Goal: Task Accomplishment & Management: Use online tool/utility

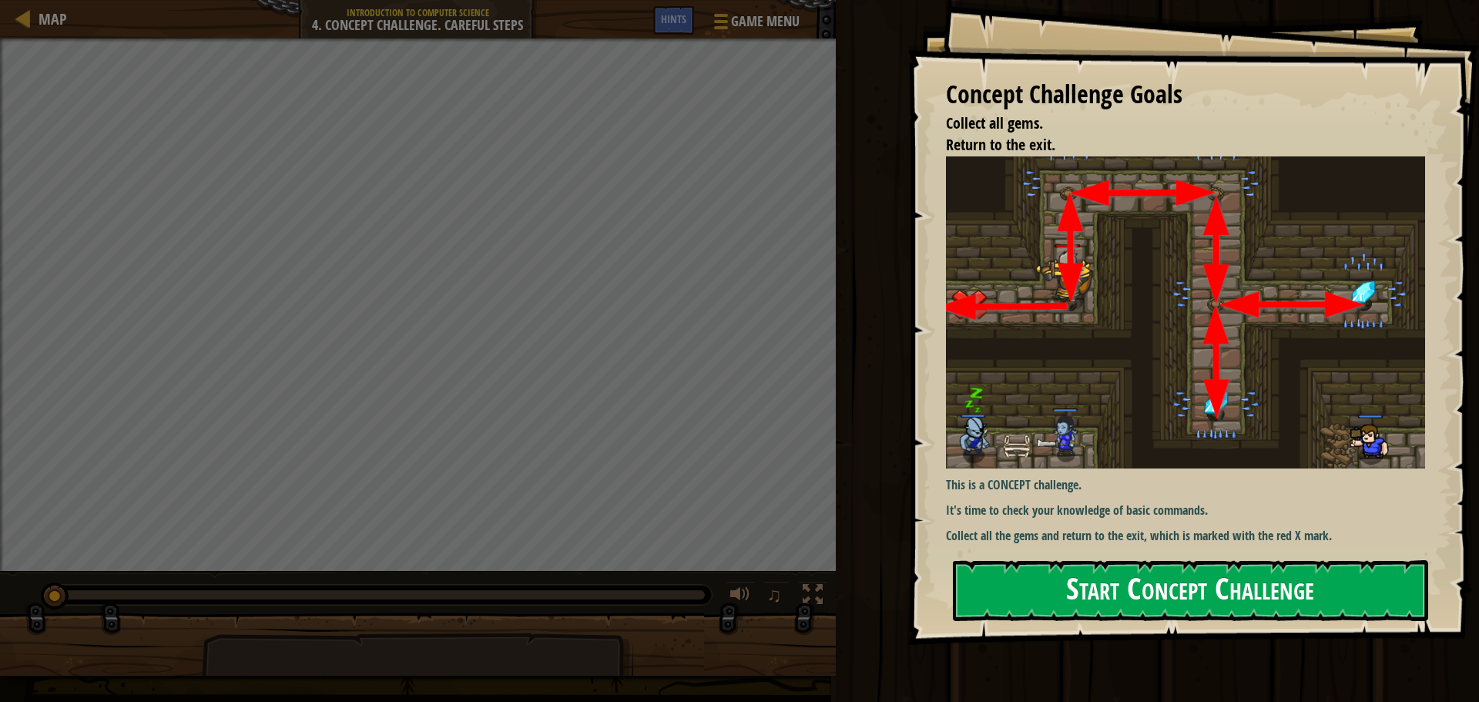
click at [1241, 584] on button "Start Concept Challenge" at bounding box center [1190, 590] width 475 height 61
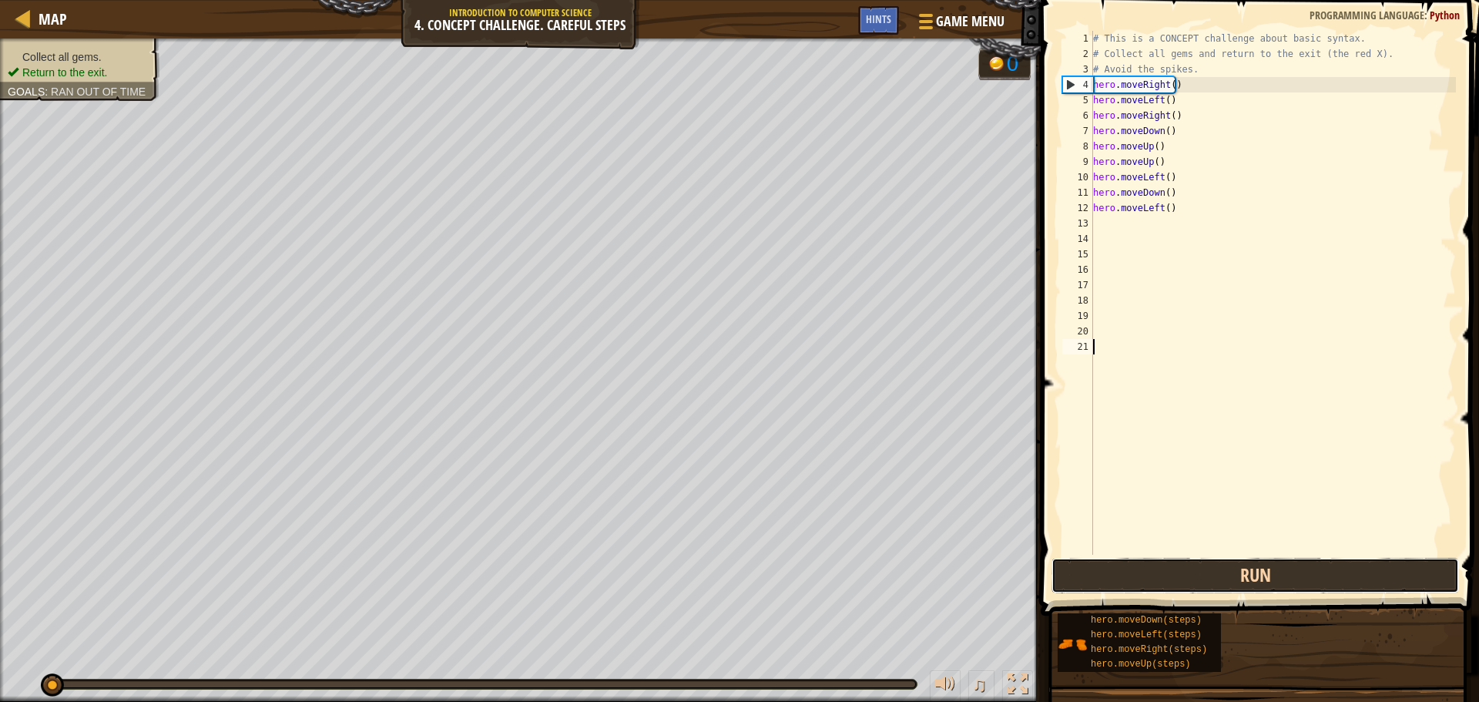
click at [1242, 571] on button "Run" at bounding box center [1254, 575] width 407 height 35
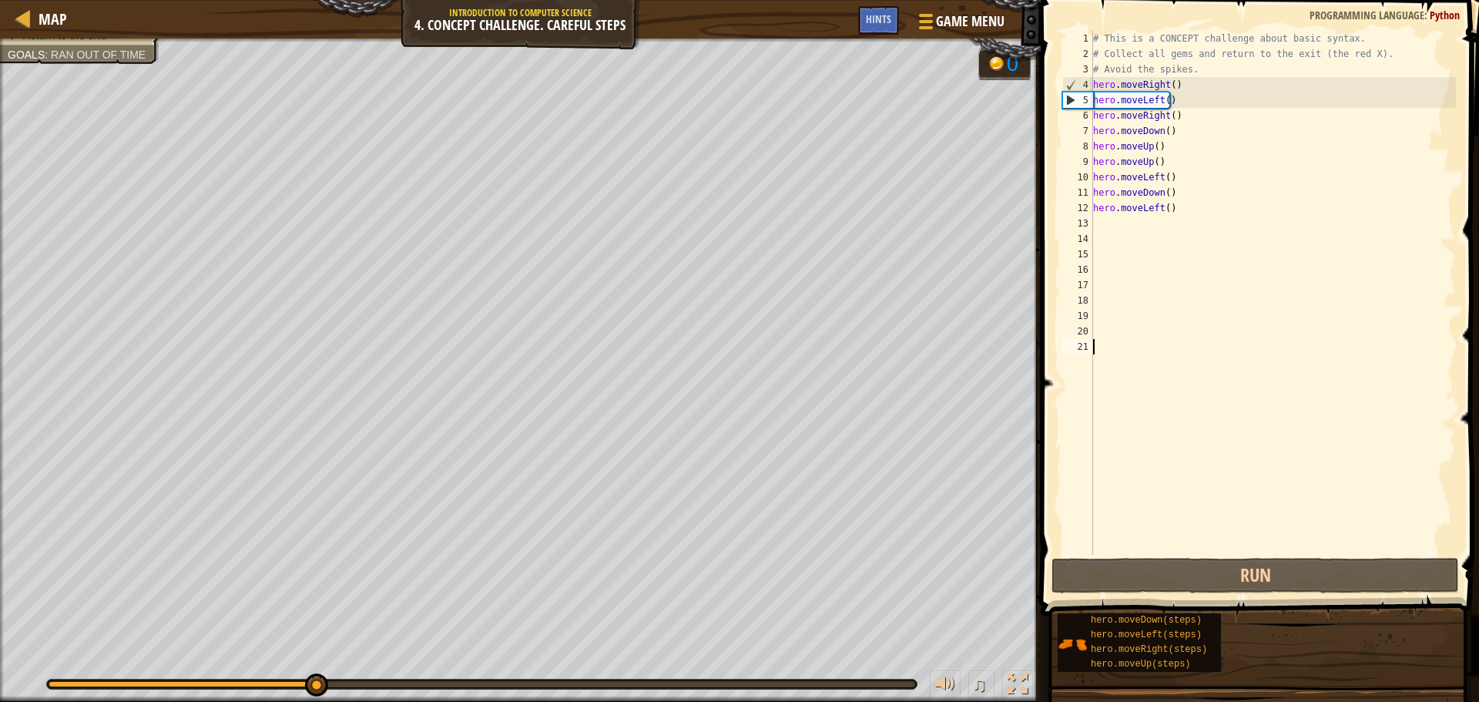
click at [1164, 191] on div "# This is a CONCEPT challenge about basic syntax. # Collect all gems and return…" at bounding box center [1273, 308] width 366 height 554
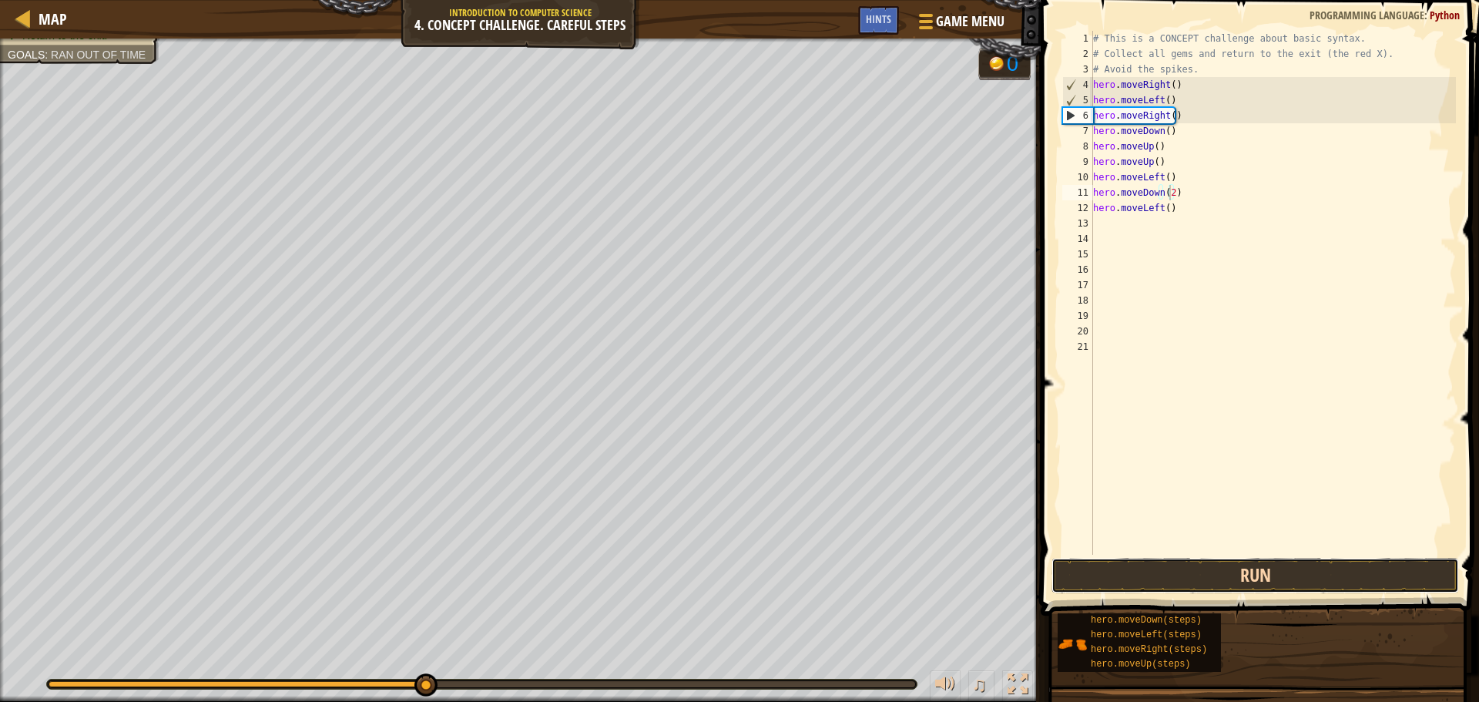
click at [1341, 576] on button "Run" at bounding box center [1254, 575] width 407 height 35
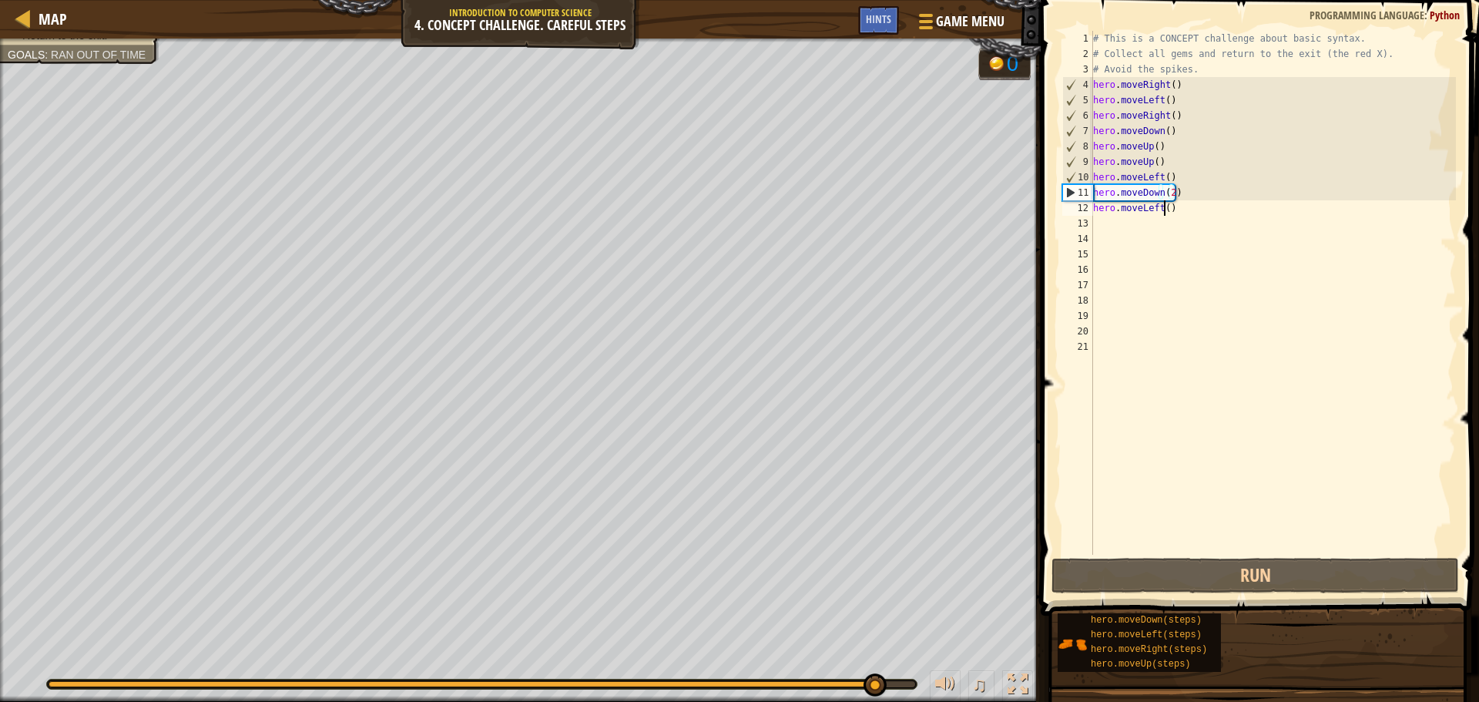
click at [1161, 206] on div "# This is a CONCEPT challenge about basic syntax. # Collect all gems and return…" at bounding box center [1273, 308] width 366 height 554
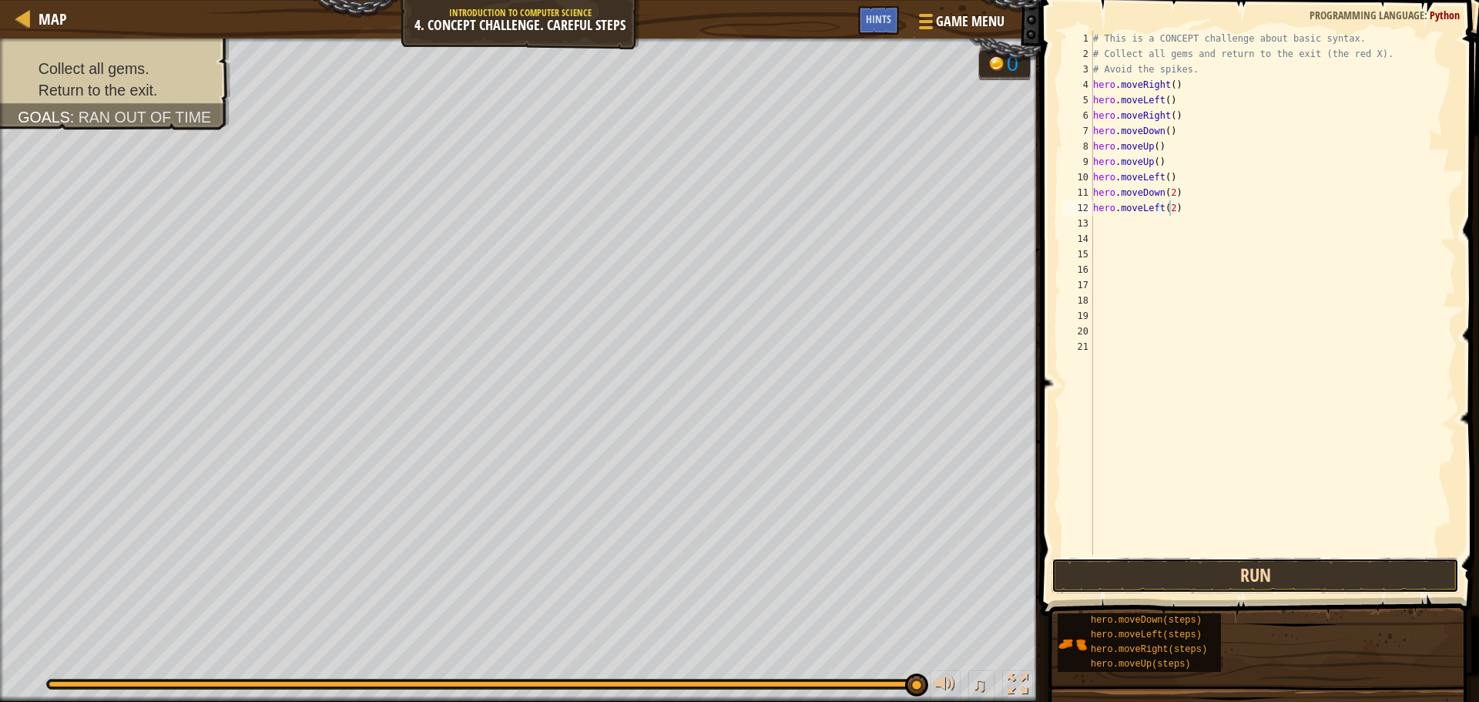
click at [1268, 562] on button "Run" at bounding box center [1254, 575] width 407 height 35
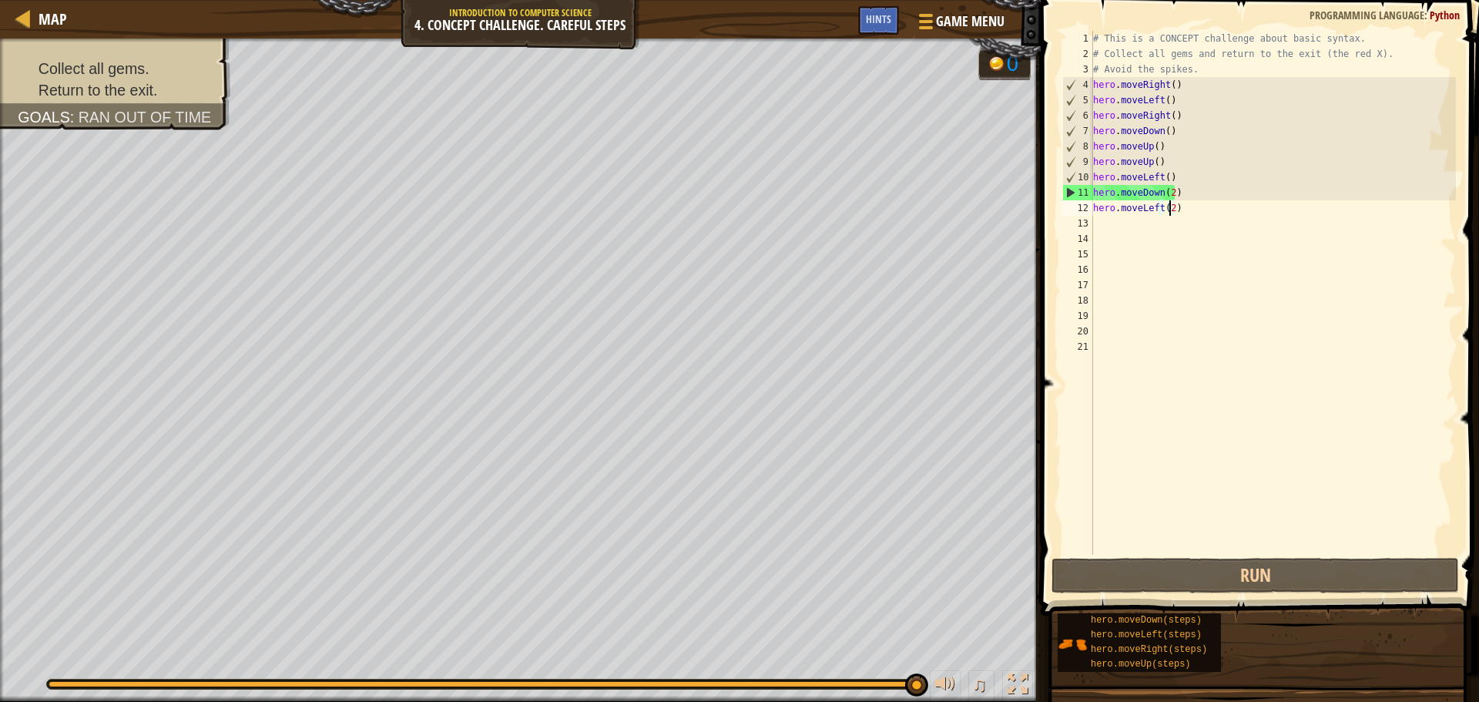
click at [1181, 214] on div "# This is a CONCEPT challenge about basic syntax. # Collect all gems and return…" at bounding box center [1273, 308] width 366 height 554
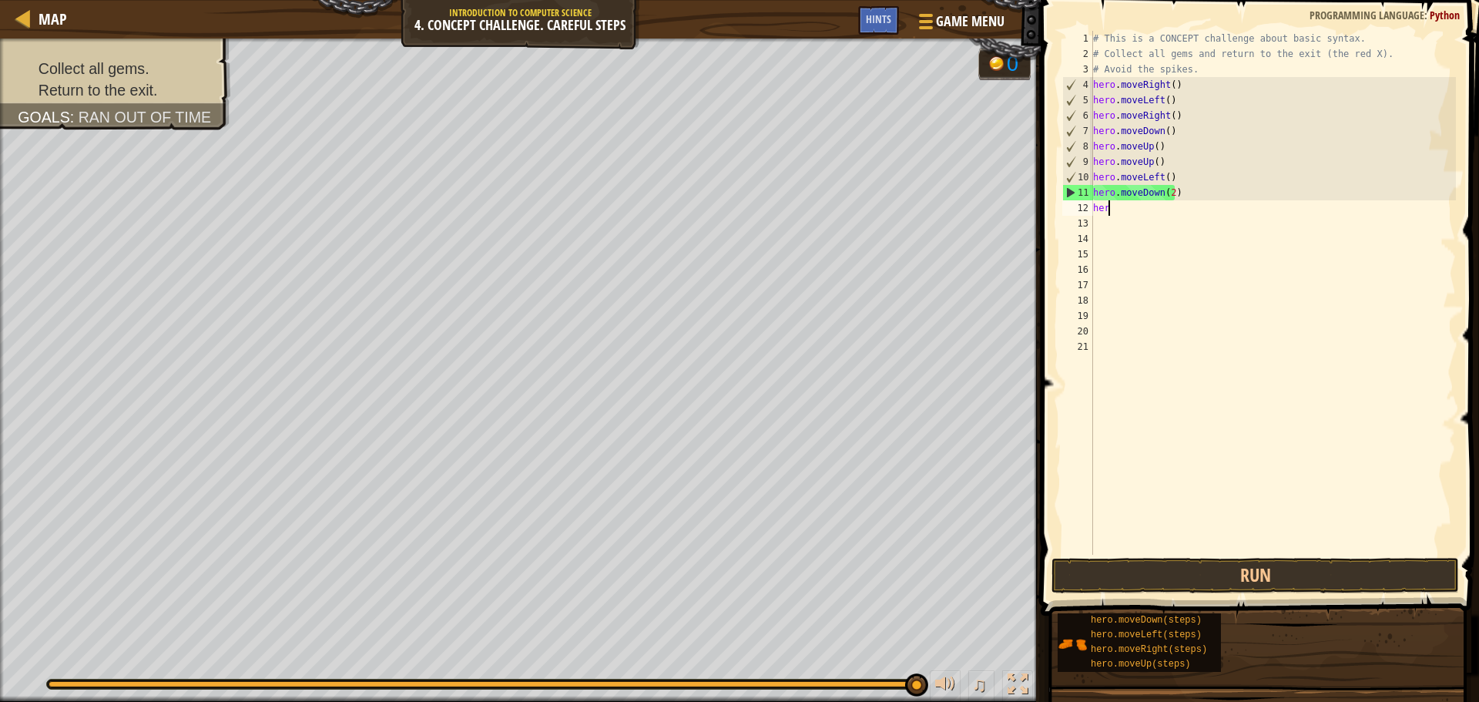
scroll to position [7, 0]
type textarea "h"
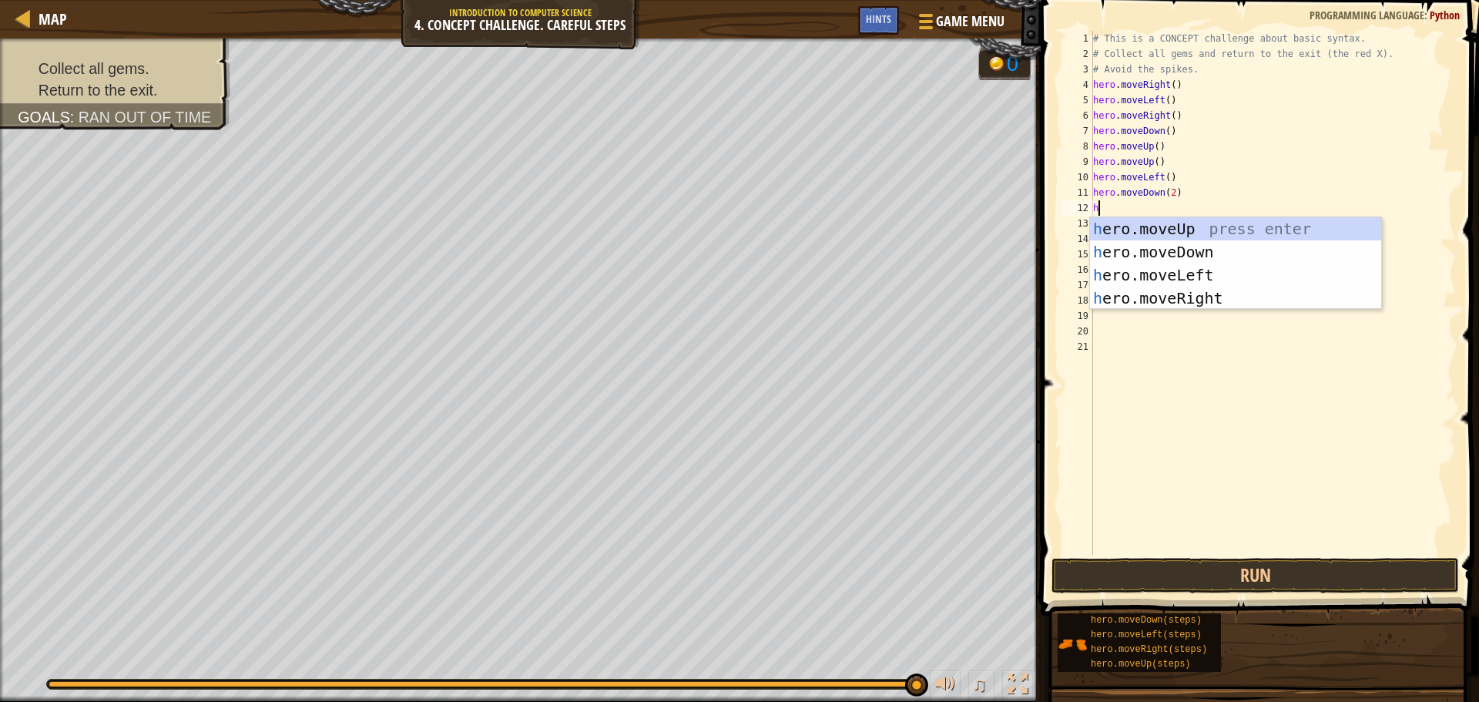
type textarea "he"
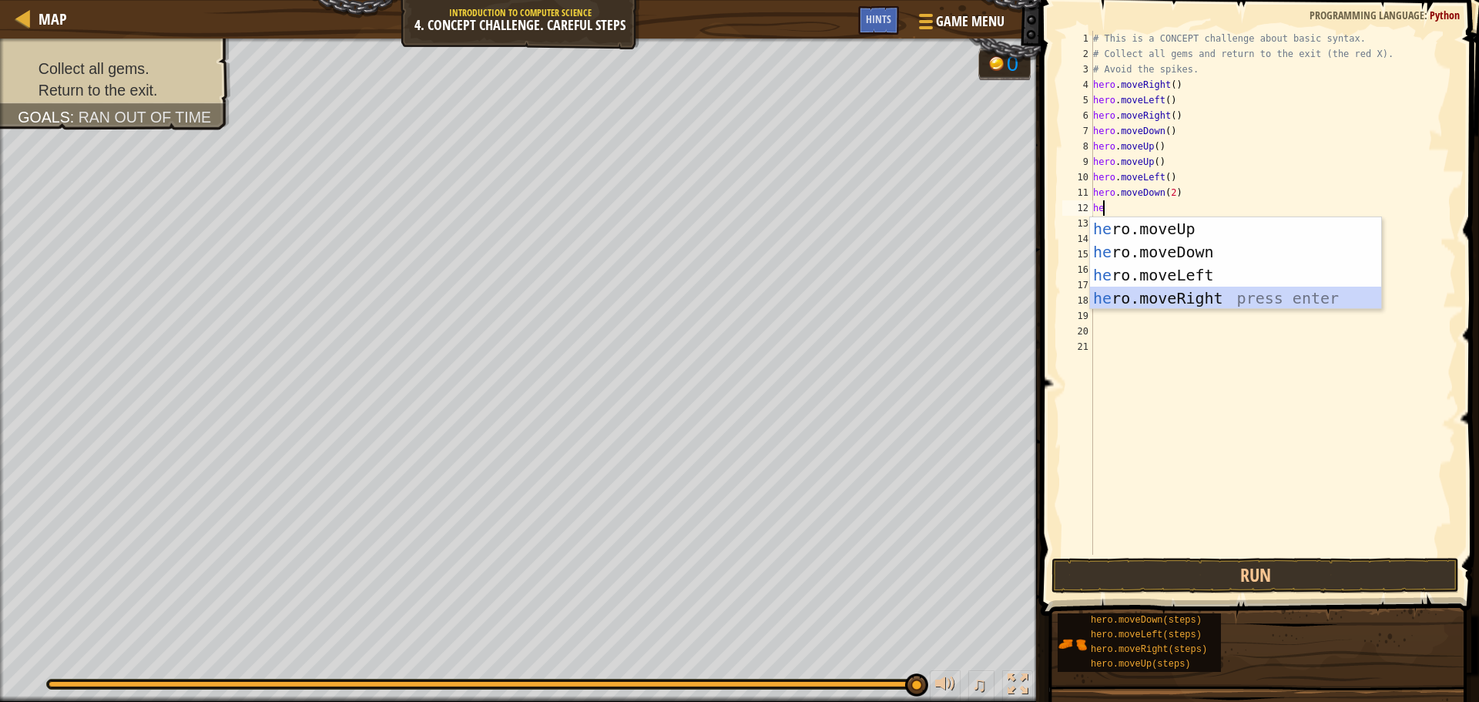
click at [1181, 300] on div "he ro.moveUp press enter he ro.moveDown press enter he ro.moveLeft press enter …" at bounding box center [1235, 286] width 291 height 139
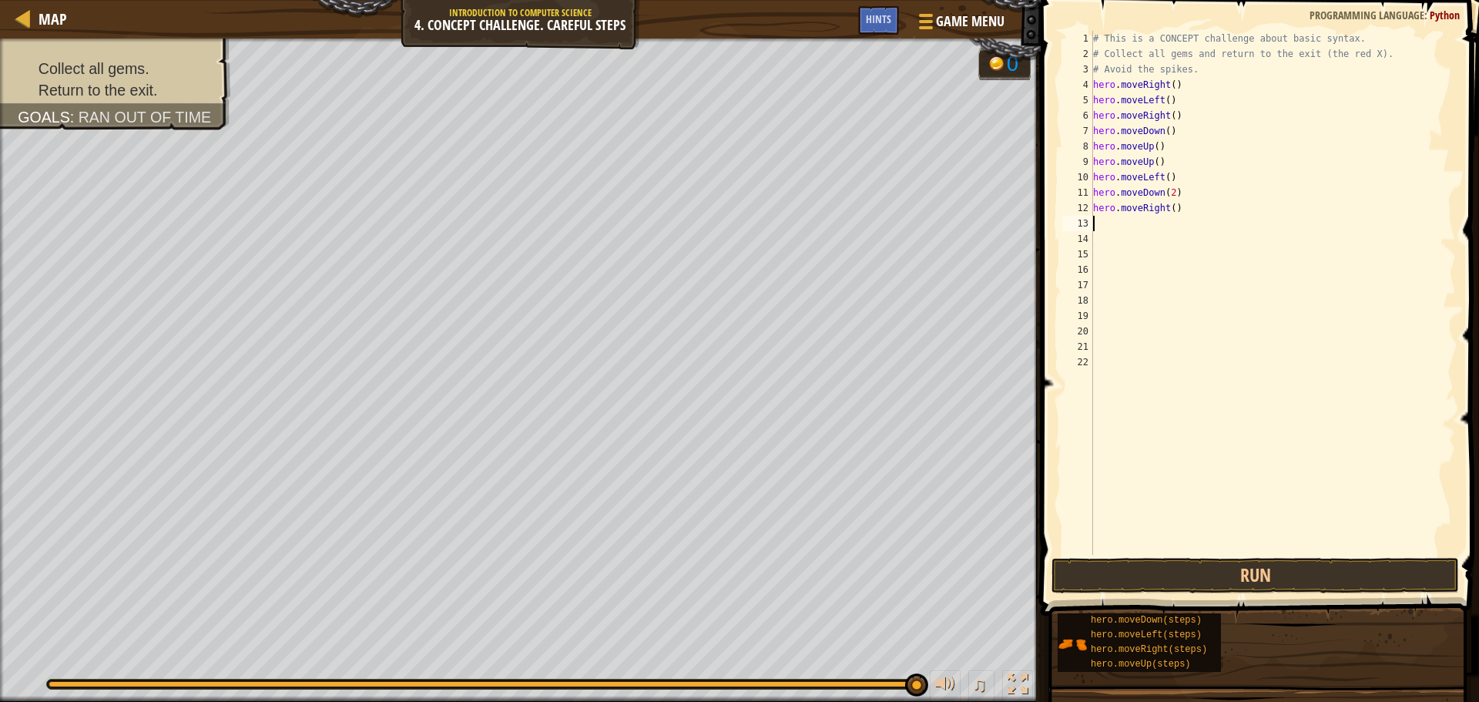
click at [1164, 205] on div "# This is a CONCEPT challenge about basic syntax. # Collect all gems and return…" at bounding box center [1273, 308] width 366 height 554
click at [1167, 205] on div "# This is a CONCEPT challenge about basic syntax. # Collect all gems and return…" at bounding box center [1273, 308] width 366 height 554
click at [1366, 571] on button "Run" at bounding box center [1254, 575] width 407 height 35
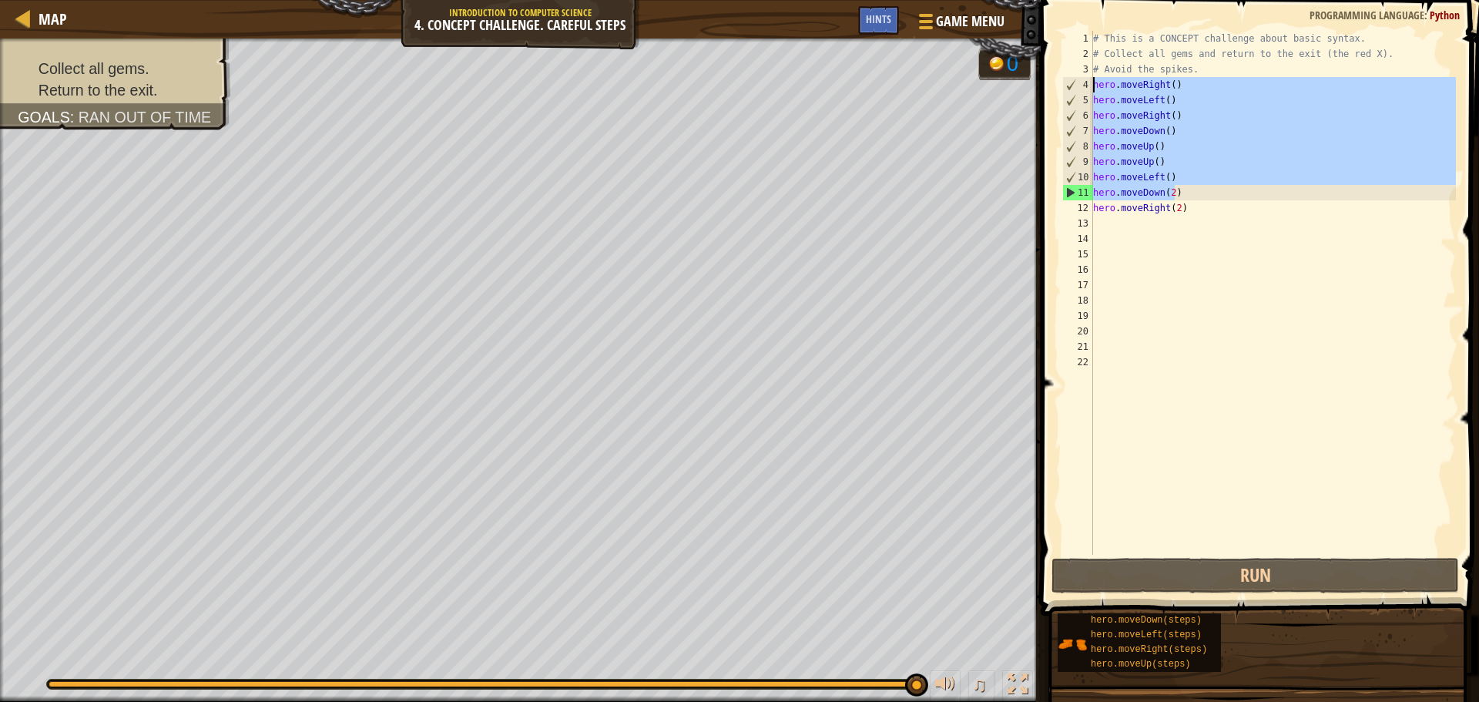
drag, startPoint x: 1194, startPoint y: 196, endPoint x: 1094, endPoint y: 85, distance: 149.4
click at [1094, 85] on div "# This is a CONCEPT challenge about basic syntax. # Collect all gems and return…" at bounding box center [1273, 308] width 366 height 554
type textarea "hero.moveRight() hero.moveLeft()"
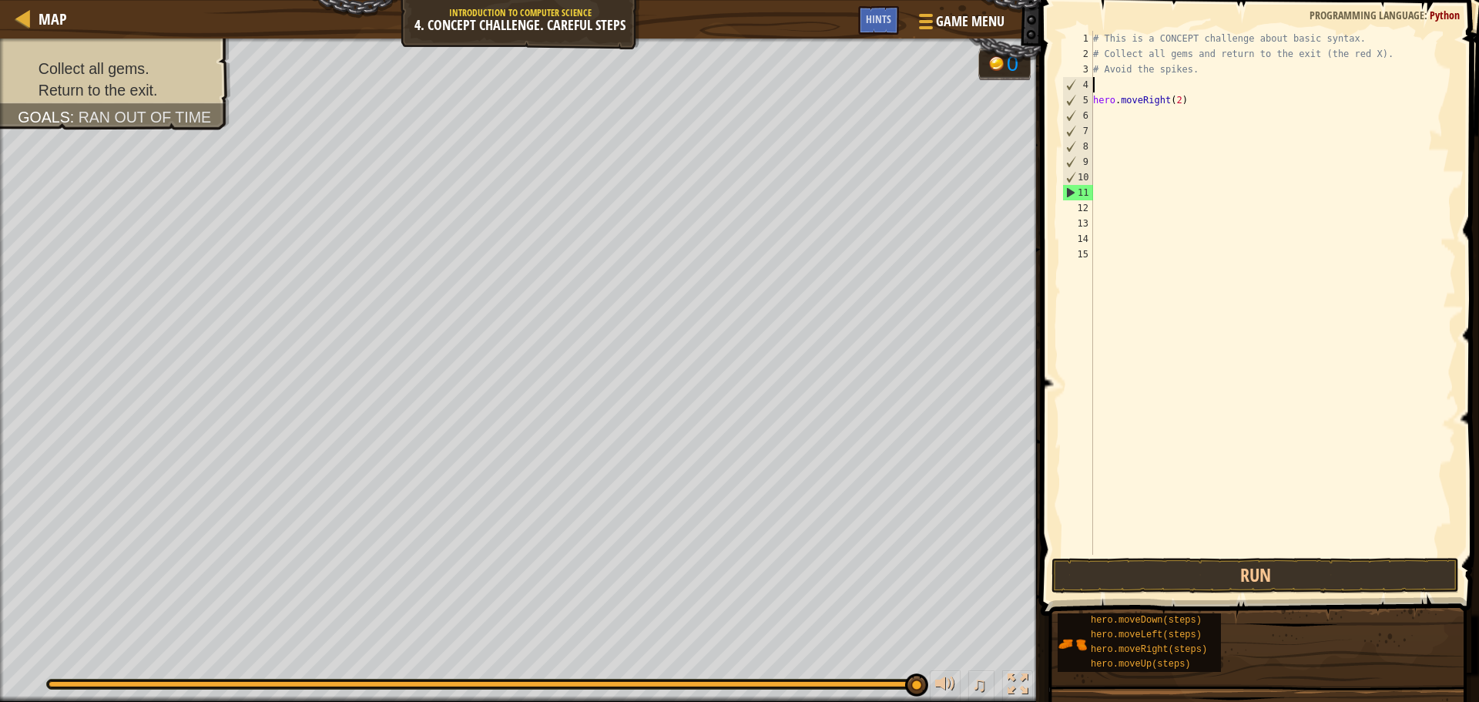
scroll to position [7, 0]
drag, startPoint x: 1180, startPoint y: 104, endPoint x: 1090, endPoint y: 99, distance: 90.3
click at [1090, 99] on div "1 2 3 4 5 6 7 8 9 10 11 12 13 14 15 # This is a CONCEPT challenge about basic s…" at bounding box center [1257, 293] width 397 height 524
type textarea "hero.moveRight(2)"
click at [1096, 87] on div "# This is a CONCEPT challenge about basic syntax. # Collect all gems and return…" at bounding box center [1273, 308] width 366 height 554
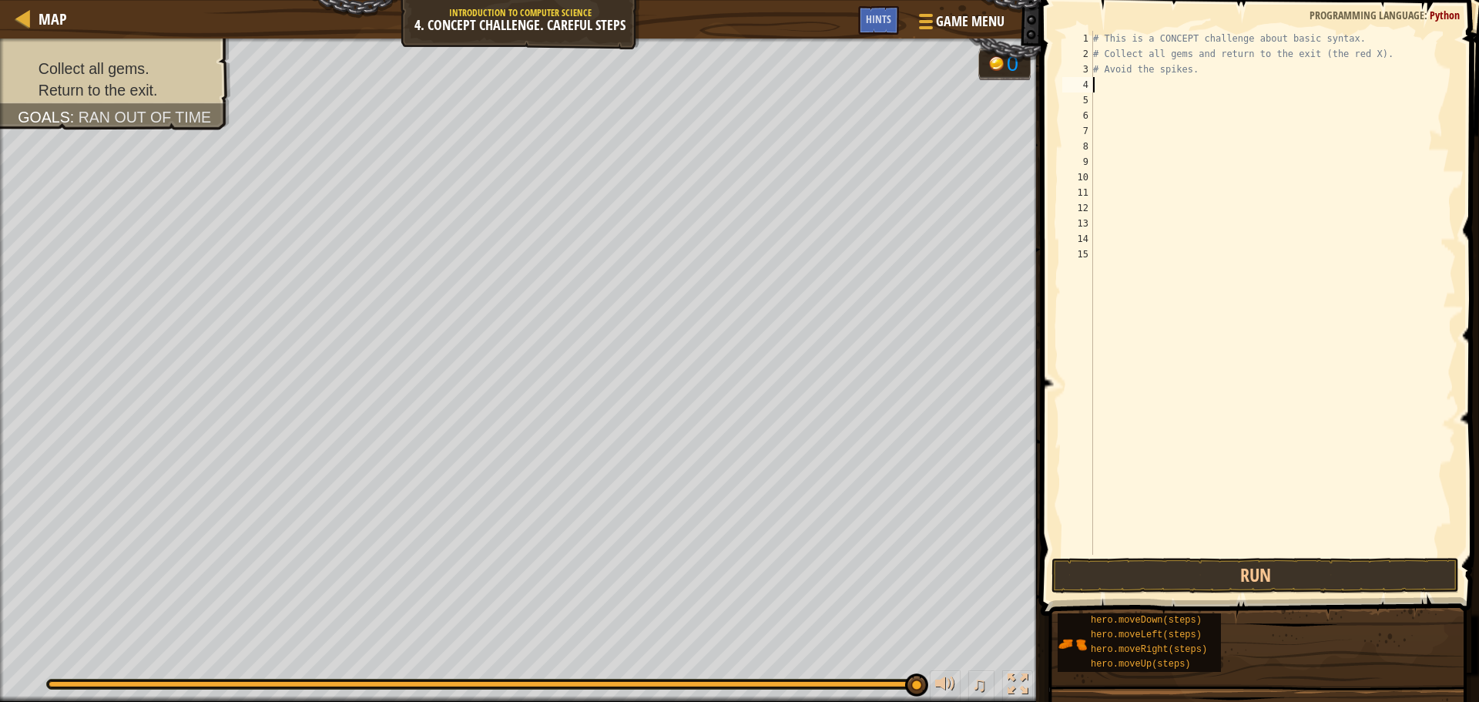
type textarea "m"
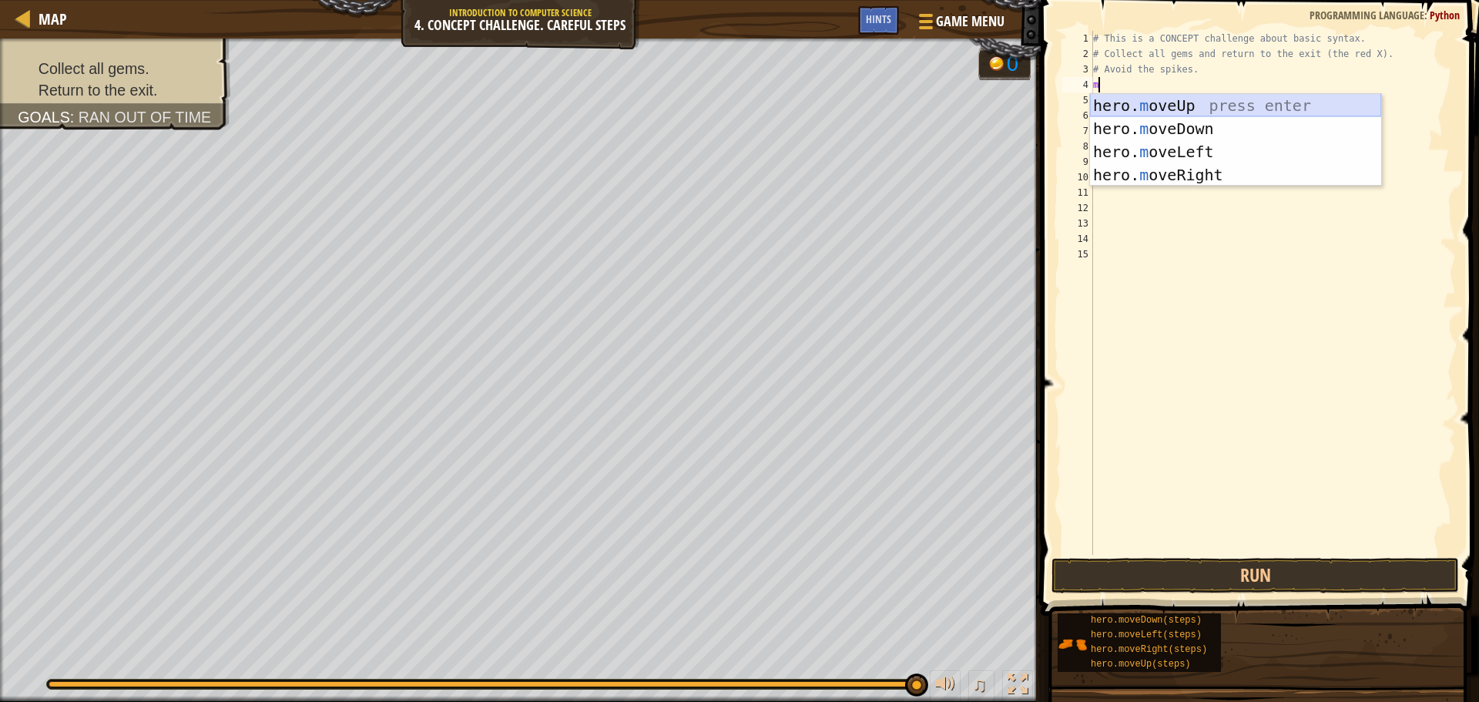
click at [1167, 102] on div "hero. m oveUp press enter hero. m oveDown press enter hero. m oveLeft press ent…" at bounding box center [1235, 163] width 291 height 139
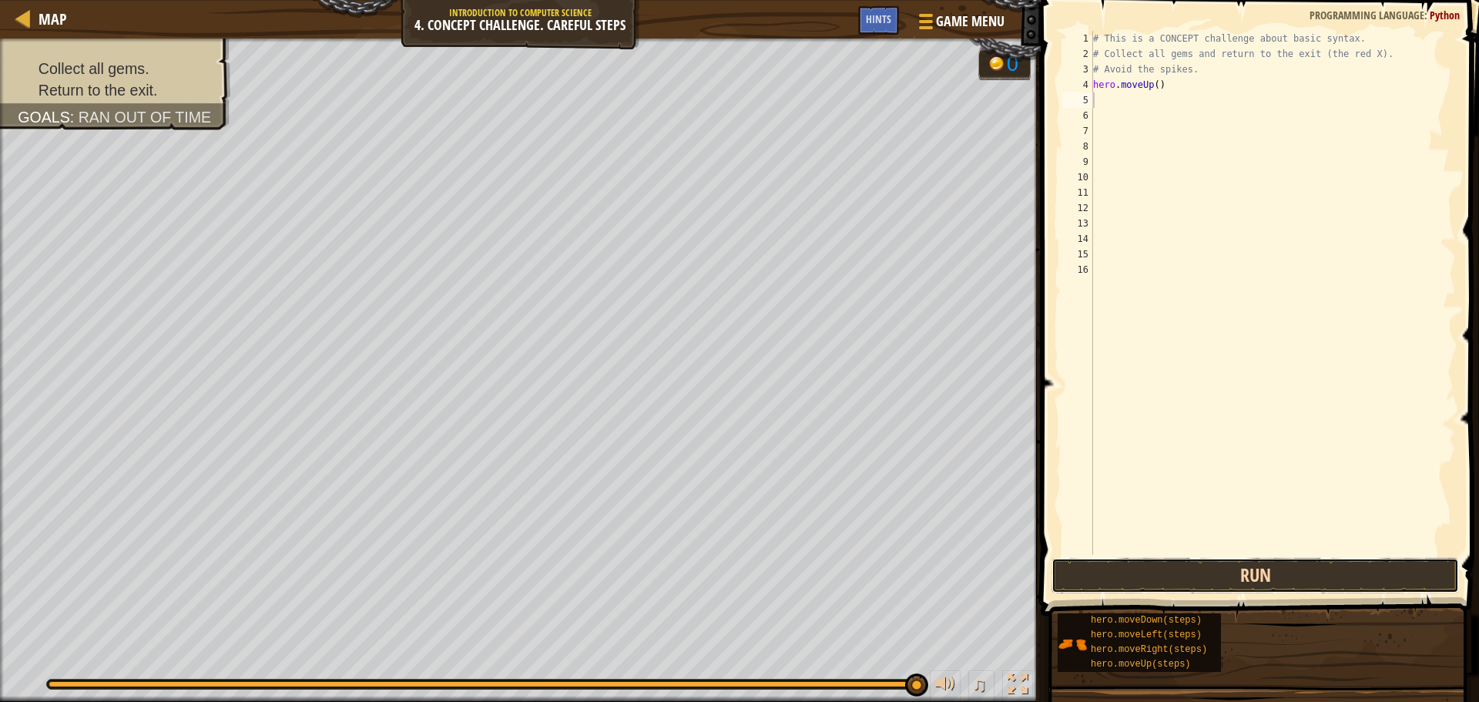
click at [1298, 570] on button "Run" at bounding box center [1254, 575] width 407 height 35
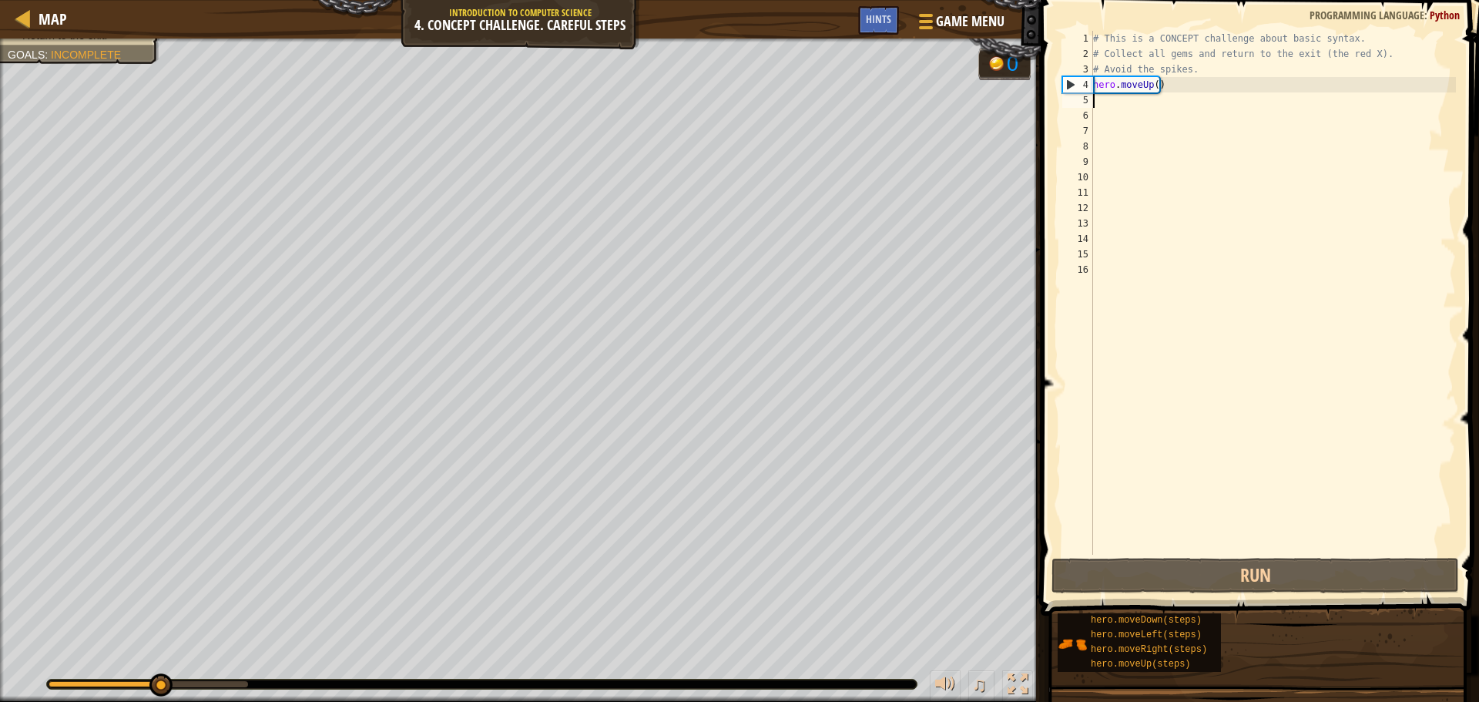
type textarea "m"
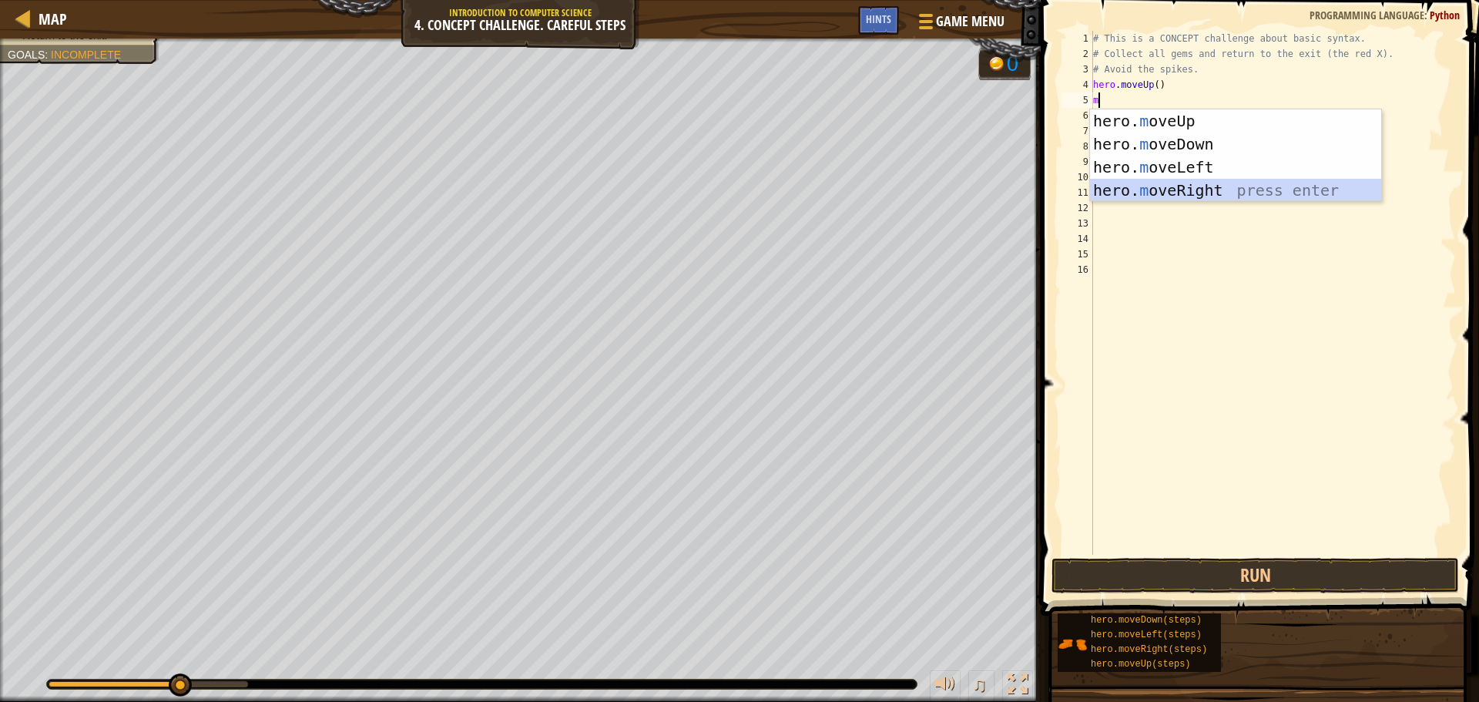
click at [1171, 188] on div "hero. m oveUp press enter hero. m oveDown press enter hero. m oveLeft press ent…" at bounding box center [1235, 178] width 291 height 139
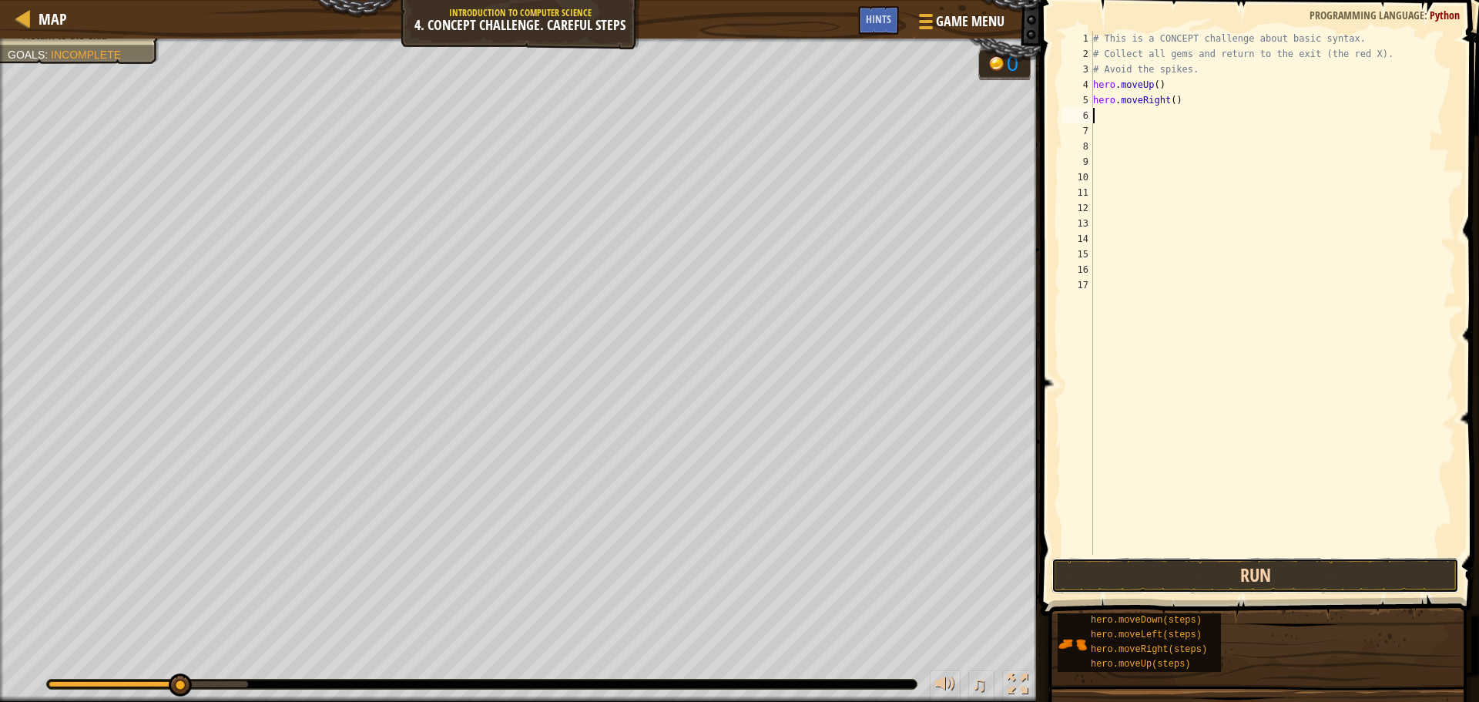
click at [1308, 578] on button "Run" at bounding box center [1254, 575] width 407 height 35
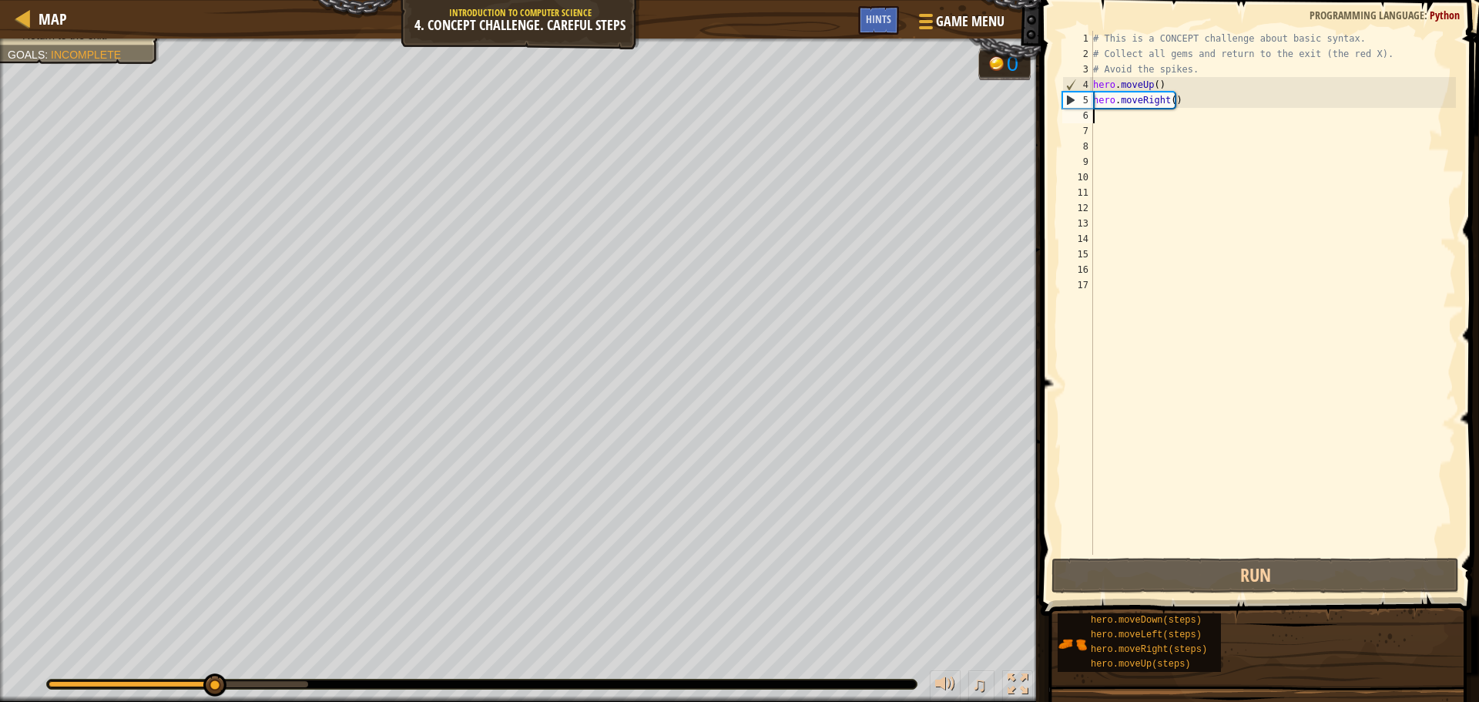
type textarea "m"
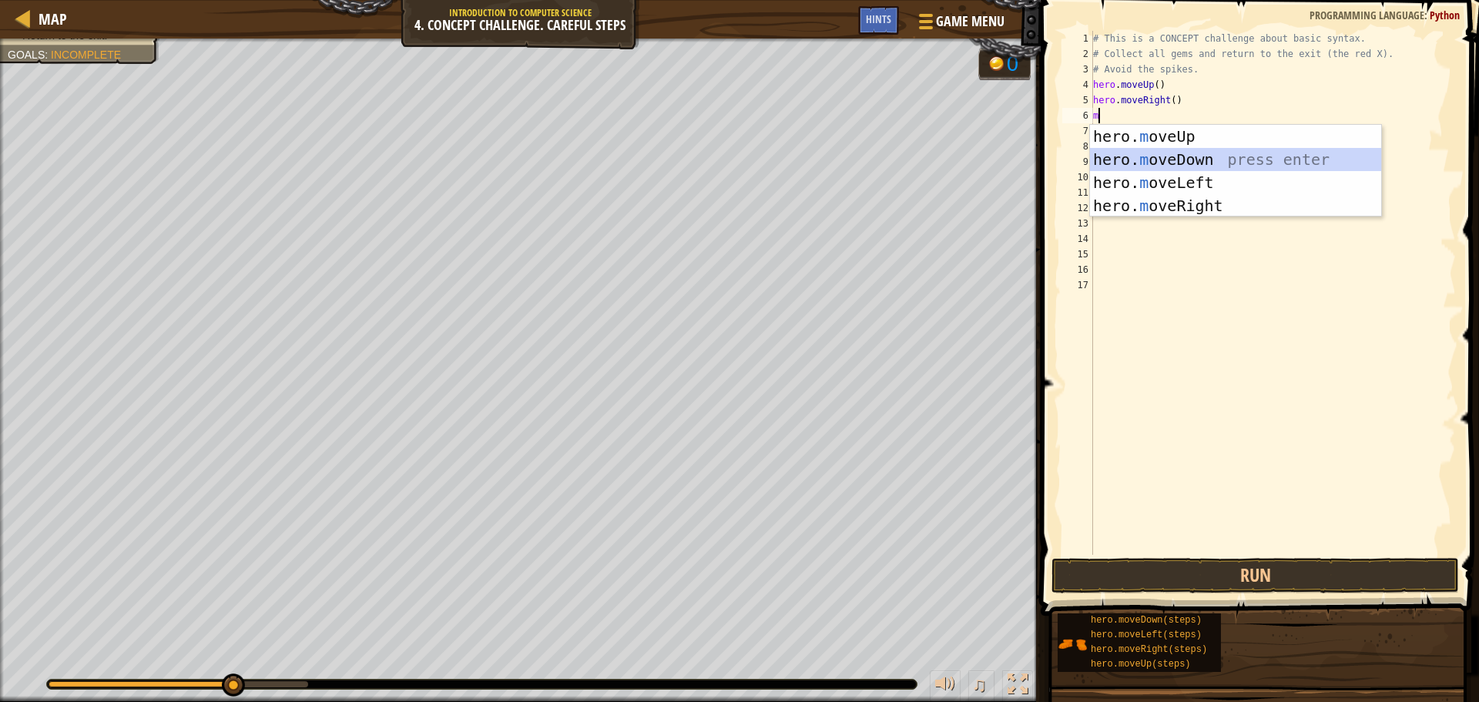
click at [1211, 159] on div "hero. m oveUp press enter hero. m oveDown press enter hero. m oveLeft press ent…" at bounding box center [1235, 194] width 291 height 139
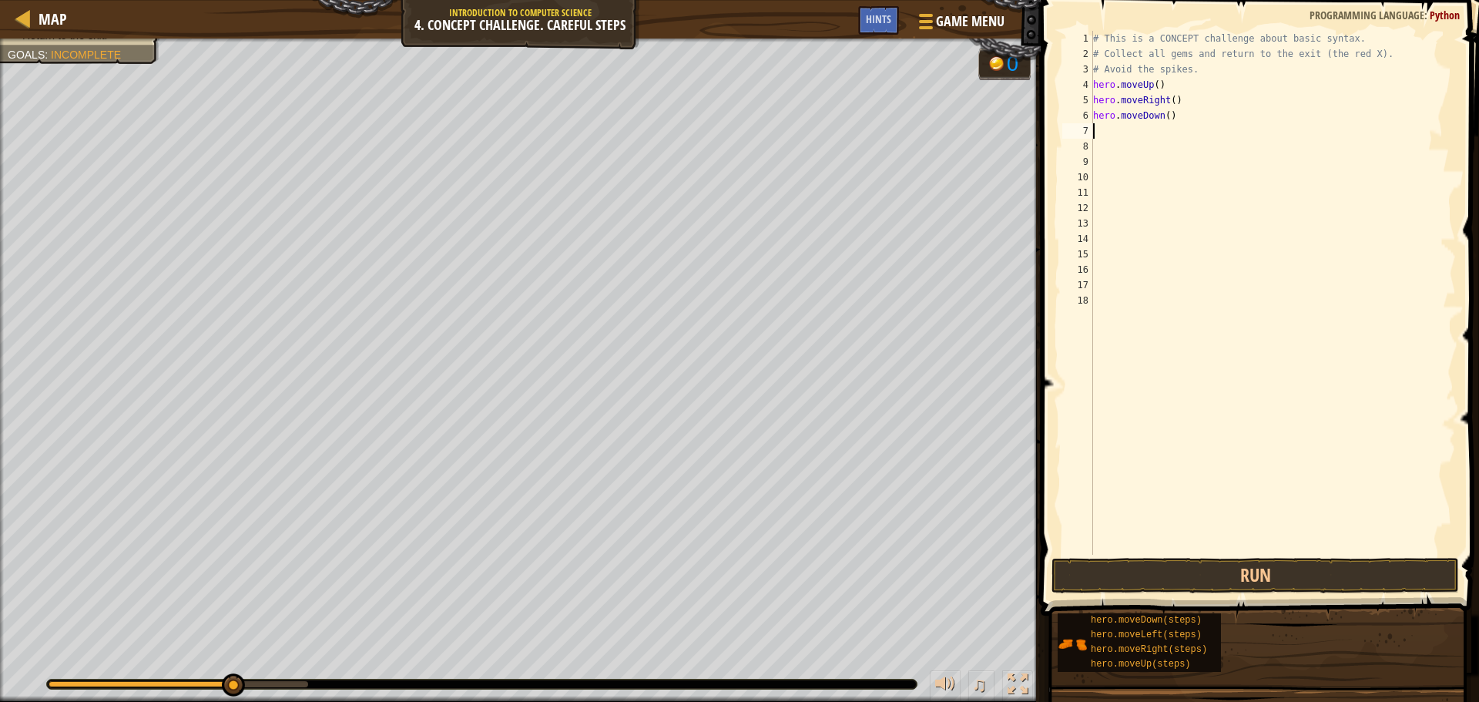
type textarea "m"
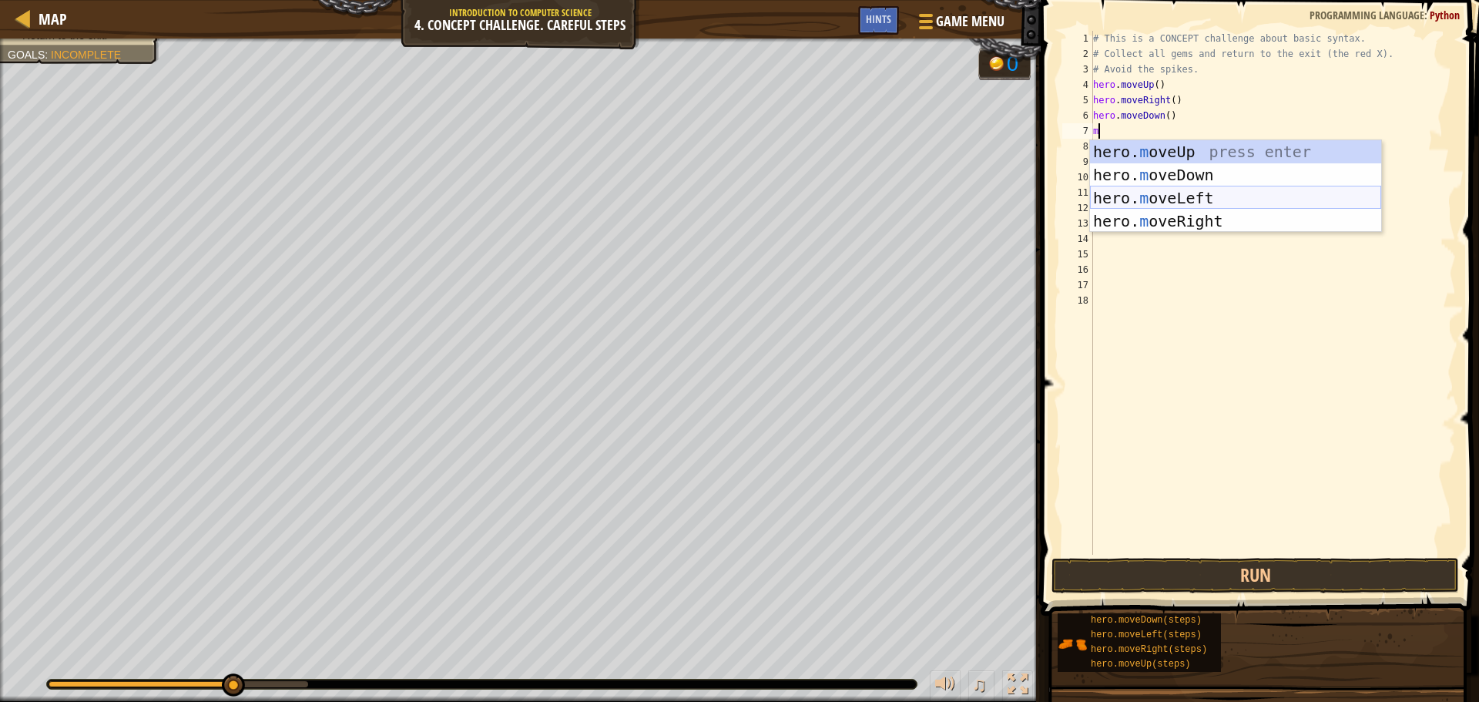
click at [1168, 193] on div "hero. m oveUp press enter hero. m oveDown press enter hero. m oveLeft press ent…" at bounding box center [1235, 209] width 291 height 139
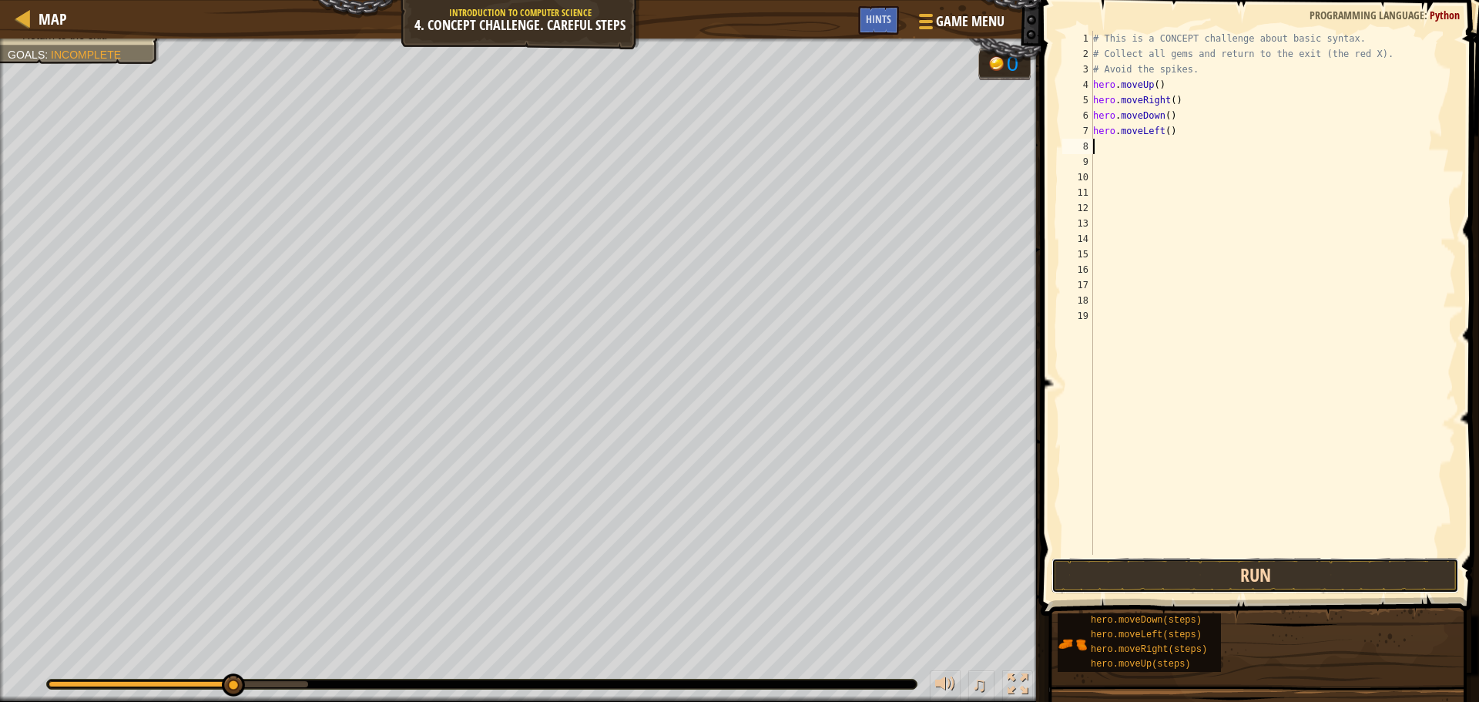
click at [1281, 574] on button "Run" at bounding box center [1254, 575] width 407 height 35
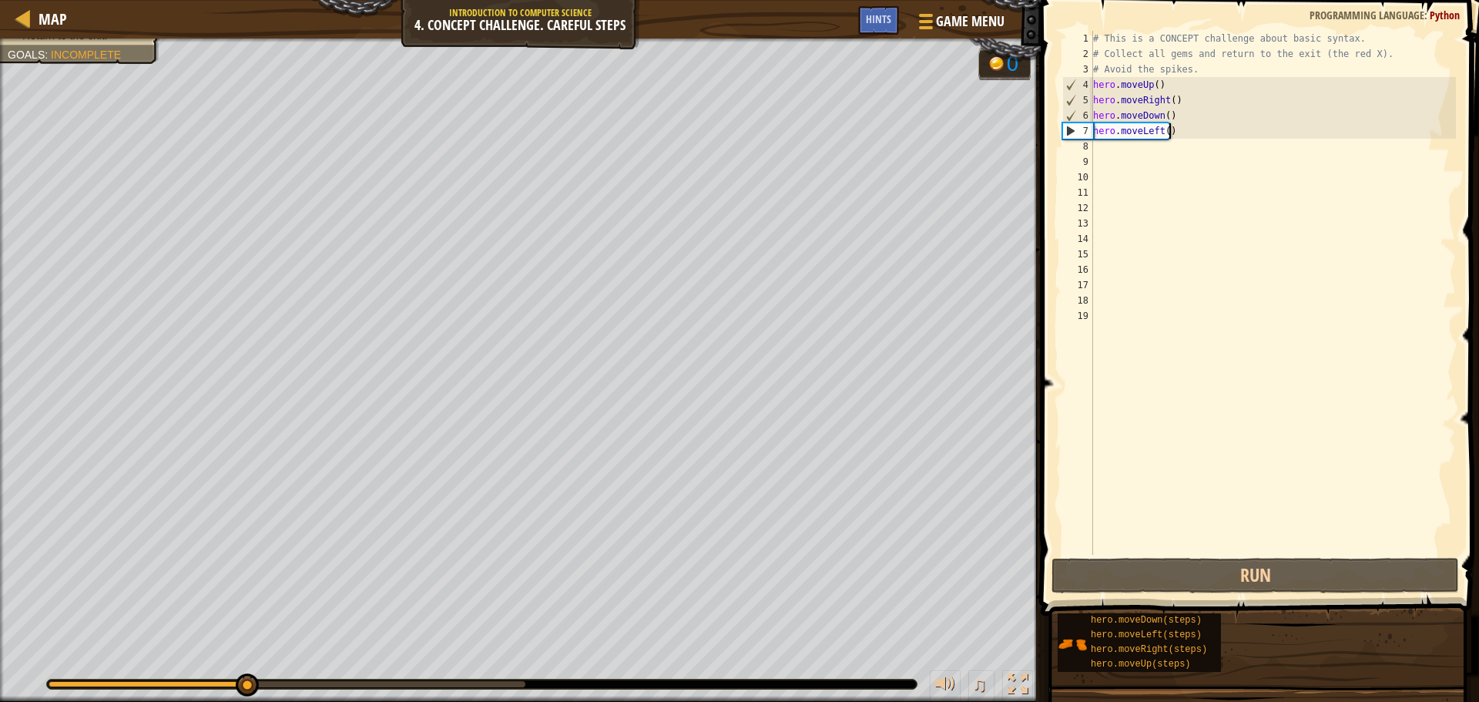
click at [1172, 132] on div "# This is a CONCEPT challenge about basic syntax. # Collect all gems and return…" at bounding box center [1273, 308] width 366 height 554
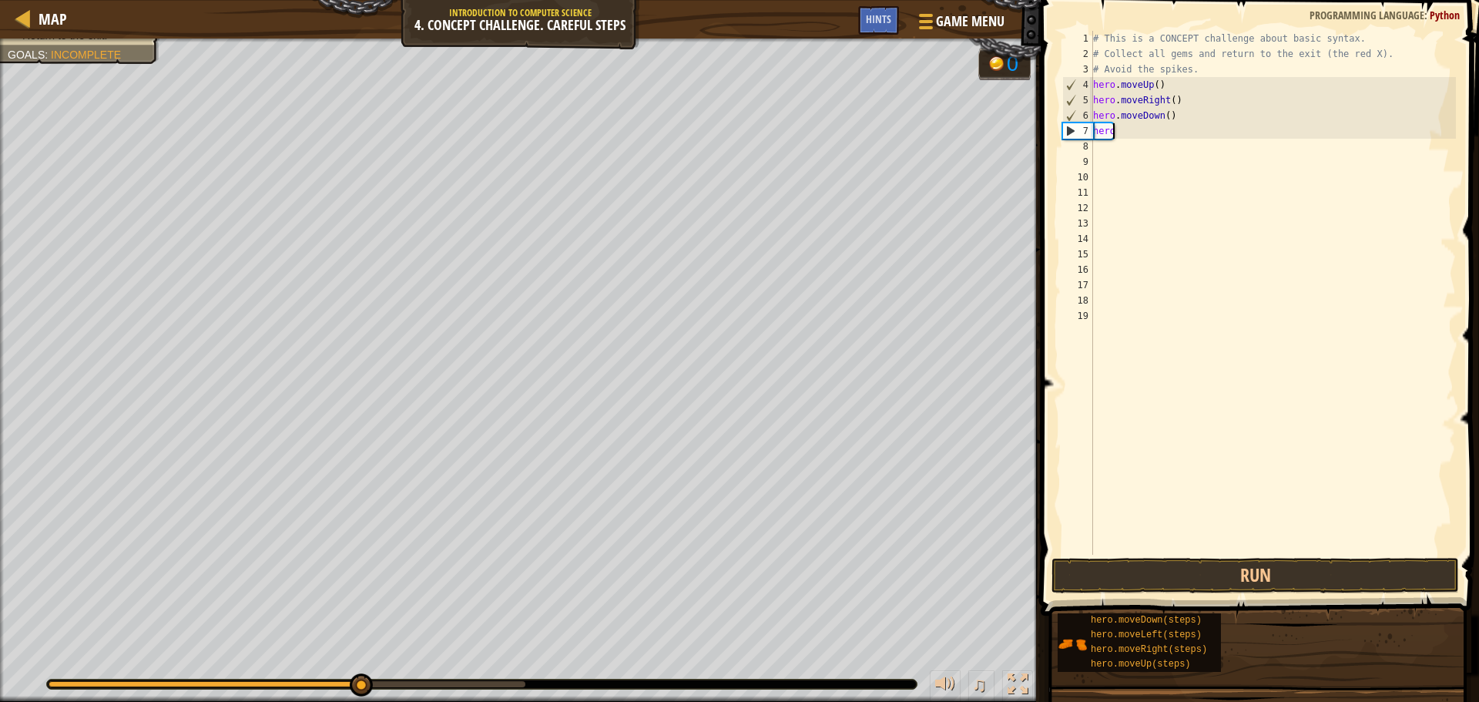
type textarea "herom"
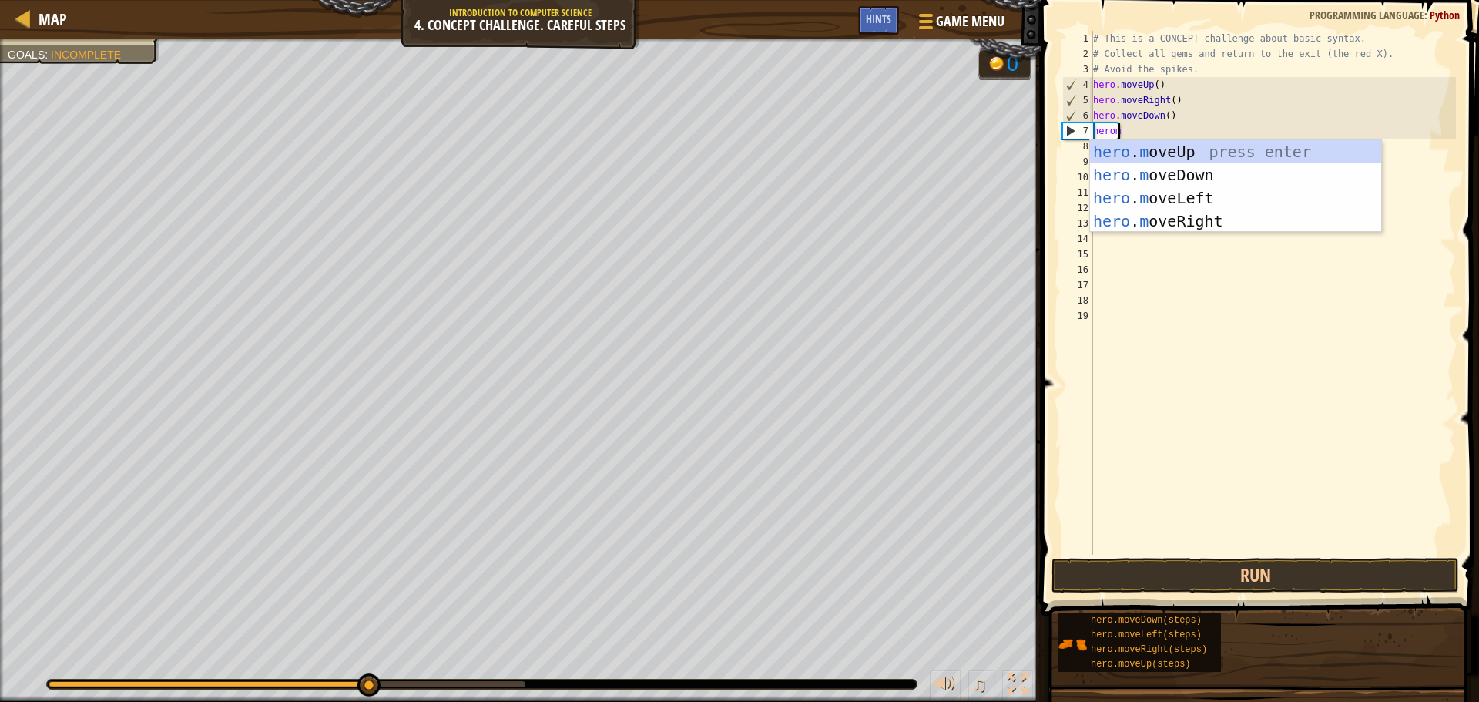
scroll to position [7, 1]
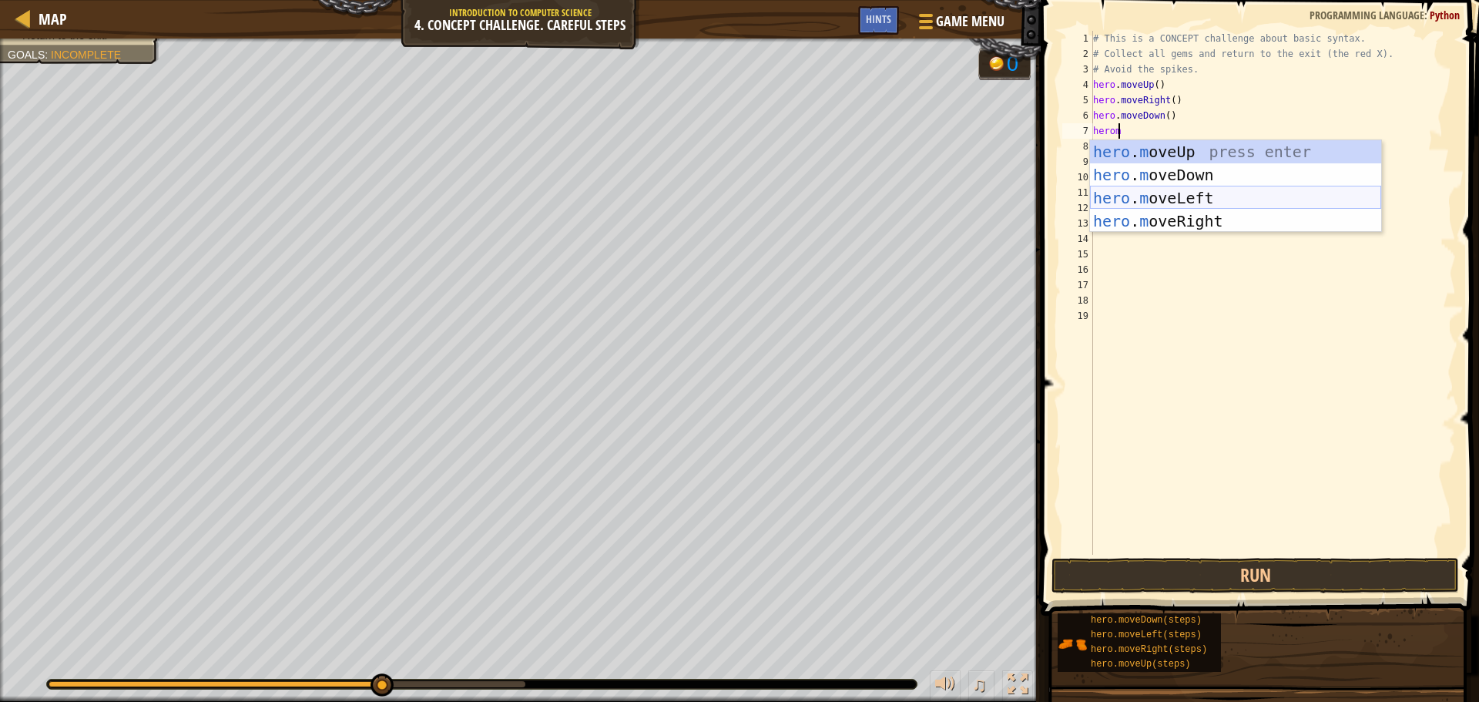
click at [1173, 196] on div "hero . m oveUp press enter hero . m oveDown press enter hero . m oveLeft press …" at bounding box center [1235, 209] width 291 height 139
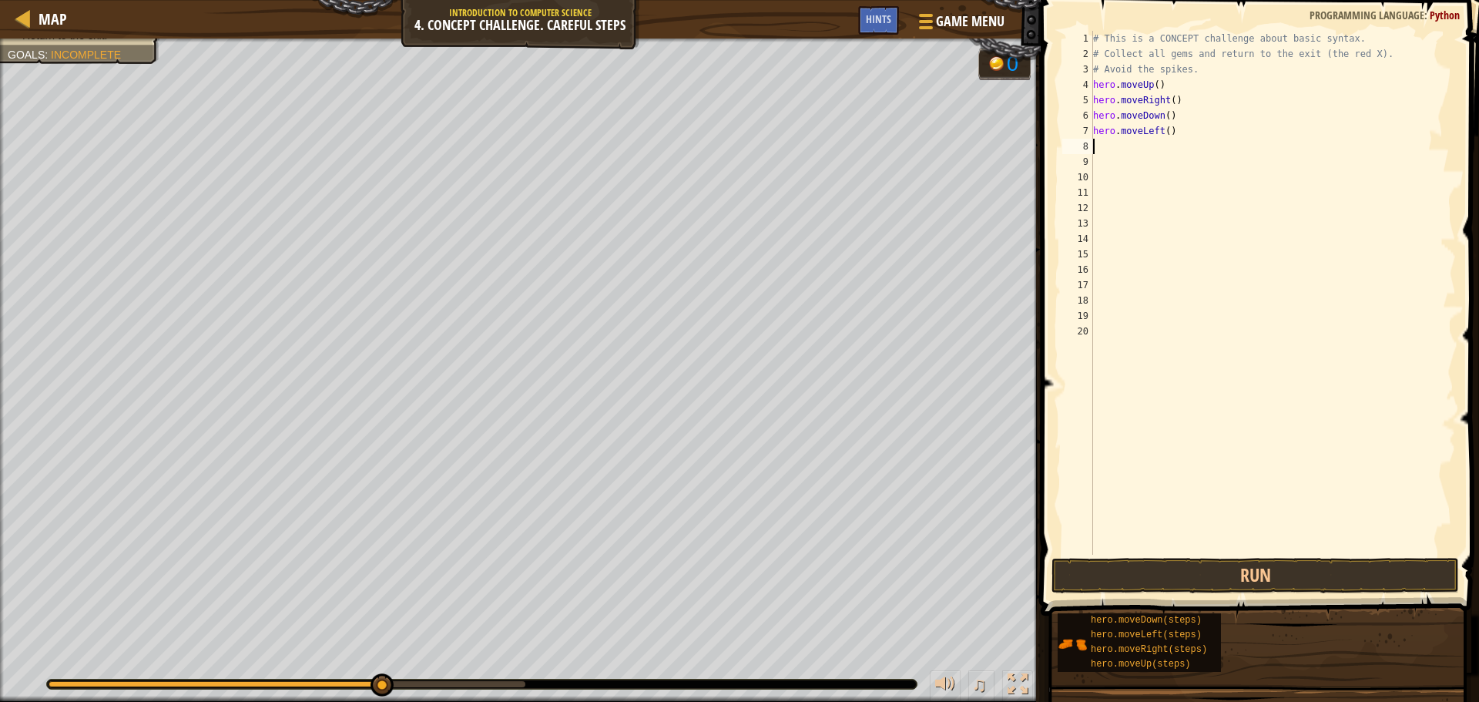
scroll to position [7, 0]
click at [1167, 132] on div "# This is a CONCEPT challenge about basic syntax. # Collect all gems and return…" at bounding box center [1273, 308] width 366 height 554
drag, startPoint x: 1167, startPoint y: 132, endPoint x: 1096, endPoint y: 138, distance: 71.1
click at [1096, 138] on div "# This is a CONCEPT challenge about basic syntax. # Collect all gems and return…" at bounding box center [1273, 308] width 366 height 554
type textarea "hm"
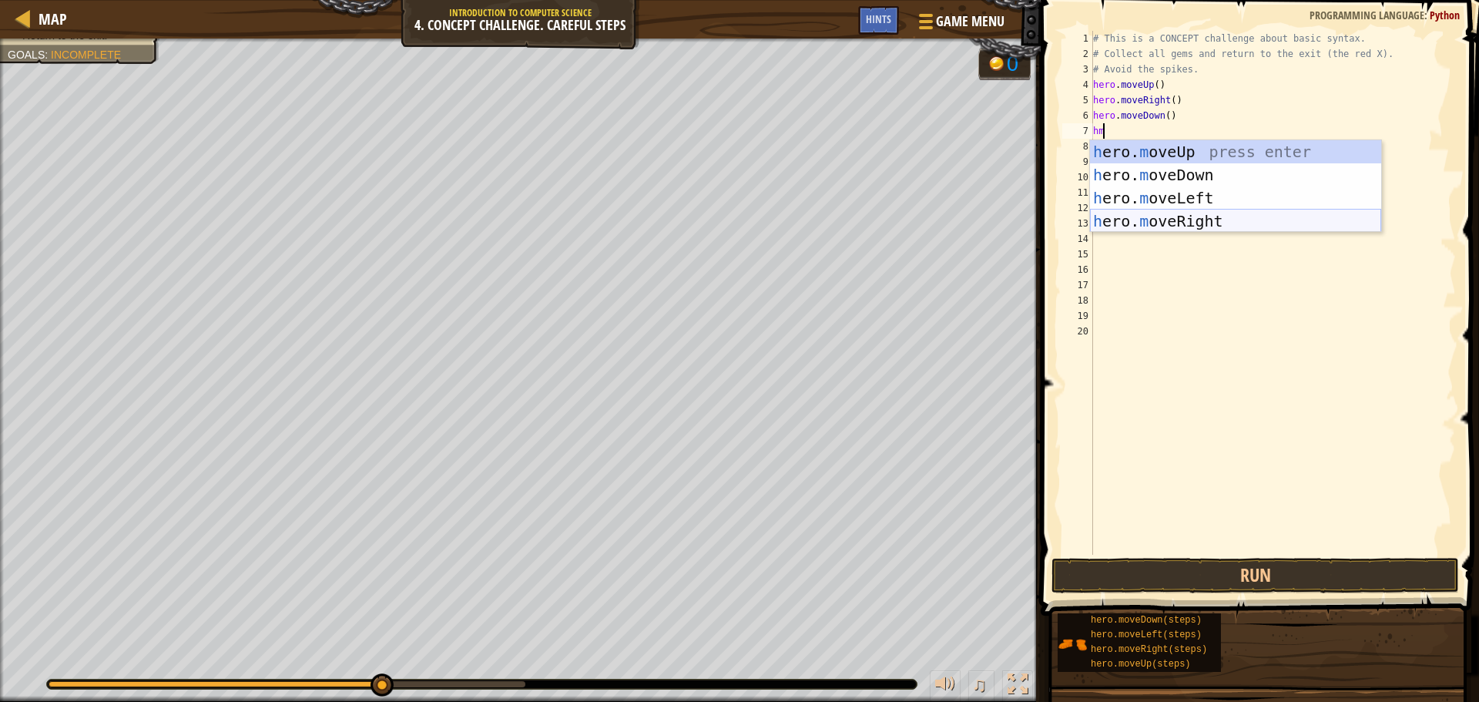
click at [1206, 215] on div "h ero. m oveUp press enter h ero. m oveDown press enter h ero. m oveLeft press …" at bounding box center [1235, 209] width 291 height 139
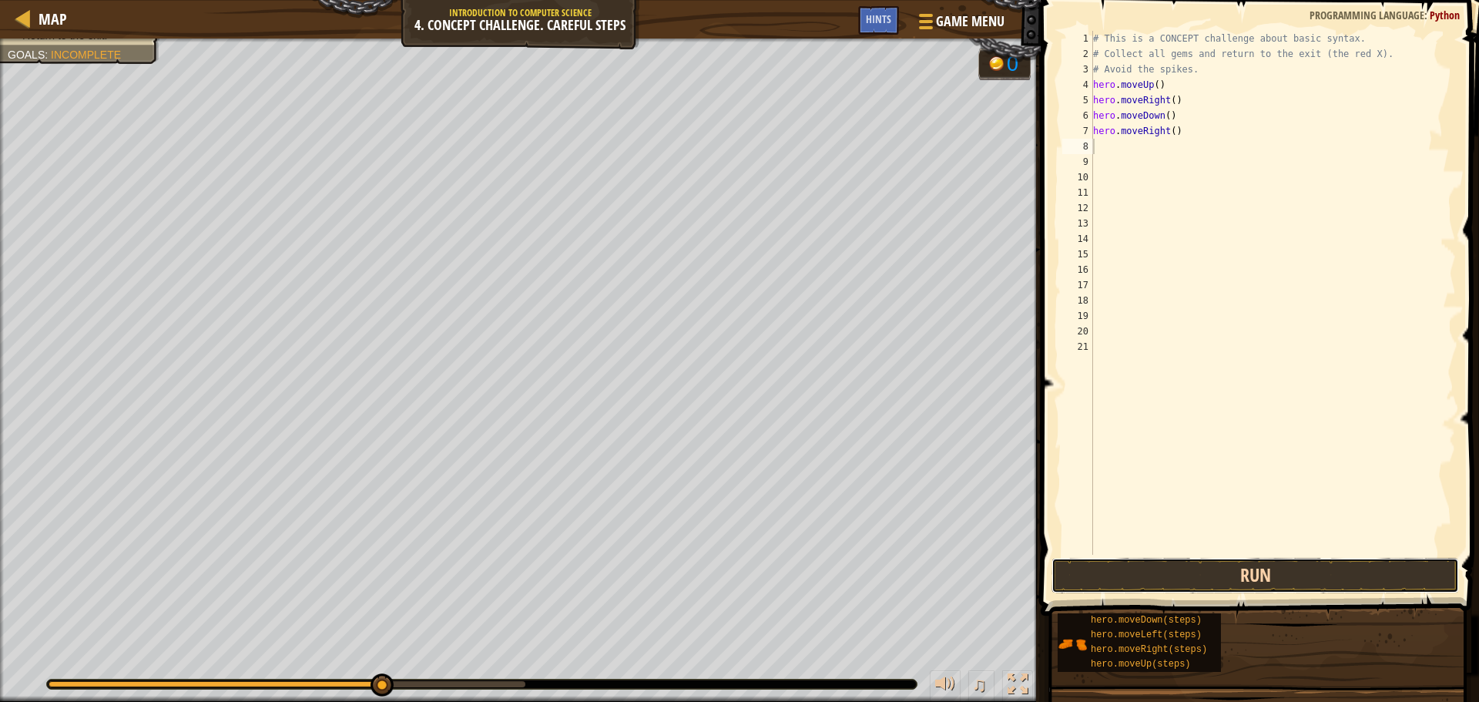
click at [1329, 572] on button "Run" at bounding box center [1254, 575] width 407 height 35
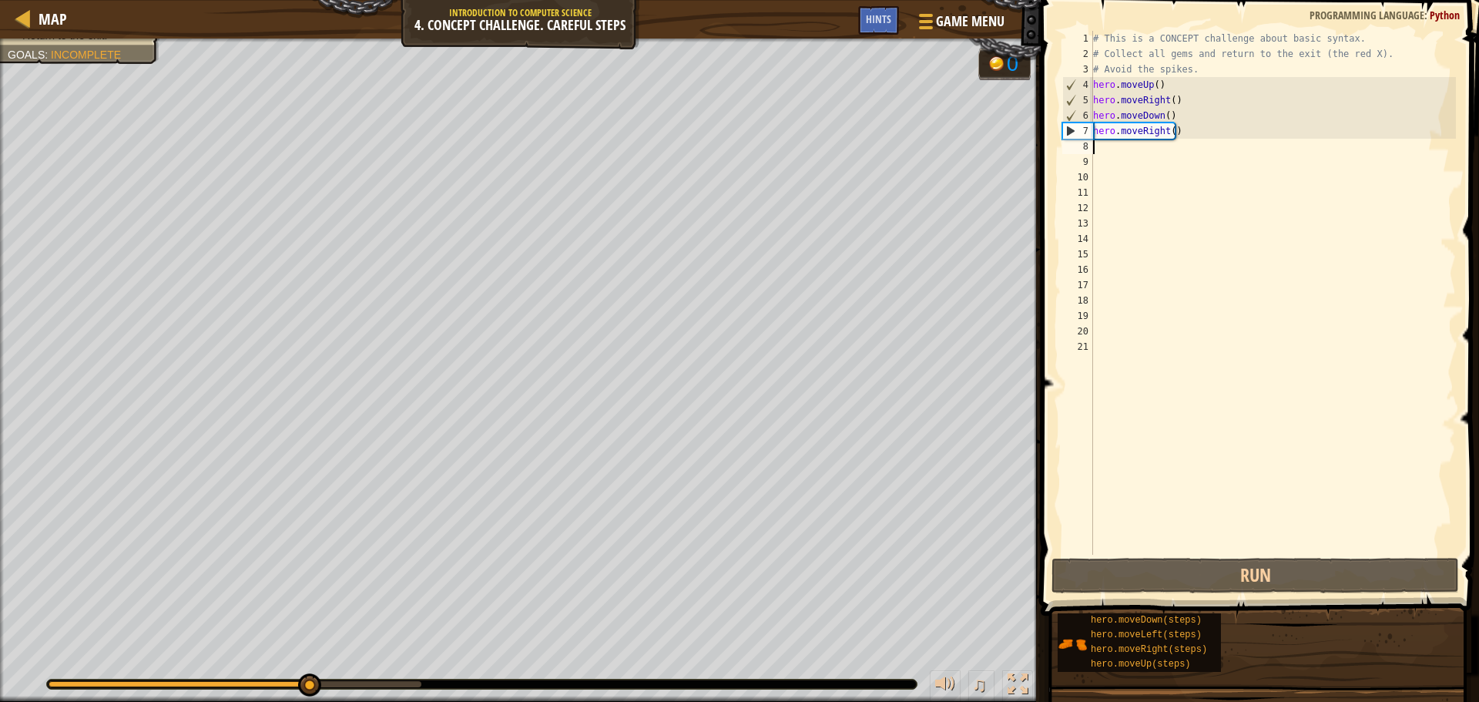
type textarea "m"
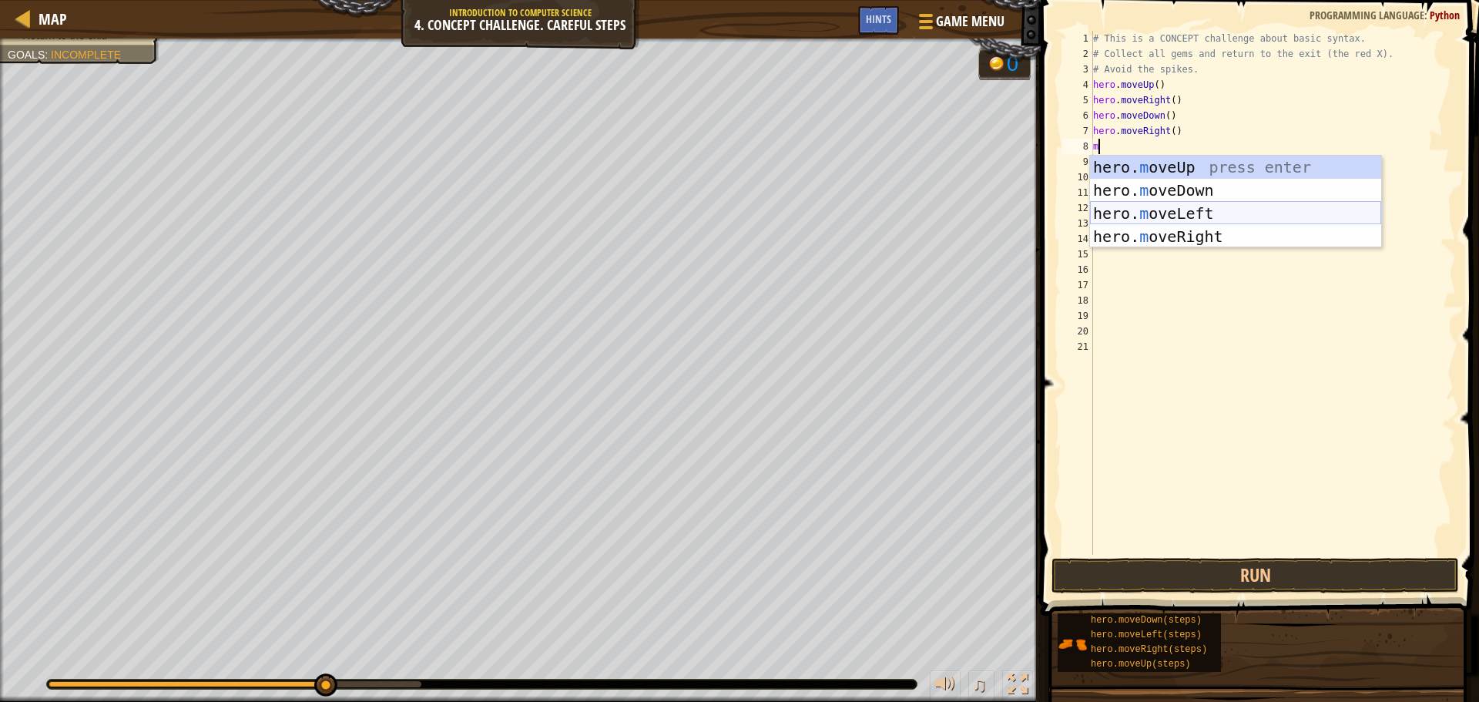
click at [1161, 209] on div "hero. m oveUp press enter hero. m oveDown press enter hero. m oveLeft press ent…" at bounding box center [1235, 225] width 291 height 139
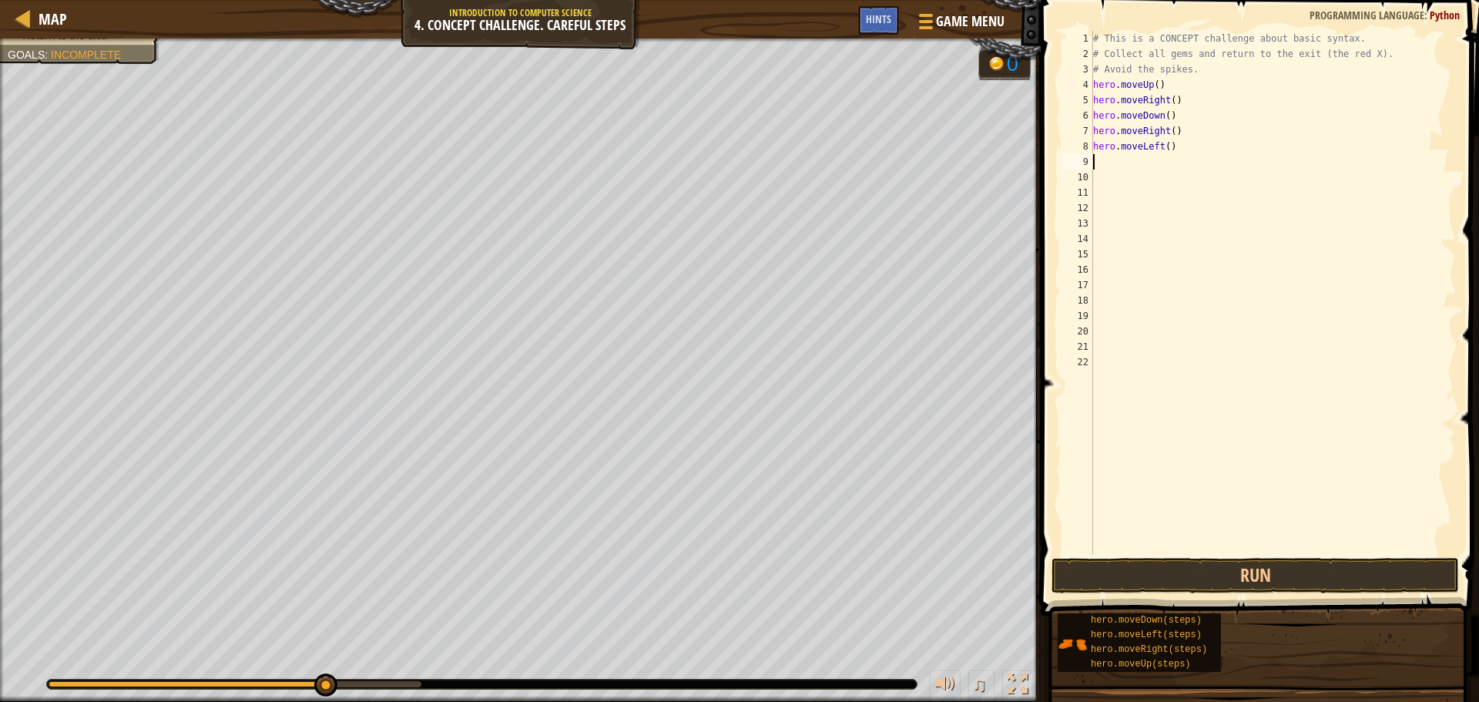
type textarea "m"
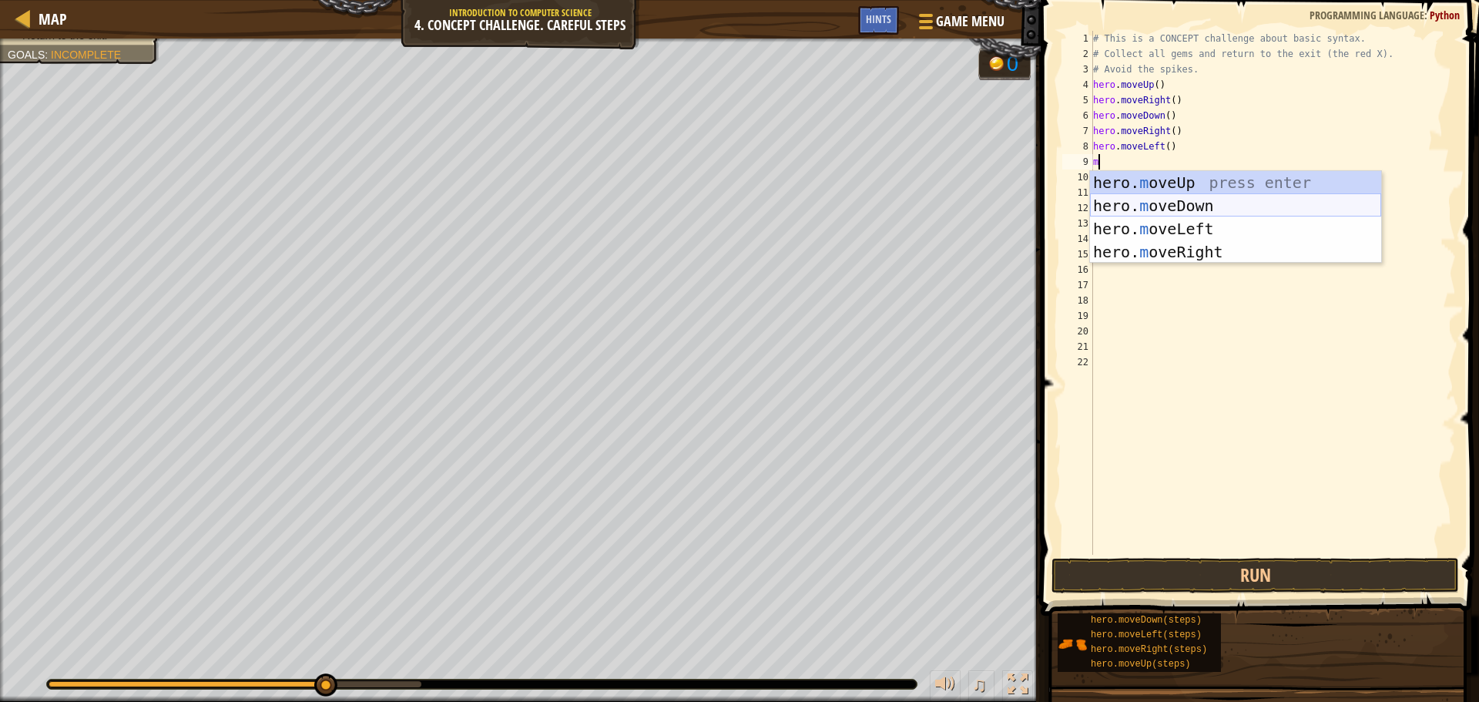
click at [1162, 202] on div "hero. m oveUp press enter hero. m oveDown press enter hero. m oveLeft press ent…" at bounding box center [1235, 240] width 291 height 139
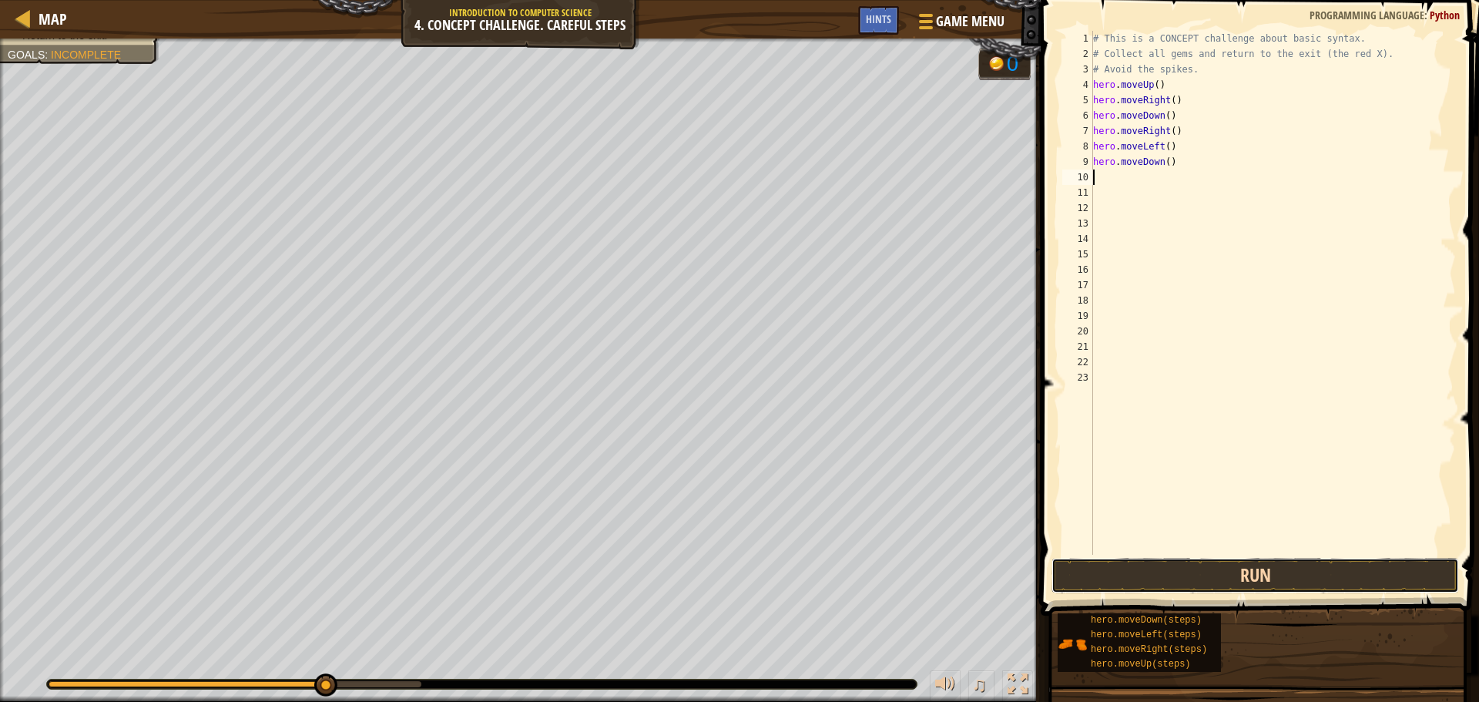
click at [1255, 570] on button "Run" at bounding box center [1254, 575] width 407 height 35
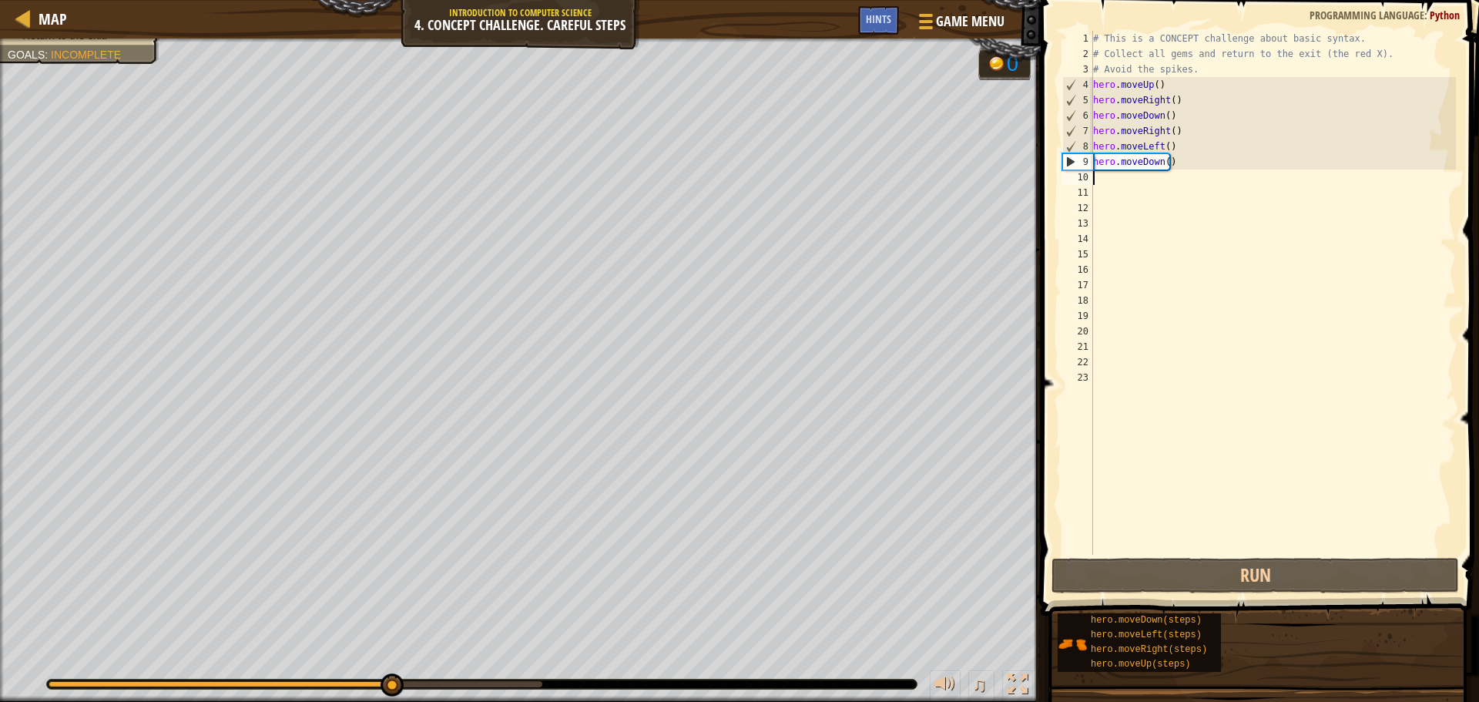
type textarea "m"
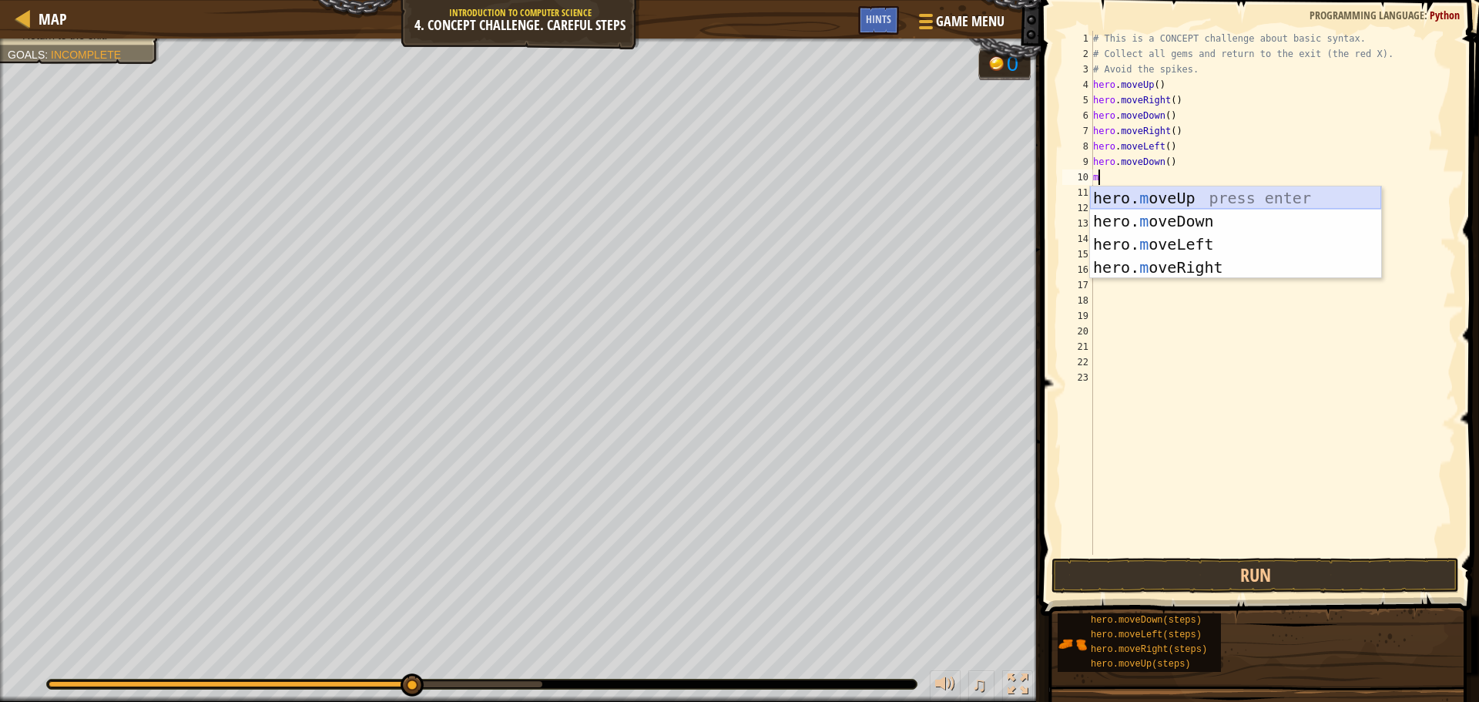
click at [1185, 194] on div "hero. m oveUp press enter hero. m oveDown press enter hero. m oveLeft press ent…" at bounding box center [1235, 255] width 291 height 139
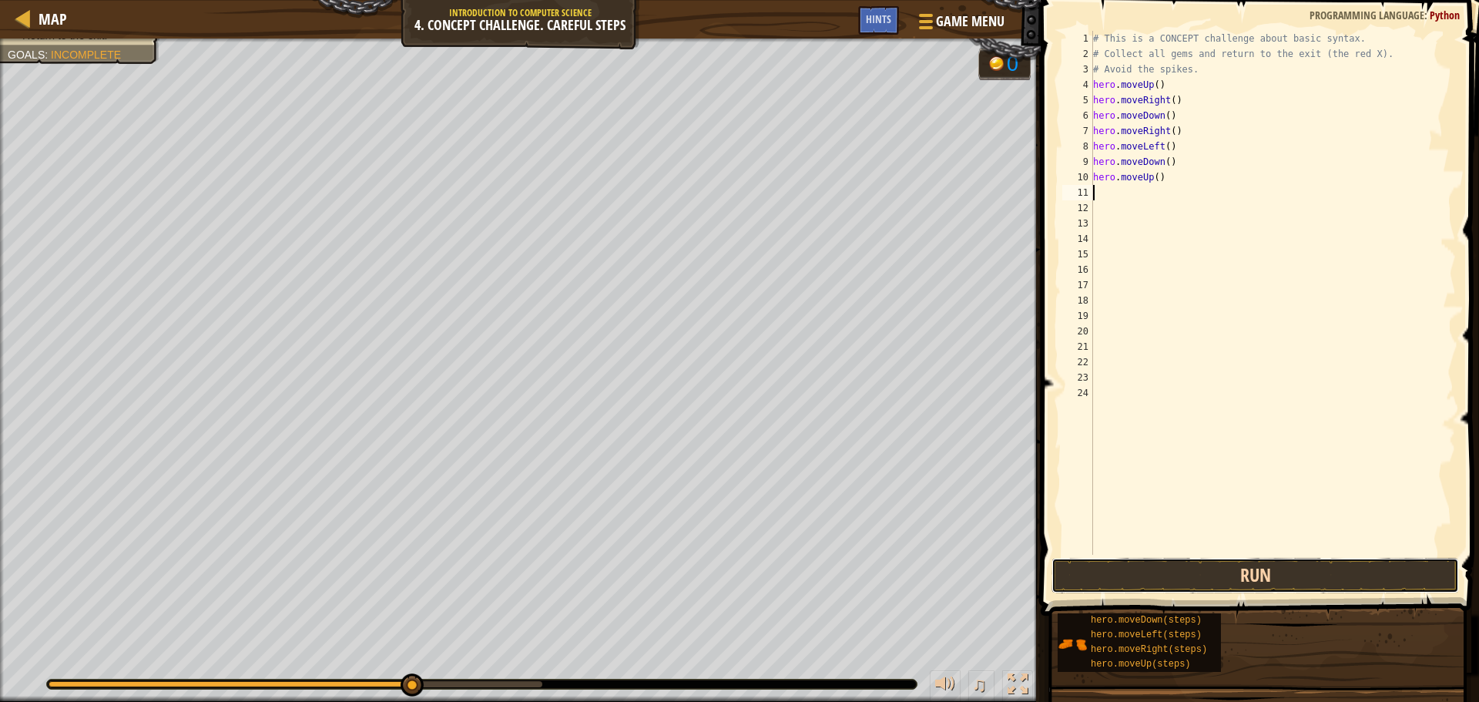
click at [1235, 563] on button "Run" at bounding box center [1254, 575] width 407 height 35
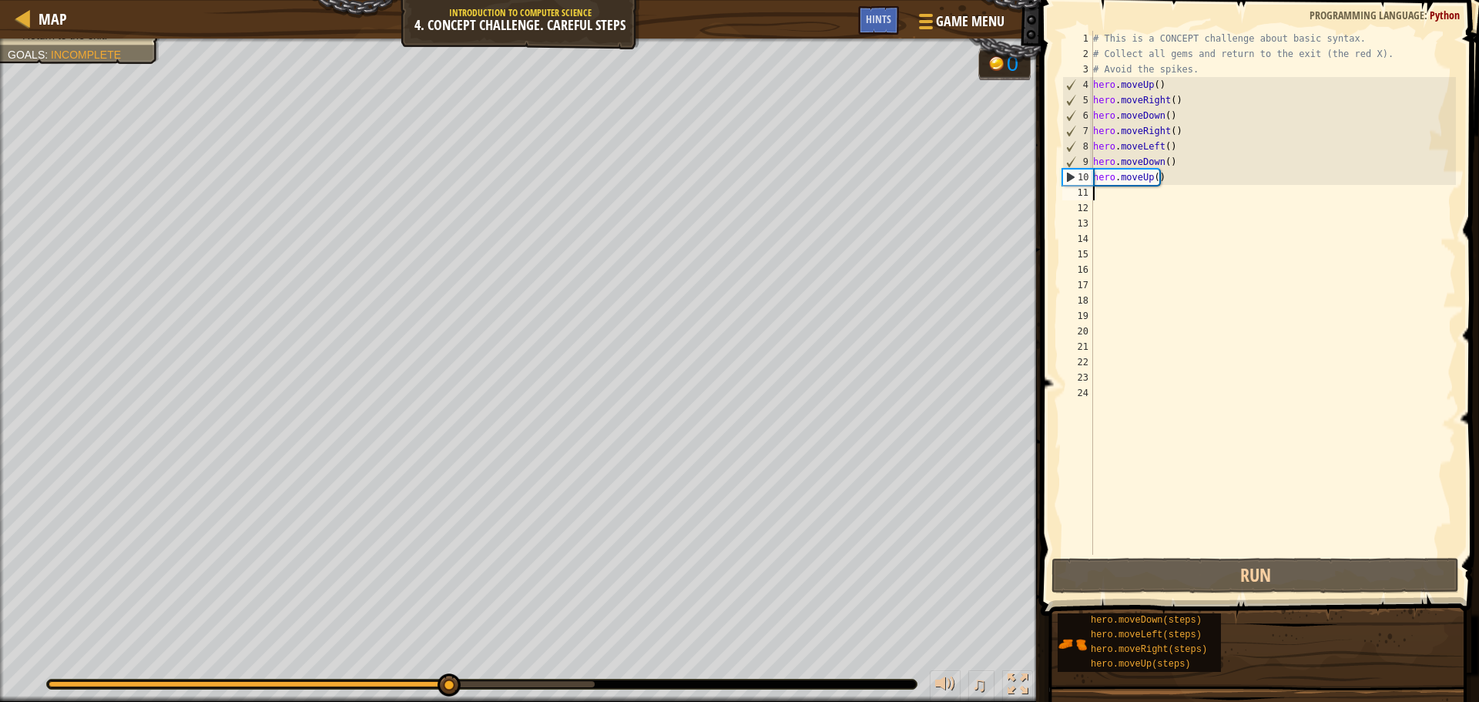
click at [1151, 176] on div "# This is a CONCEPT challenge about basic syntax. # Collect all gems and return…" at bounding box center [1273, 308] width 366 height 554
click at [1154, 175] on div "# This is a CONCEPT challenge about basic syntax. # Collect all gems and return…" at bounding box center [1273, 308] width 366 height 554
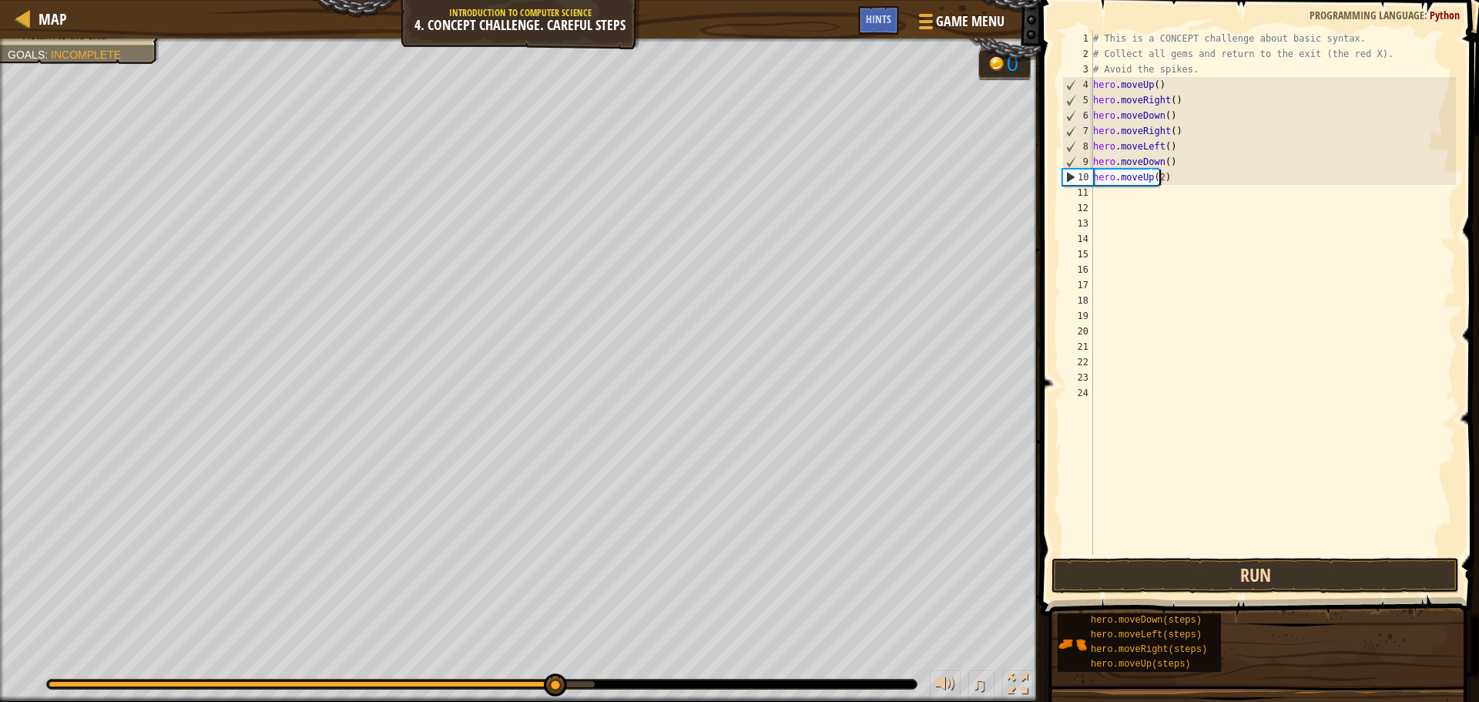
type textarea "hero.moveUp(2)"
click at [1250, 571] on button "Run" at bounding box center [1254, 575] width 407 height 35
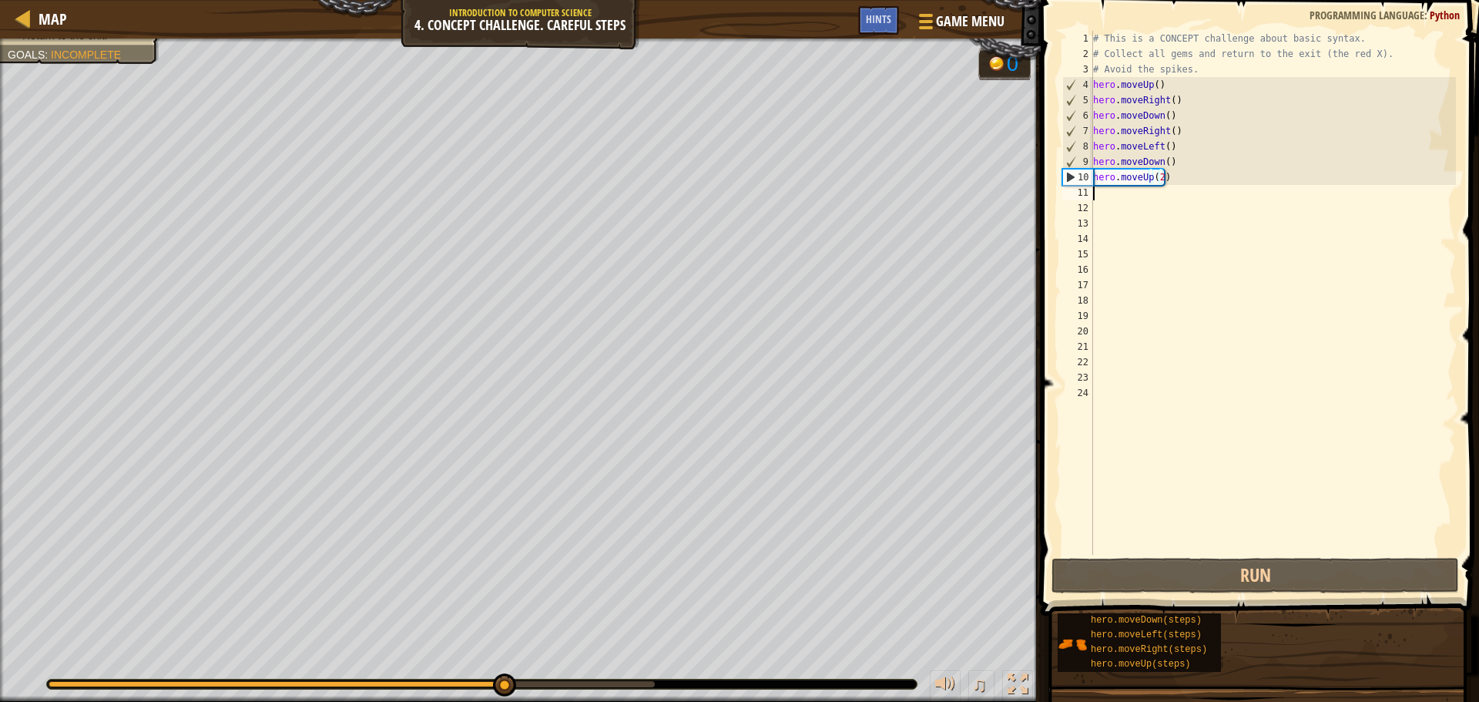
click at [1098, 192] on div "# This is a CONCEPT challenge about basic syntax. # Collect all gems and return…" at bounding box center [1273, 308] width 366 height 554
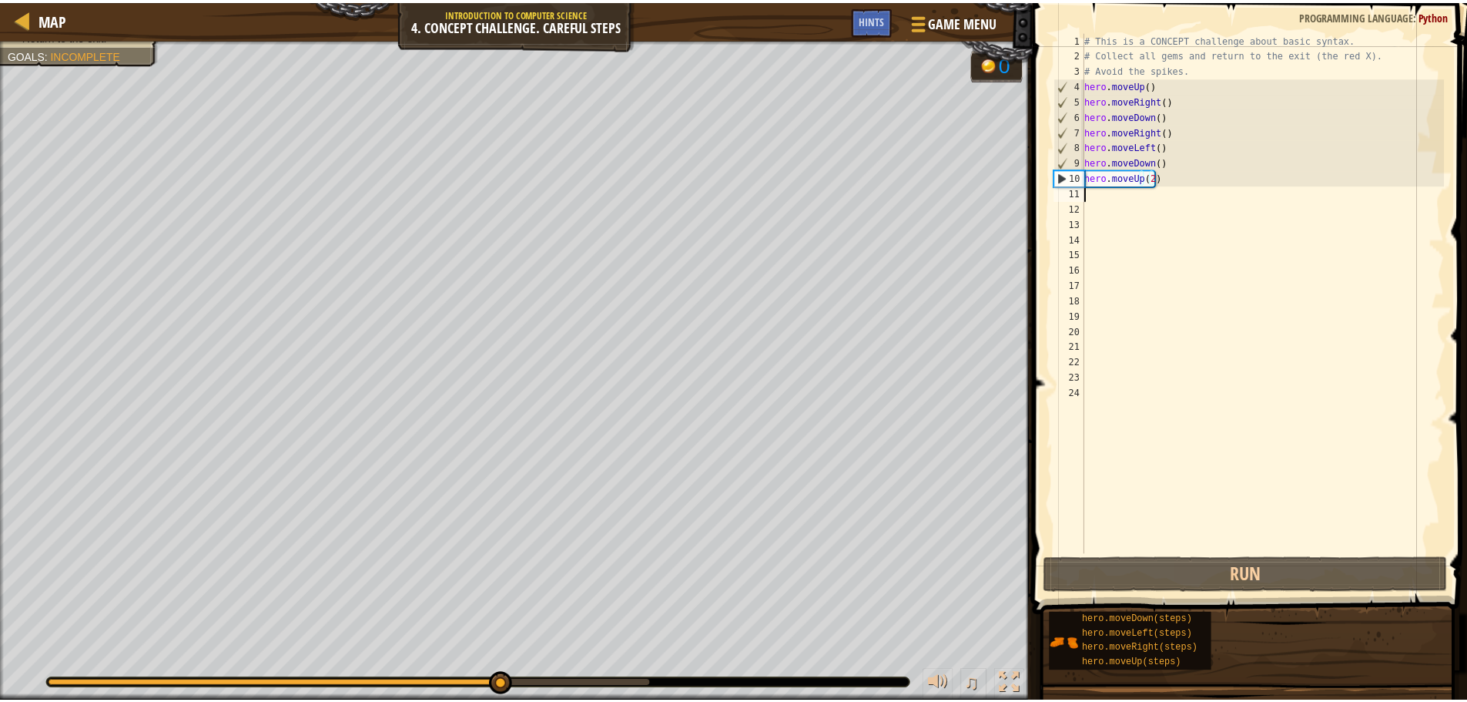
scroll to position [7, 0]
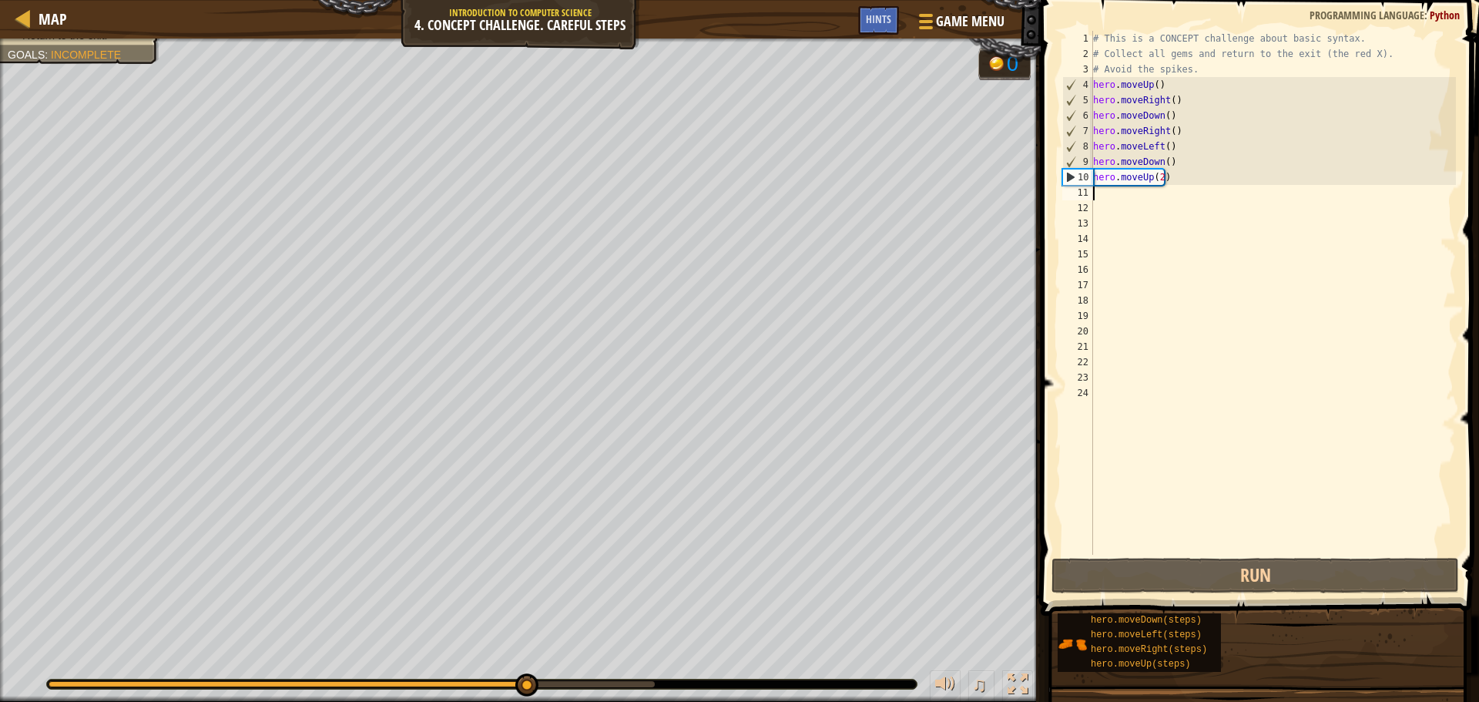
type textarea "m"
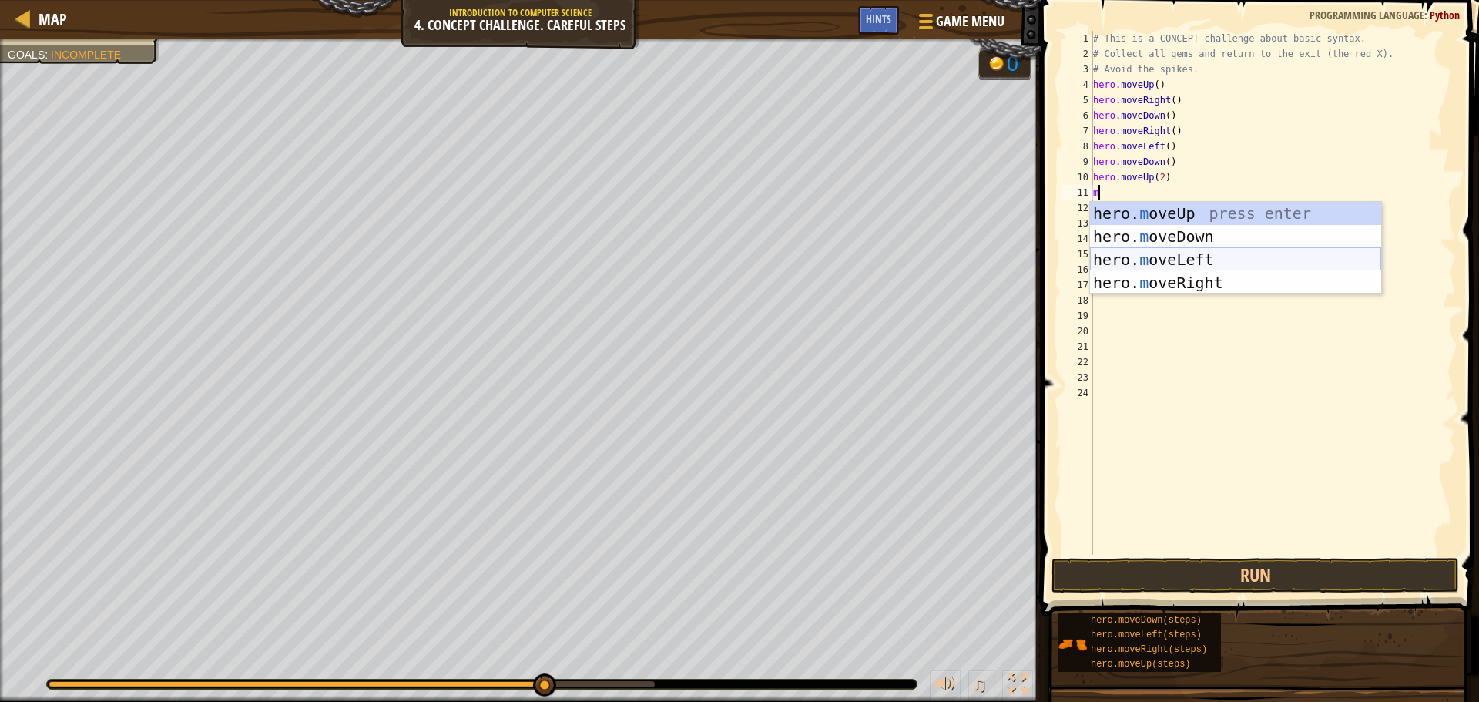
click at [1177, 259] on div "hero. m oveUp press enter hero. m oveDown press enter hero. m oveLeft press ent…" at bounding box center [1235, 271] width 291 height 139
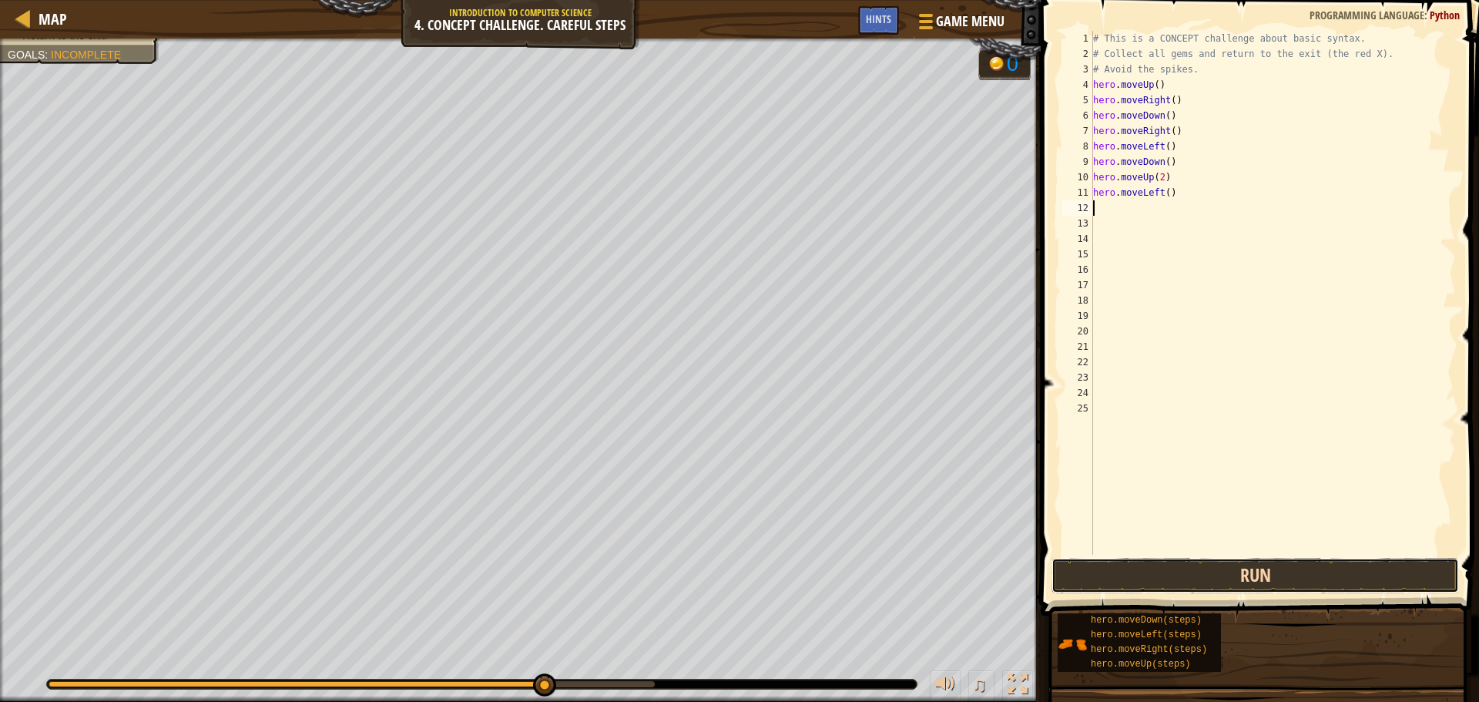
click at [1268, 565] on button "Run" at bounding box center [1254, 575] width 407 height 35
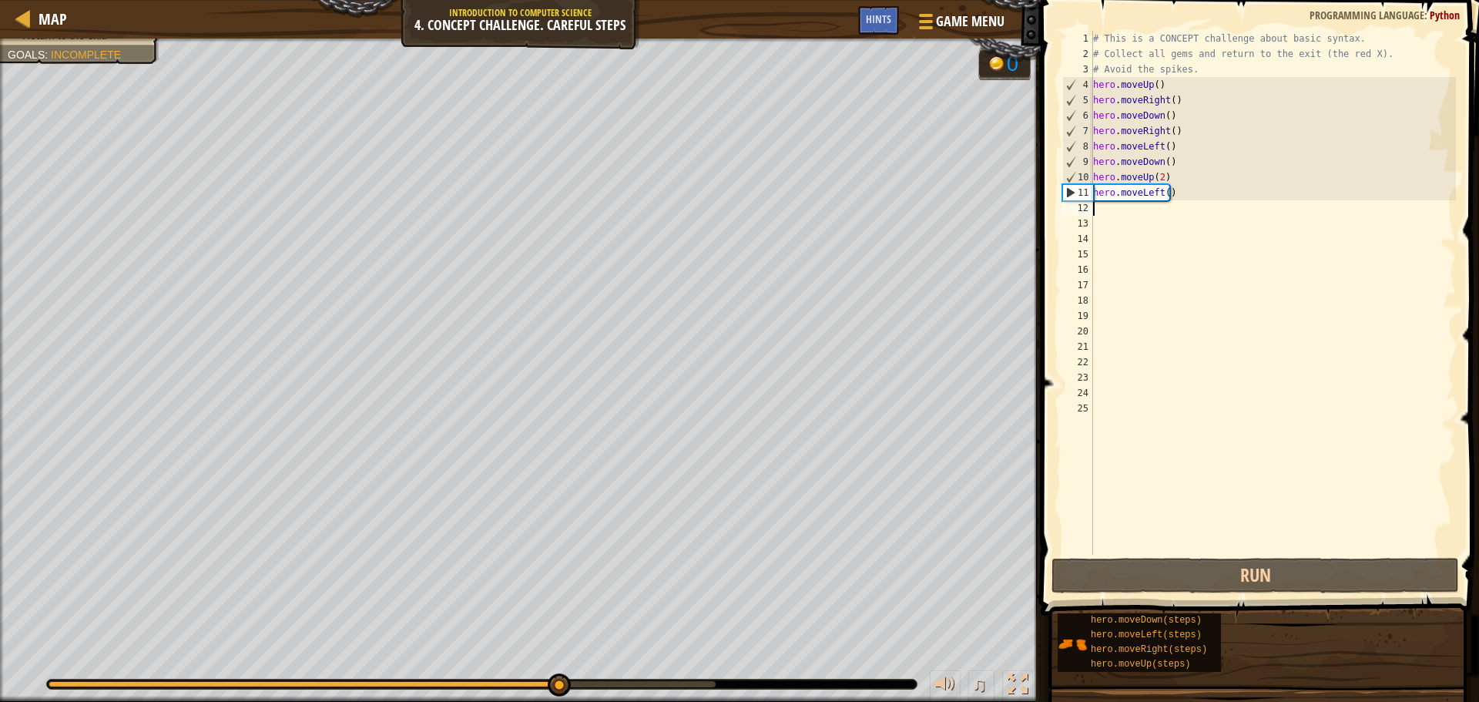
type textarea "m"
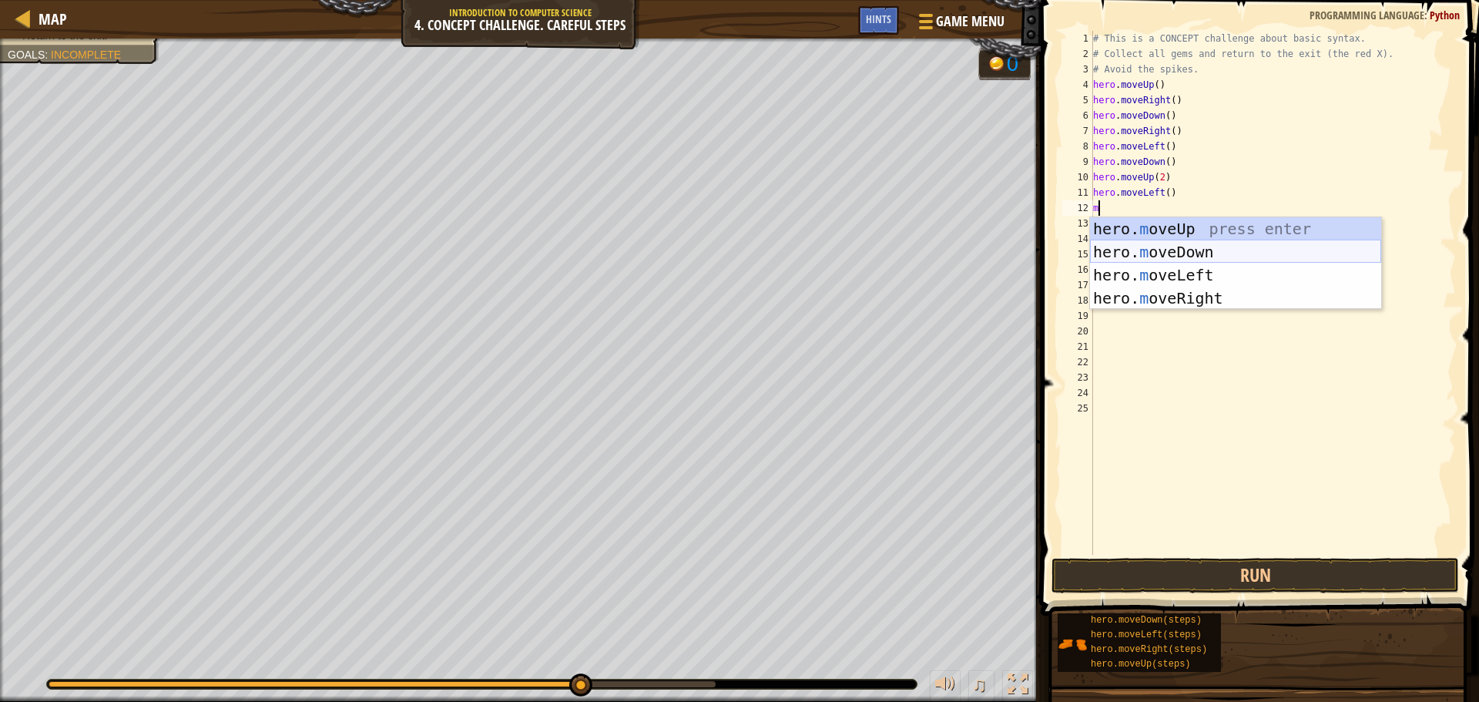
click at [1199, 250] on div "hero. m oveUp press enter hero. m oveDown press enter hero. m oveLeft press ent…" at bounding box center [1235, 286] width 291 height 139
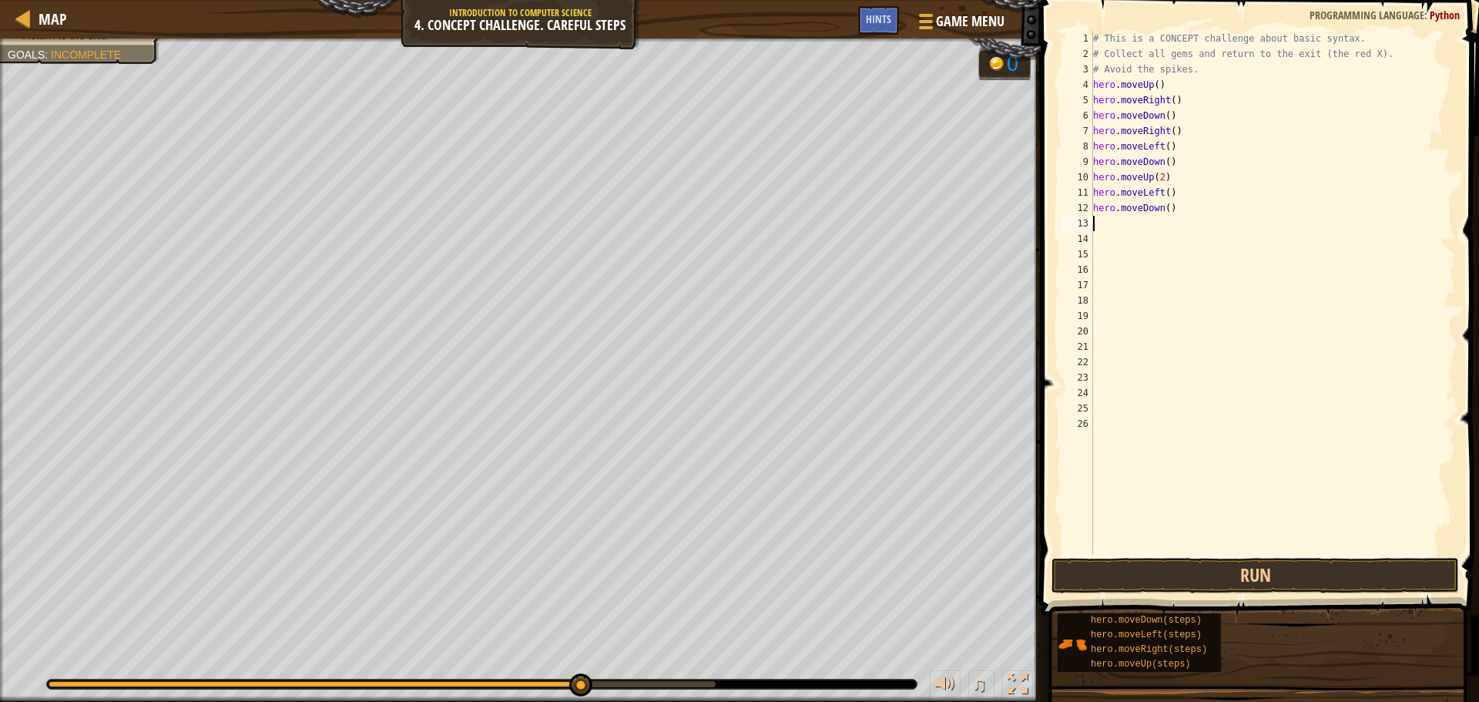
type textarea "m"
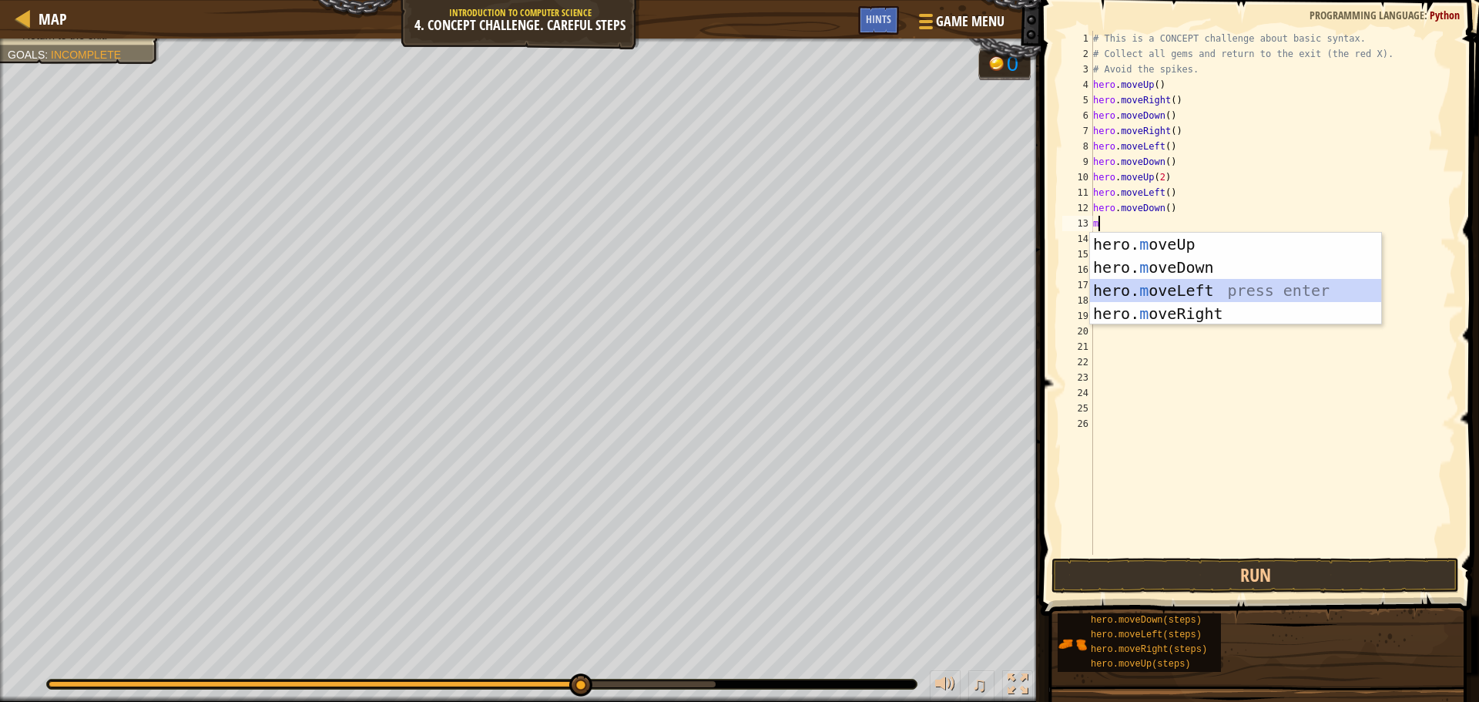
click at [1155, 288] on div "hero. m oveUp press enter hero. m oveDown press enter hero. m oveLeft press ent…" at bounding box center [1235, 302] width 291 height 139
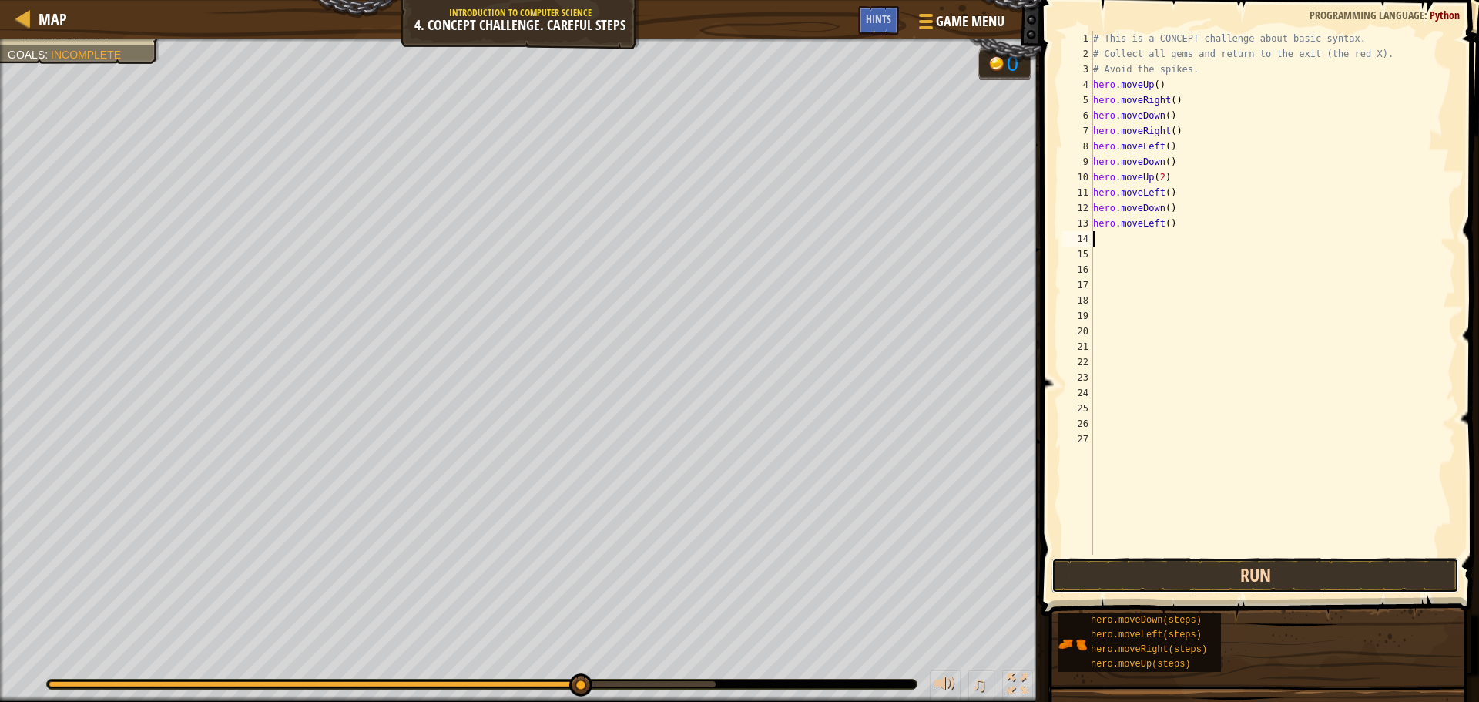
click at [1276, 571] on button "Run" at bounding box center [1254, 575] width 407 height 35
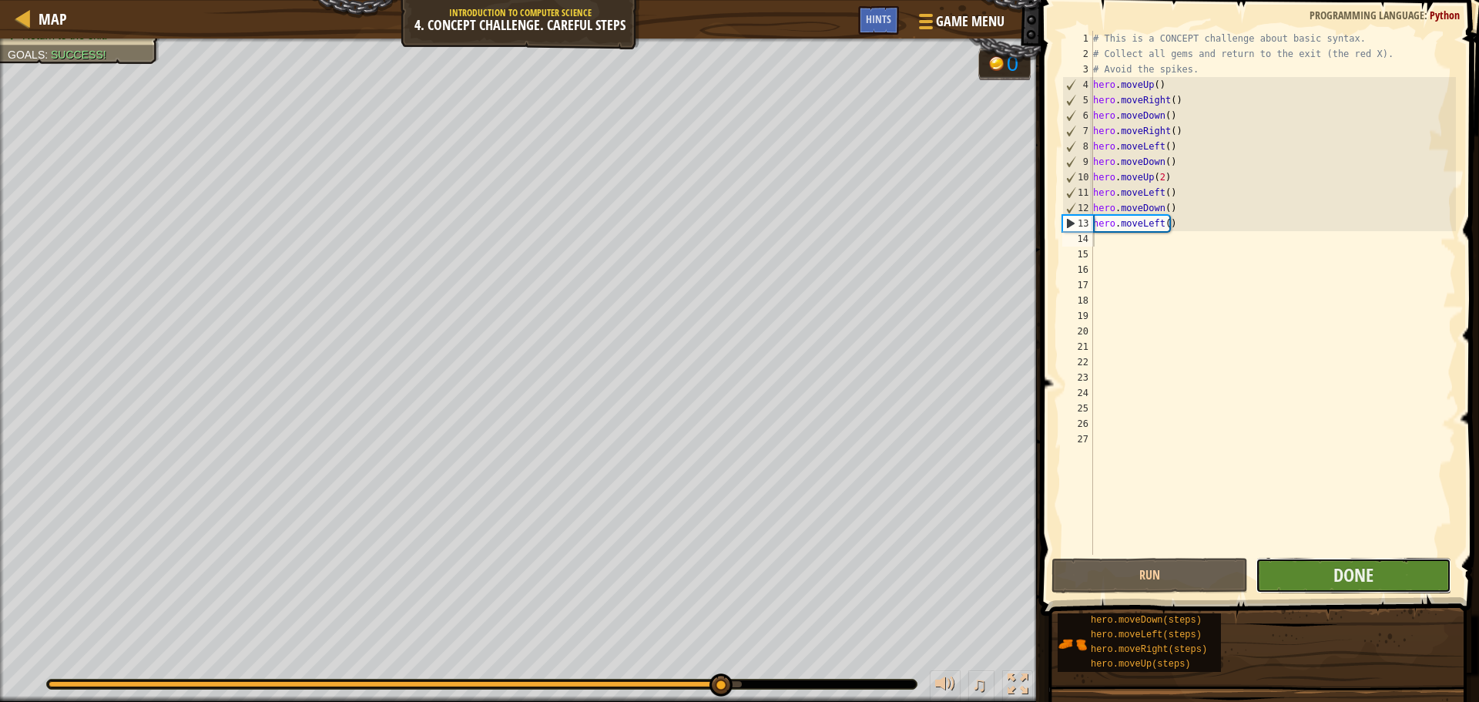
click at [1395, 569] on button "Done" at bounding box center [1353, 575] width 196 height 35
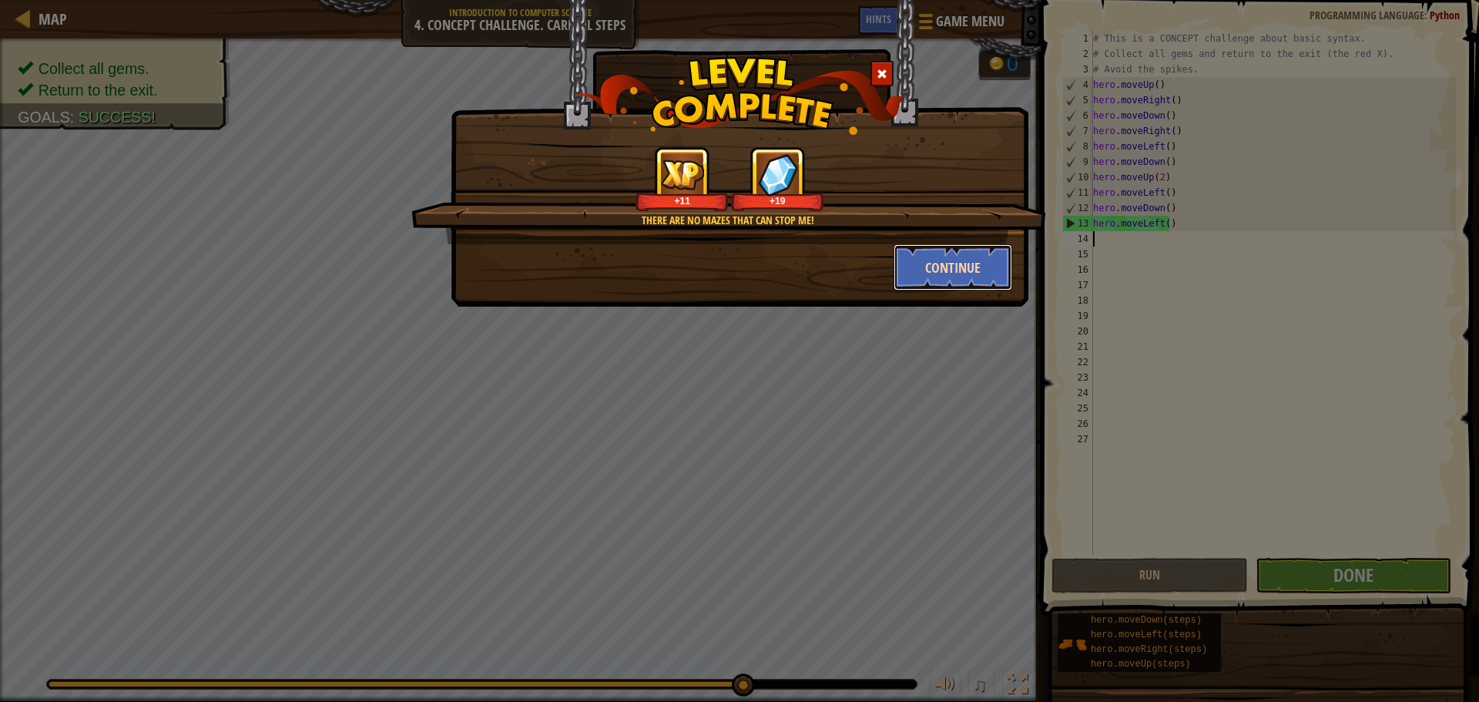
click at [965, 277] on button "Continue" at bounding box center [952, 267] width 119 height 46
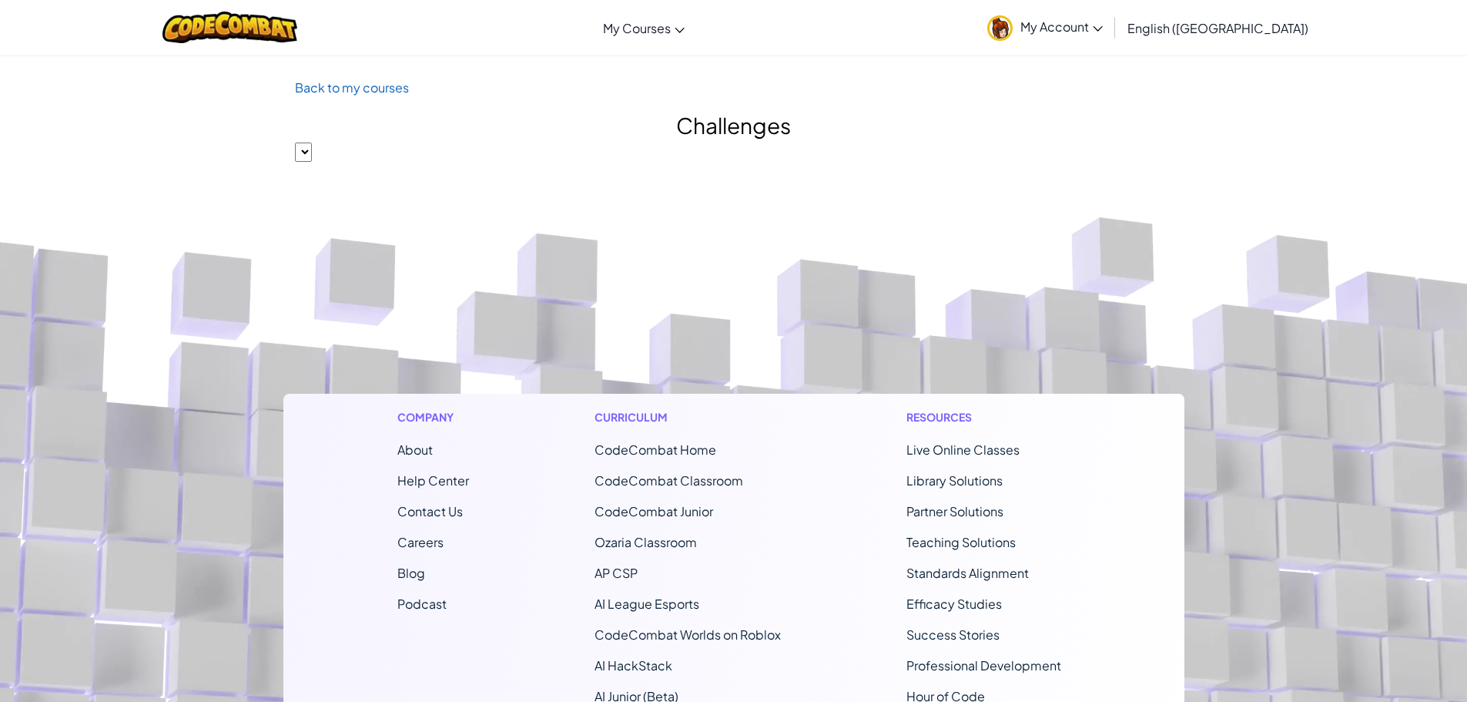
select select
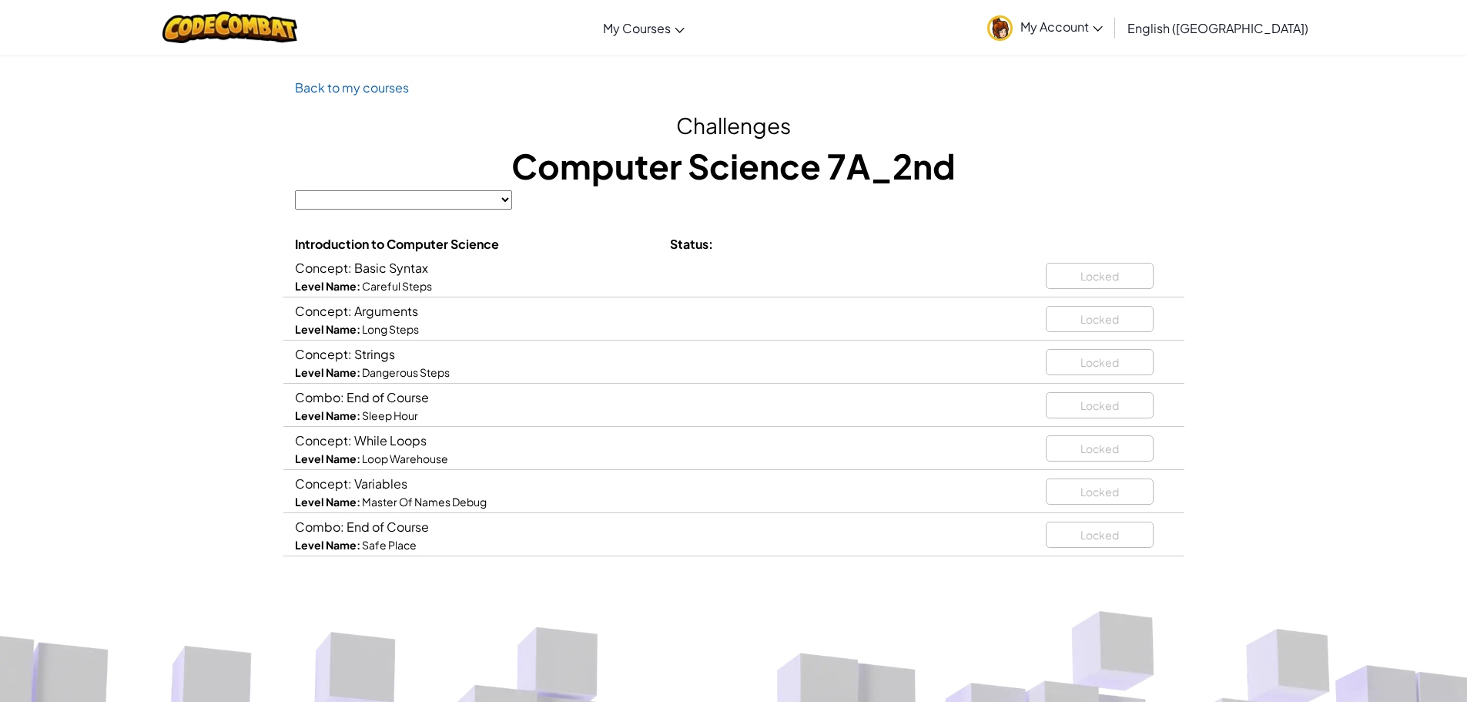
click at [1094, 236] on div "Introduction to Computer Science Status:" at bounding box center [733, 243] width 901 height 21
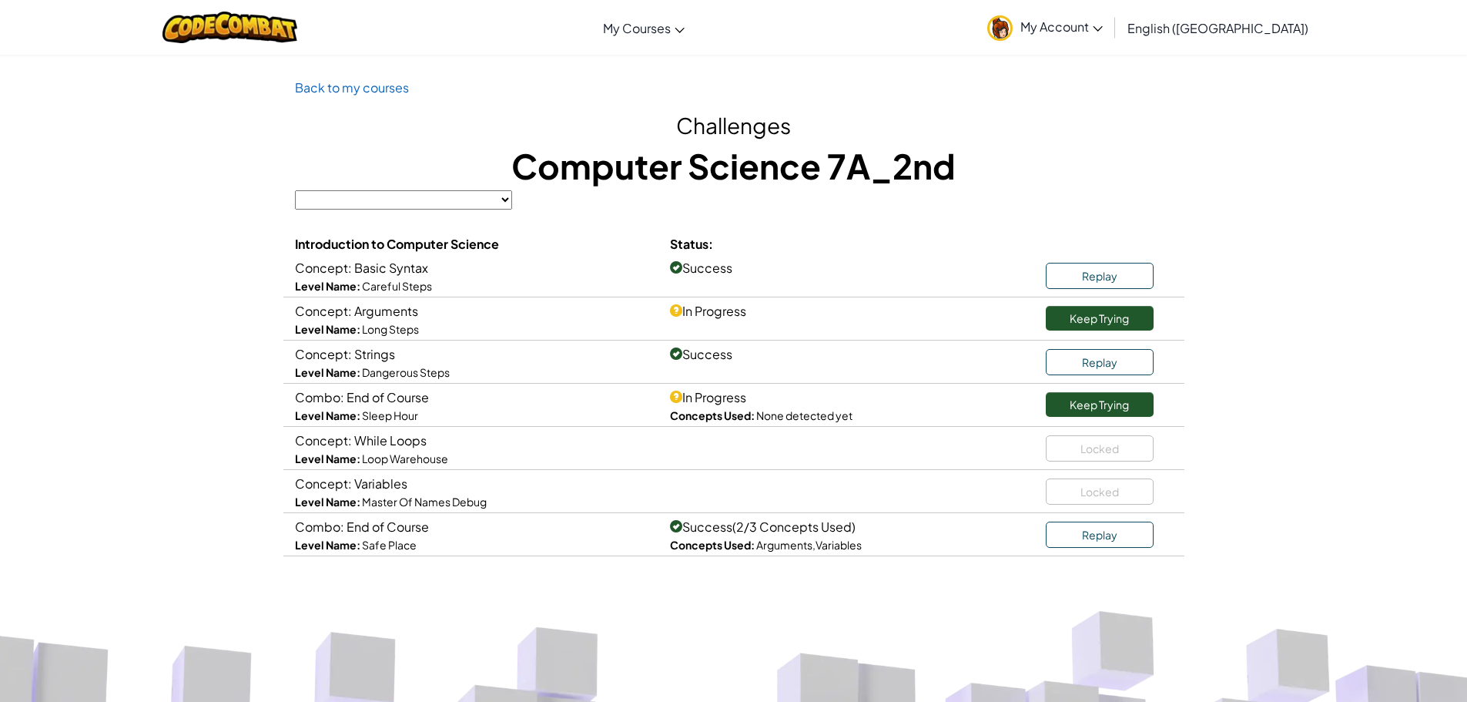
click at [1158, 240] on div "Introduction to Computer Science Status:" at bounding box center [733, 243] width 901 height 21
click at [1106, 303] on div "Keep Trying" at bounding box center [1109, 315] width 127 height 30
click at [1107, 317] on link "Keep Trying" at bounding box center [1100, 318] width 108 height 25
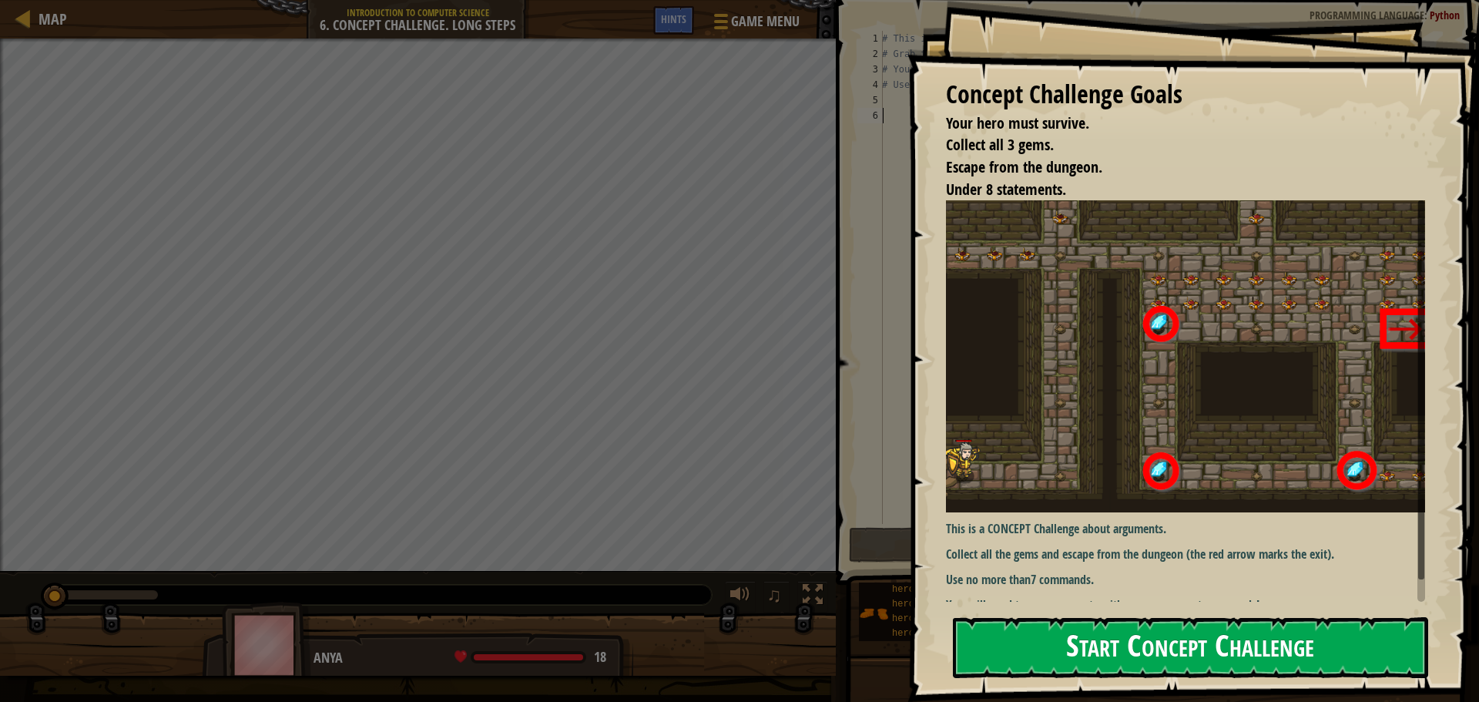
click at [1245, 635] on button "Start Concept Challenge" at bounding box center [1190, 647] width 475 height 61
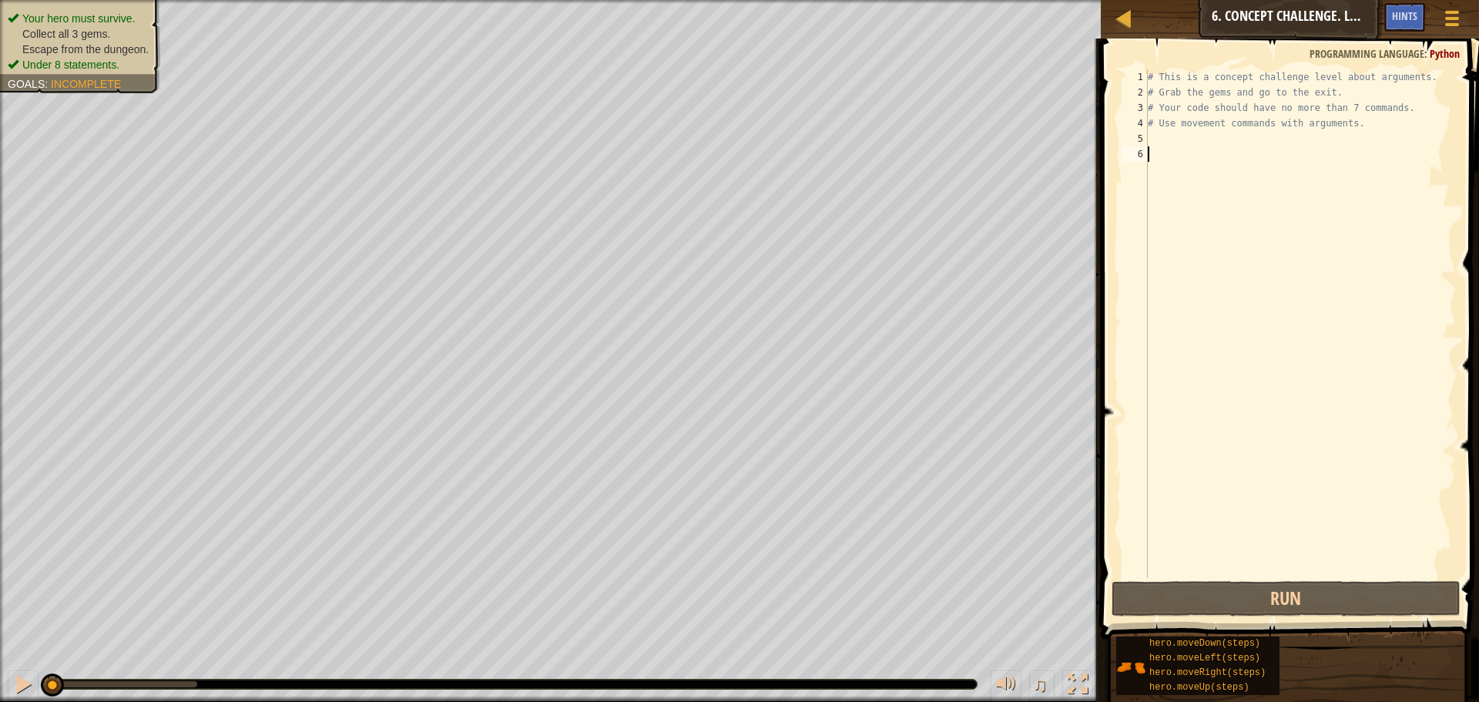
click at [1144, 140] on div "5" at bounding box center [1134, 138] width 25 height 15
type textarea "m"
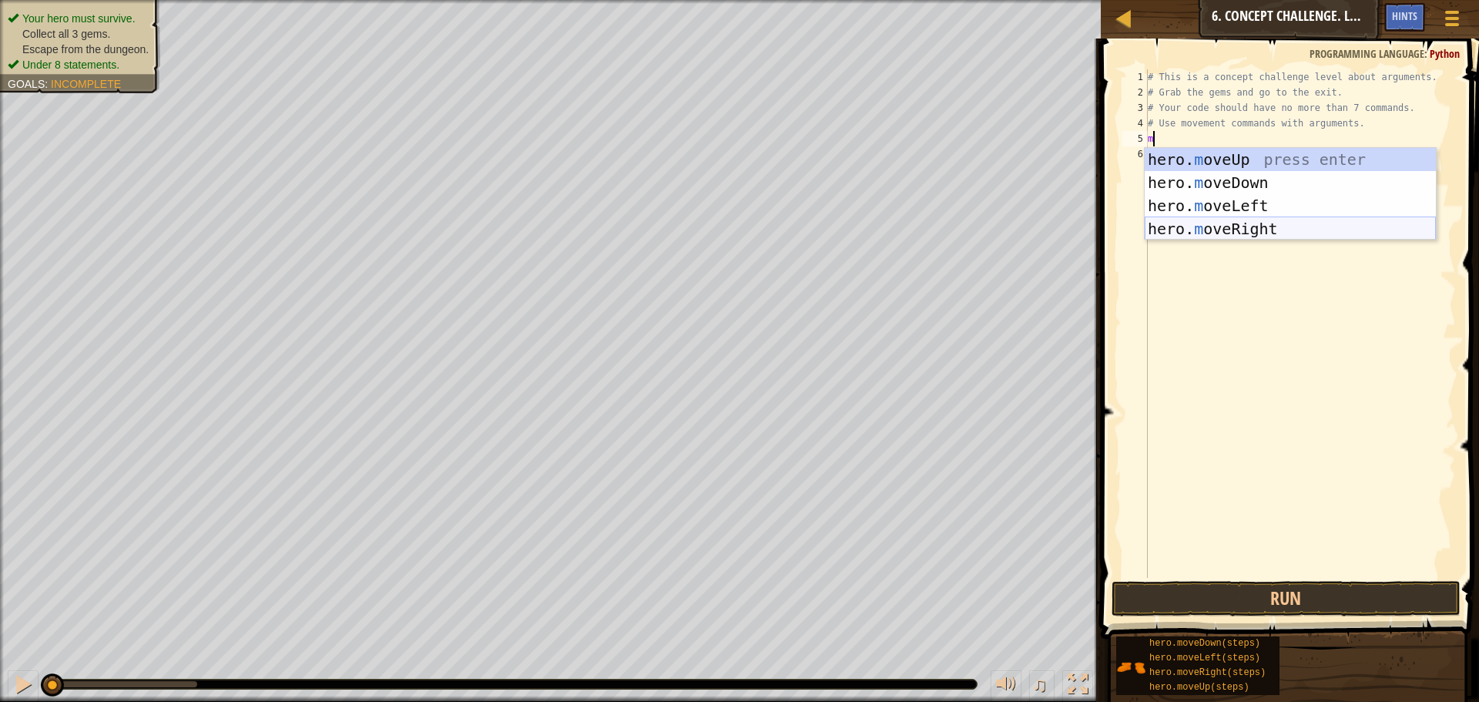
click at [1276, 234] on div "hero. m oveUp press enter hero. m oveDown press enter hero. m oveLeft press ent…" at bounding box center [1289, 217] width 291 height 139
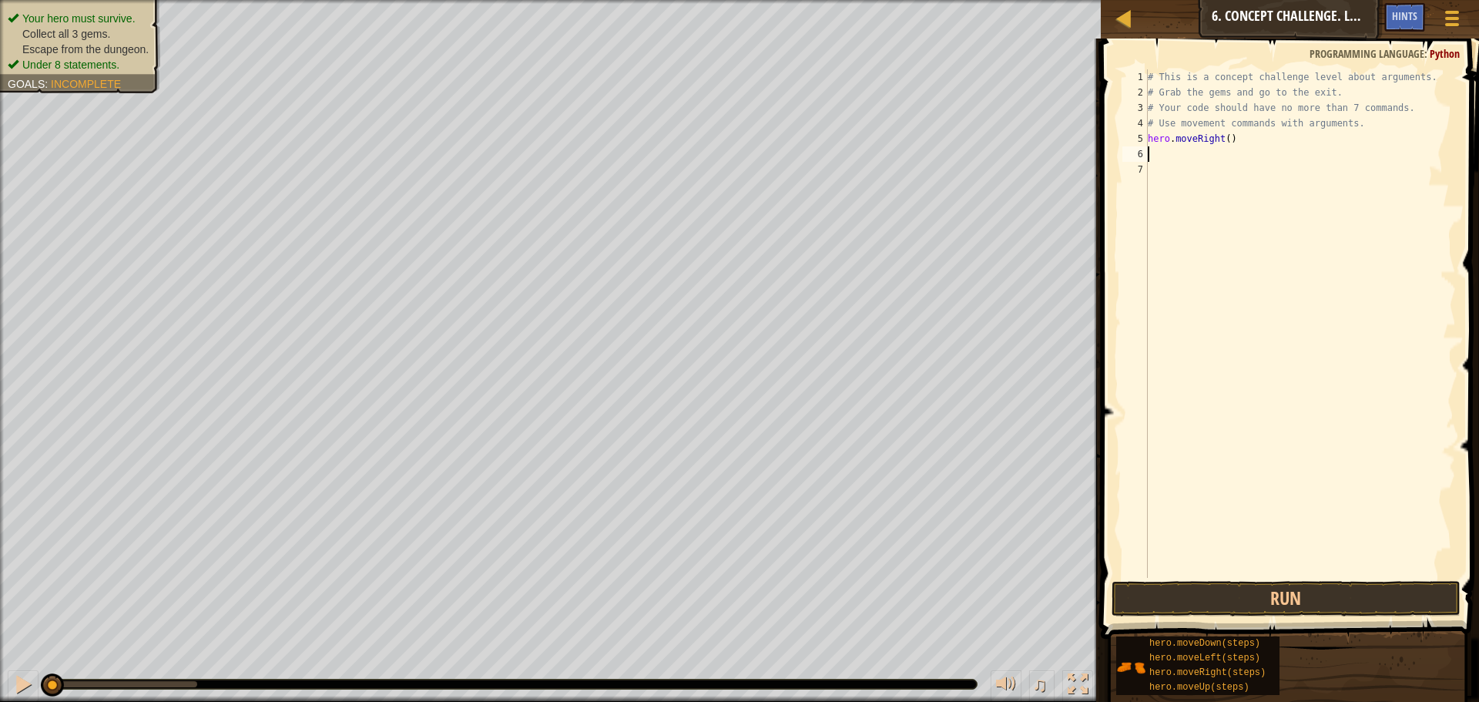
type textarea "m"
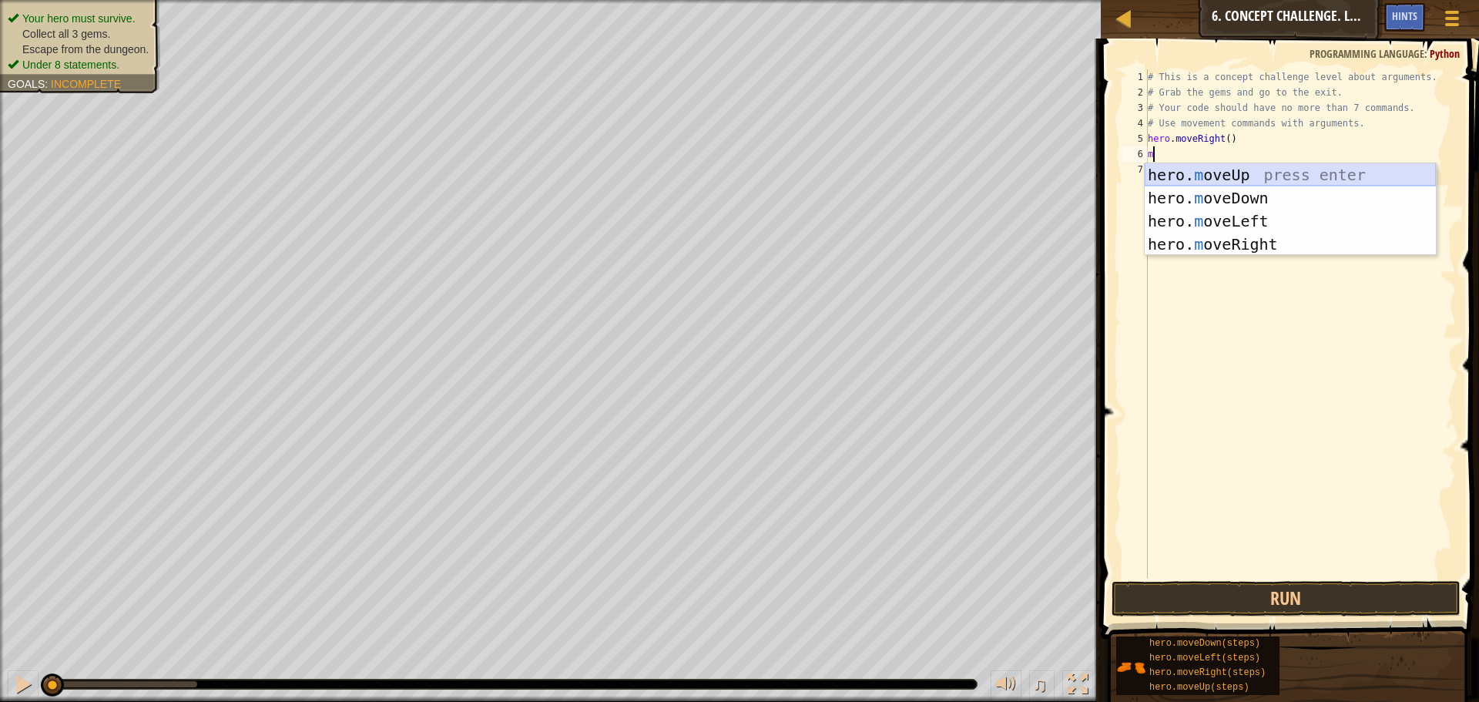
click at [1231, 176] on div "hero. m oveUp press enter hero. m oveDown press enter hero. m oveLeft press ent…" at bounding box center [1289, 232] width 291 height 139
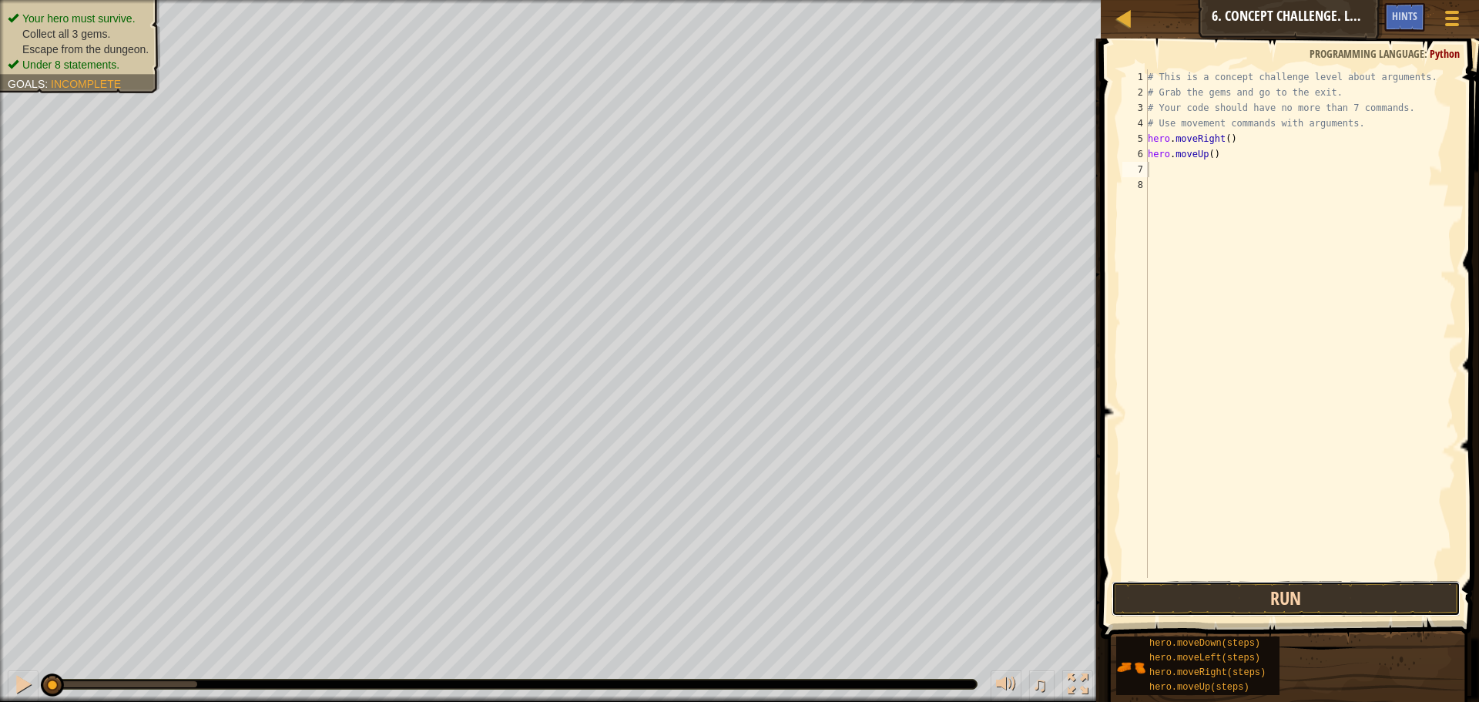
click at [1323, 582] on button "Run" at bounding box center [1285, 598] width 349 height 35
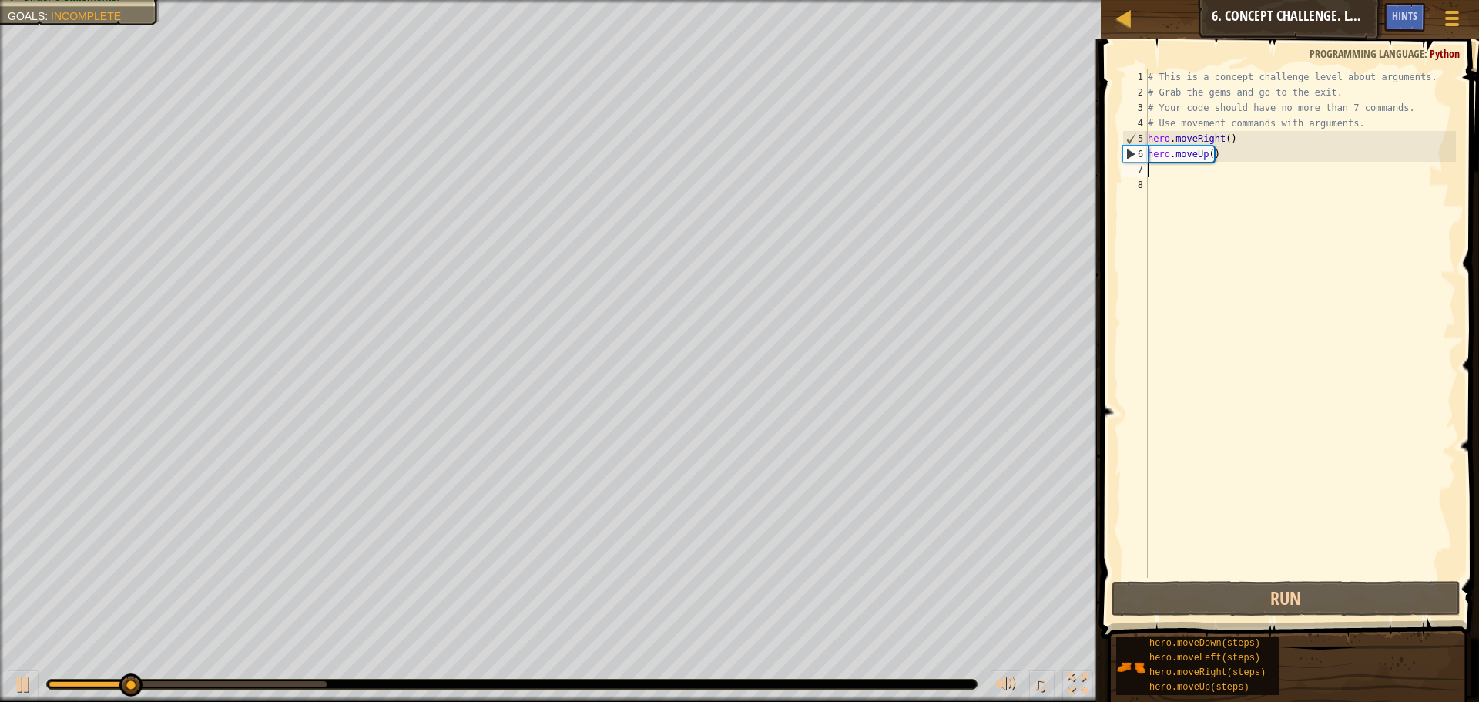
click at [1206, 154] on div "# This is a concept challenge level about arguments. # Grab the gems and go to …" at bounding box center [1299, 338] width 311 height 539
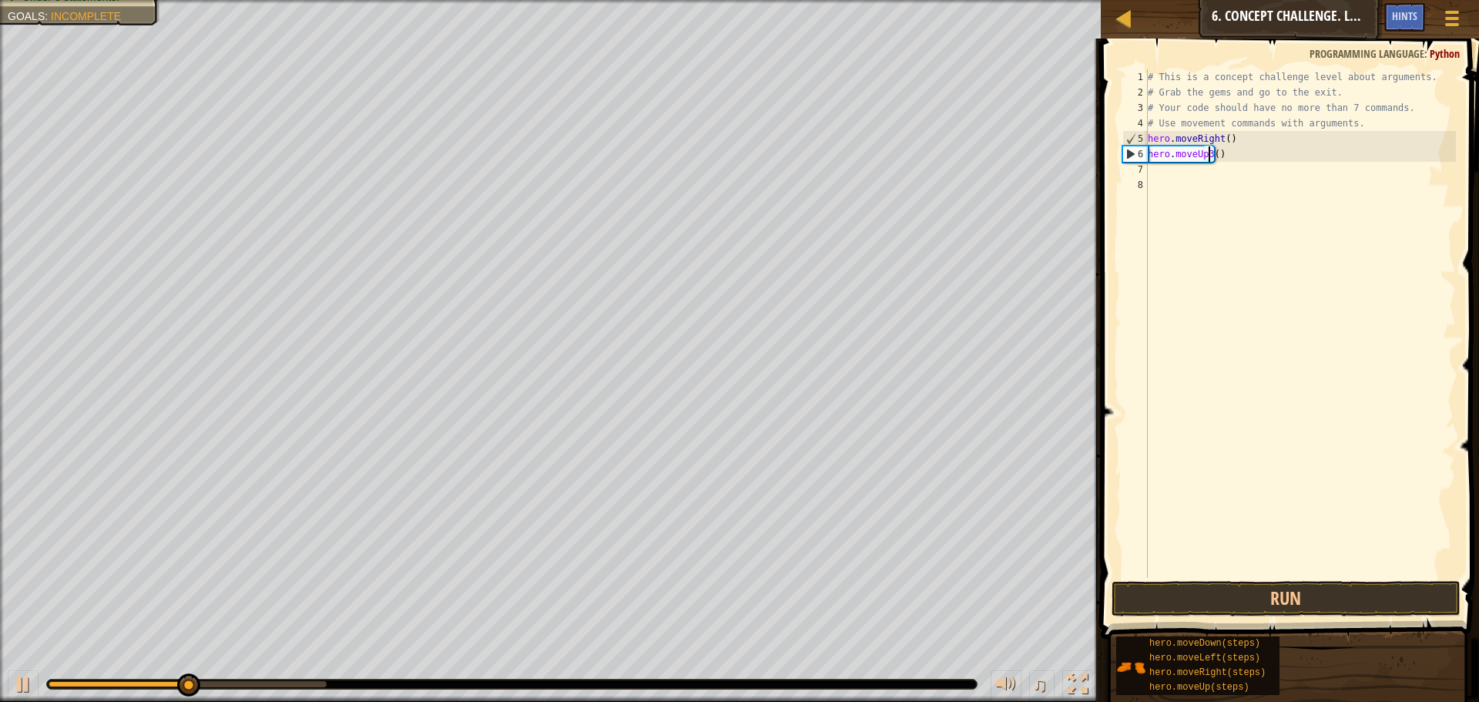
scroll to position [7, 5]
click at [1293, 594] on button "Run" at bounding box center [1285, 598] width 349 height 35
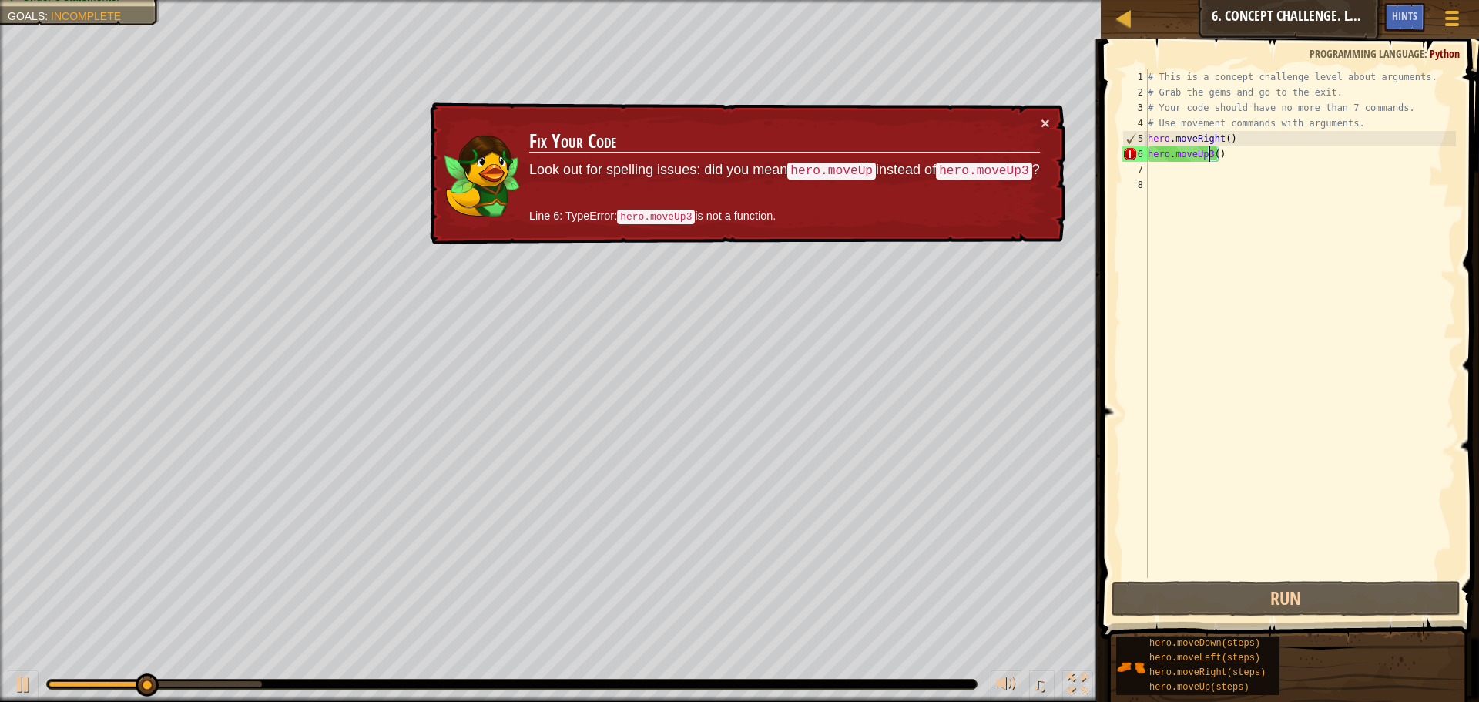
scroll to position [7, 5]
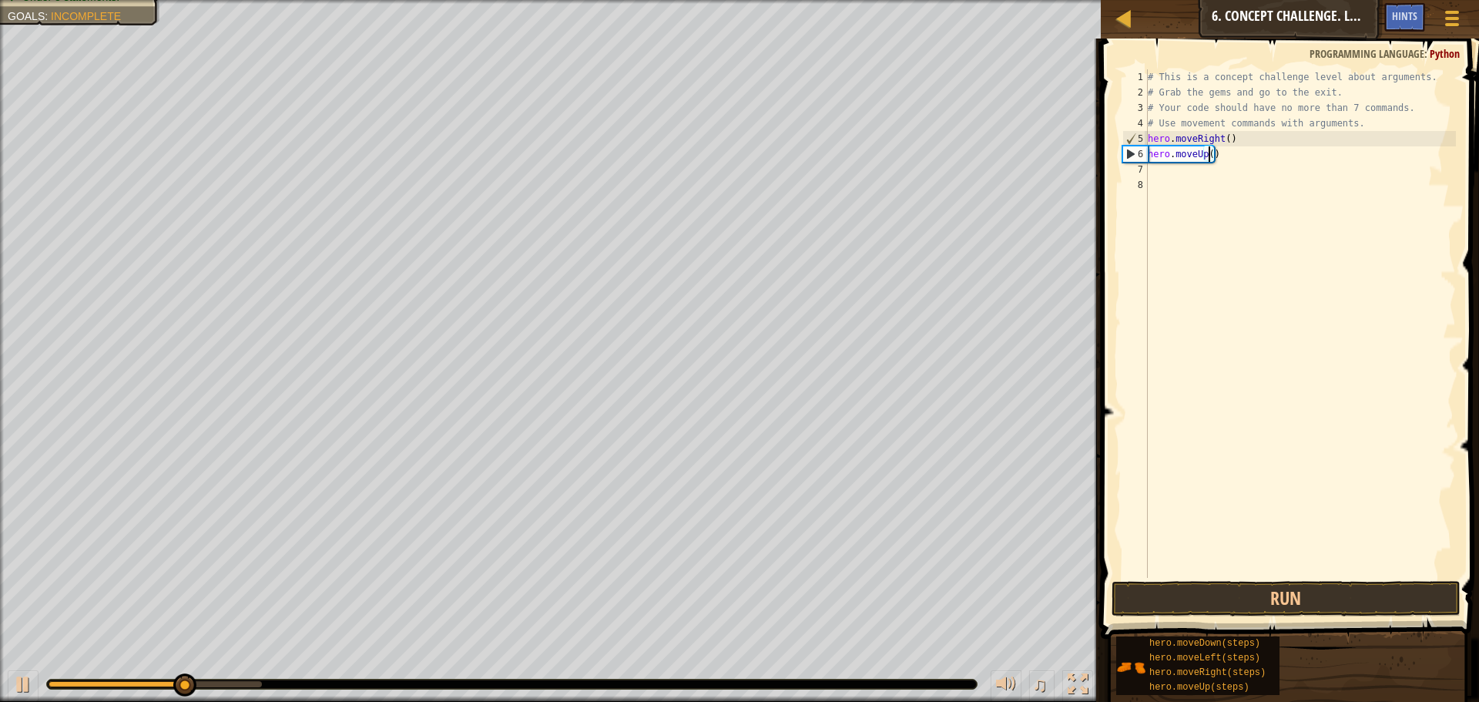
click at [1207, 153] on div "# This is a concept challenge level about arguments. # Grab the gems and go to …" at bounding box center [1299, 338] width 311 height 539
type textarea "hero.moveUp(3)"
click at [1376, 599] on button "Run" at bounding box center [1285, 598] width 349 height 35
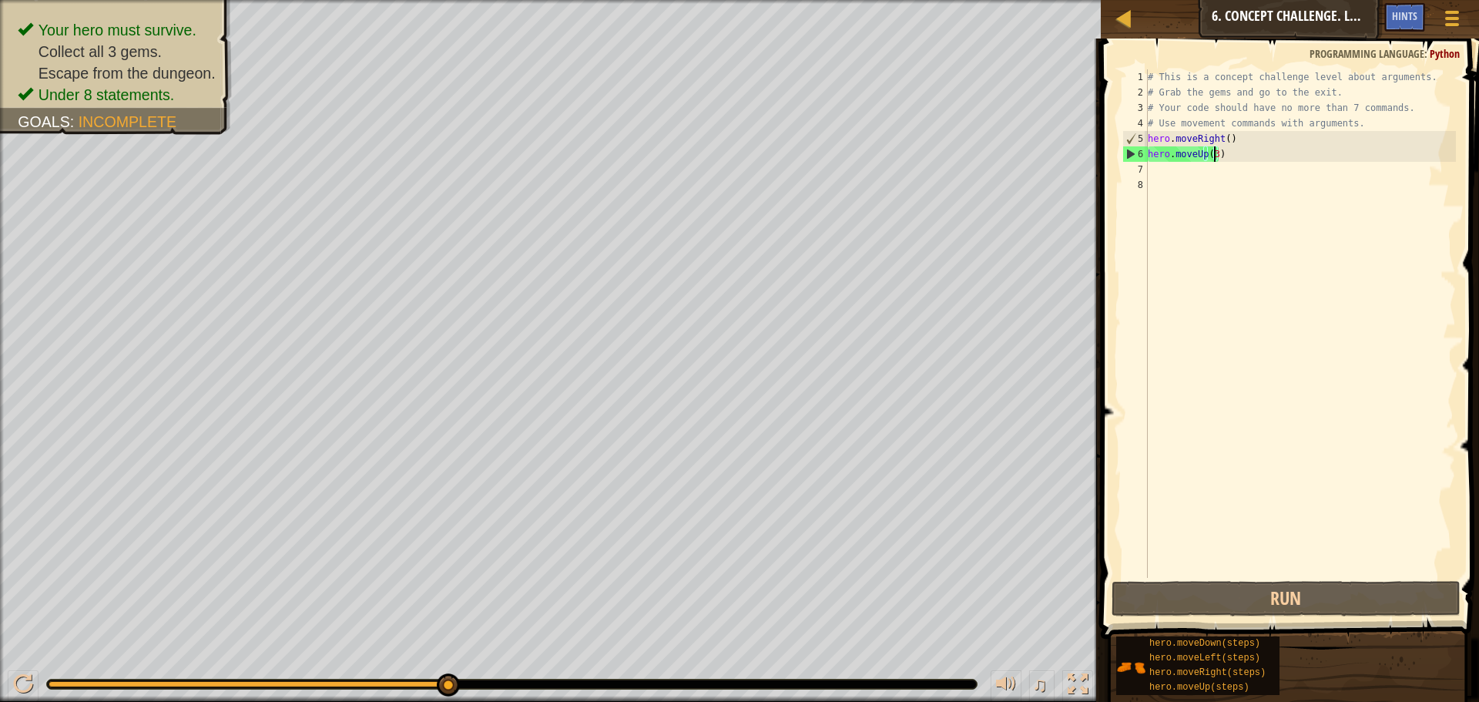
click at [1153, 169] on div "# This is a concept challenge level about arguments. # Grab the gems and go to …" at bounding box center [1299, 338] width 311 height 539
type textarea "m"
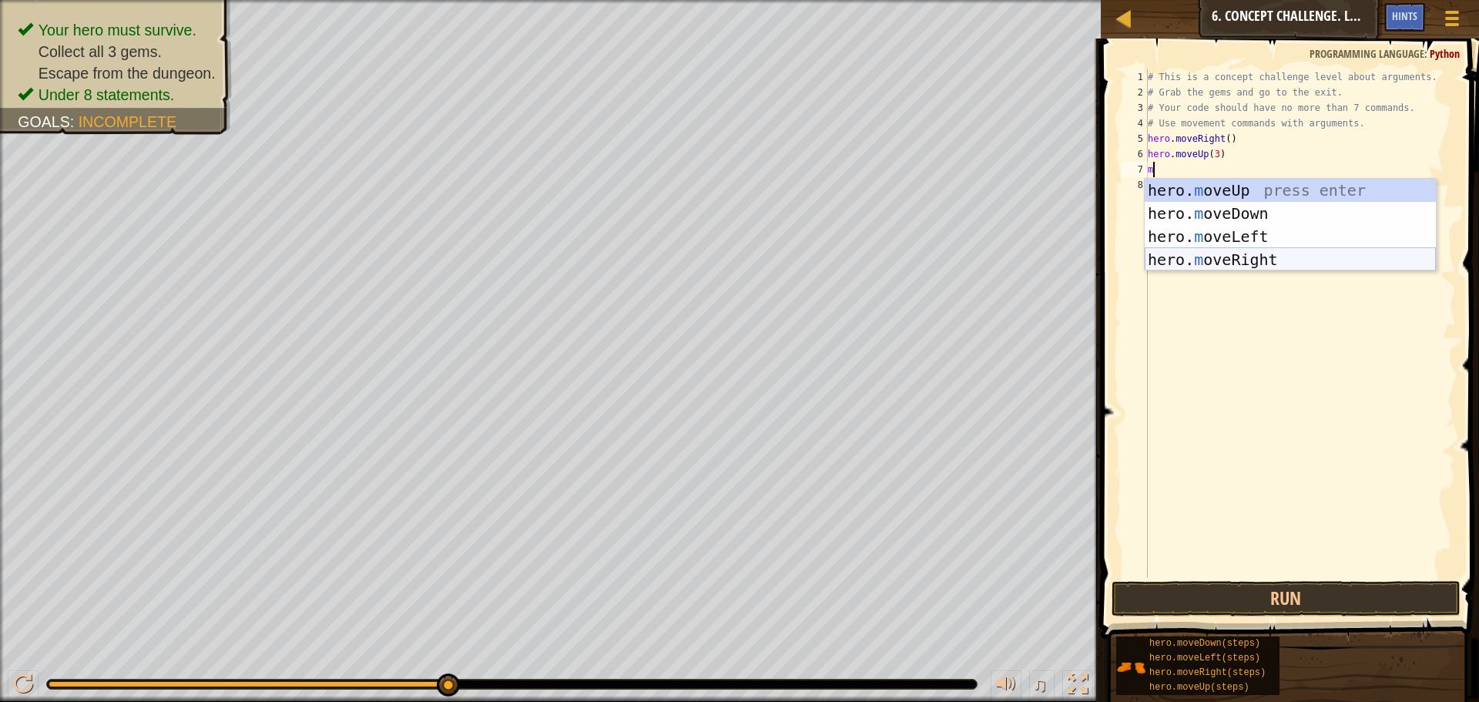
click at [1259, 253] on div "hero. m oveUp press enter hero. m oveDown press enter hero. m oveLeft press ent…" at bounding box center [1289, 248] width 291 height 139
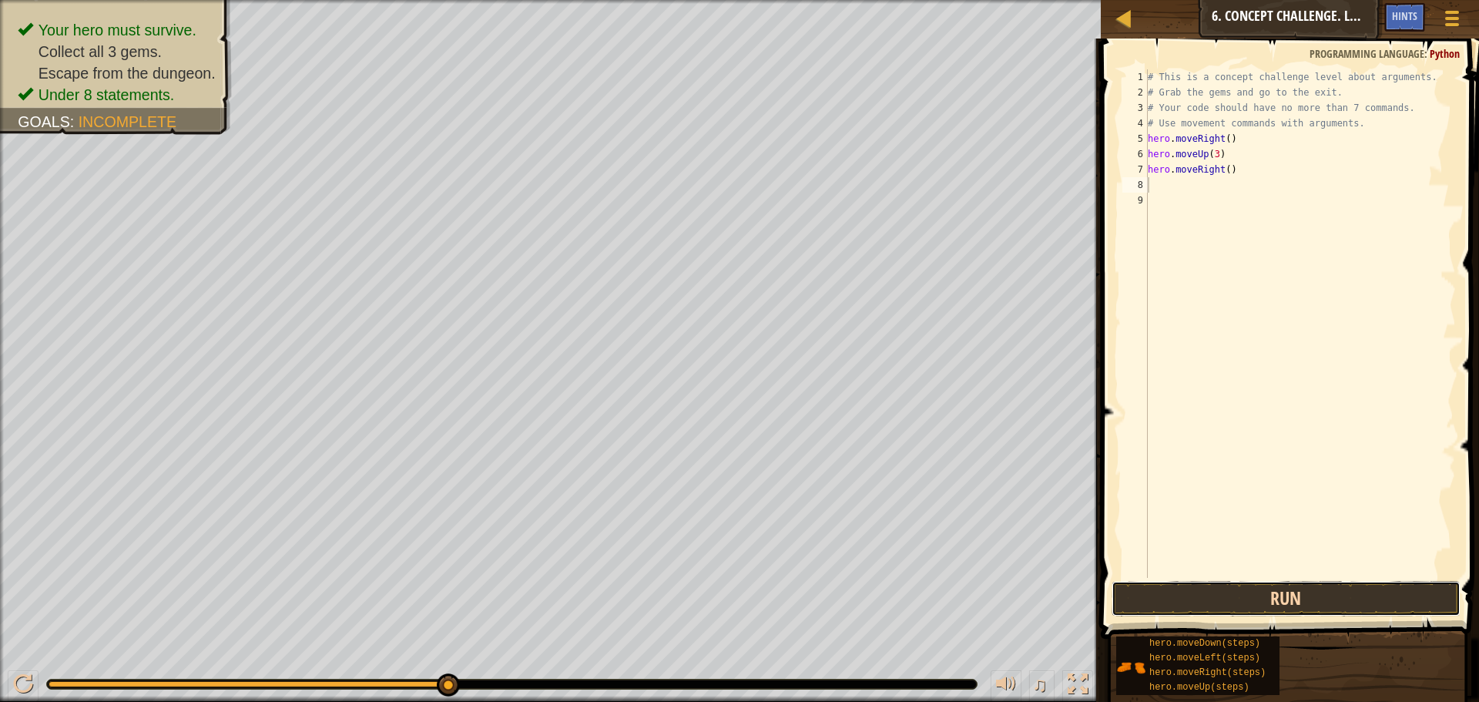
click at [1367, 596] on button "Run" at bounding box center [1285, 598] width 349 height 35
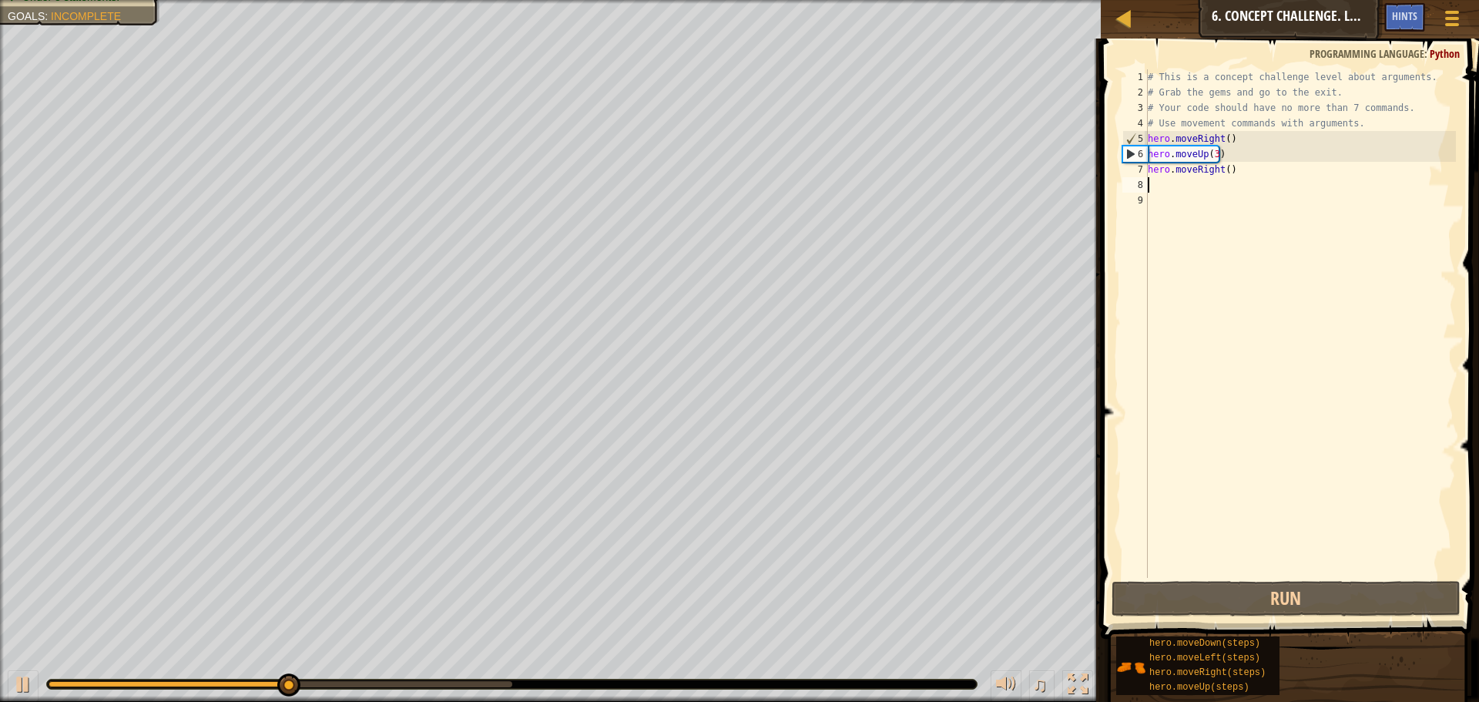
click at [1220, 171] on div "# This is a concept challenge level about arguments. # Grab the gems and go to …" at bounding box center [1299, 338] width 311 height 539
click at [1223, 171] on div "# This is a concept challenge level about arguments. # Grab the gems and go to …" at bounding box center [1299, 338] width 311 height 539
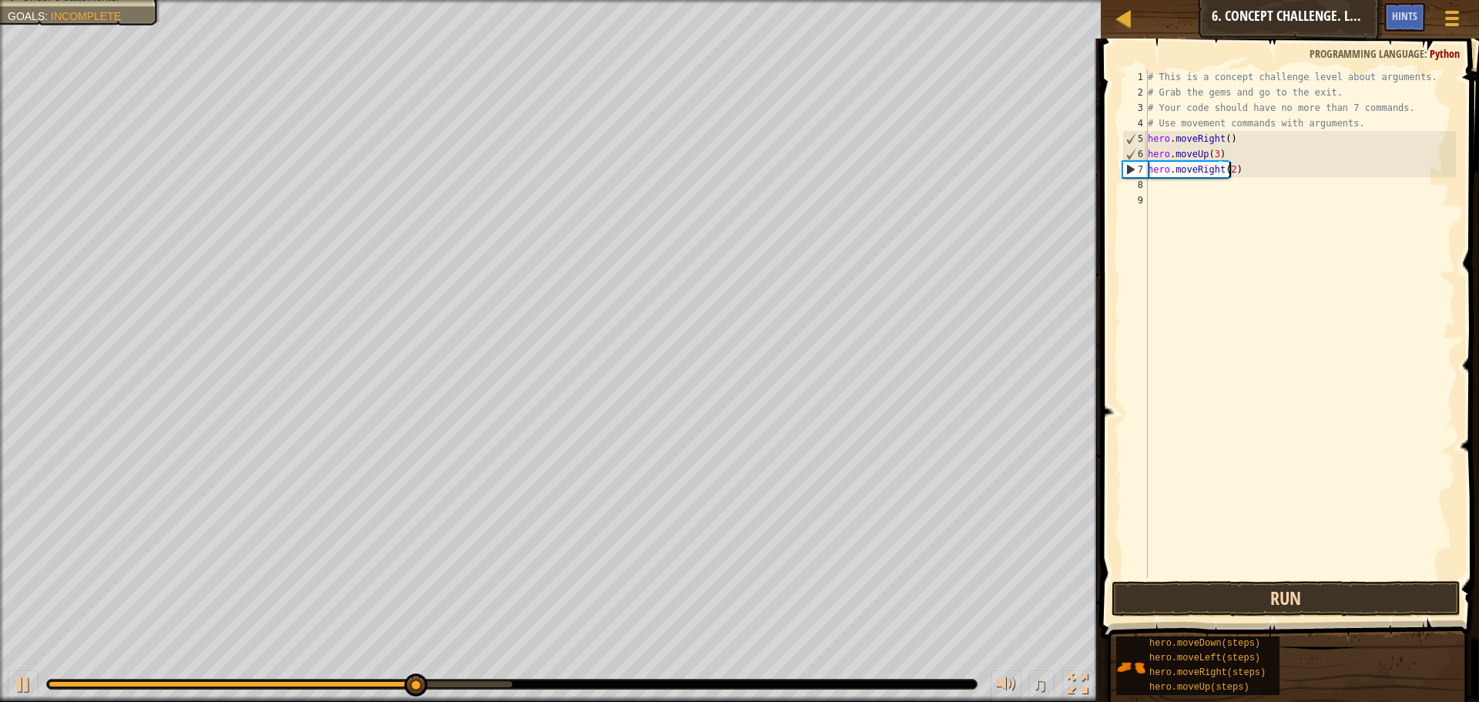
type textarea "hero.moveRight(2)"
click at [1327, 592] on button "Run" at bounding box center [1285, 598] width 349 height 35
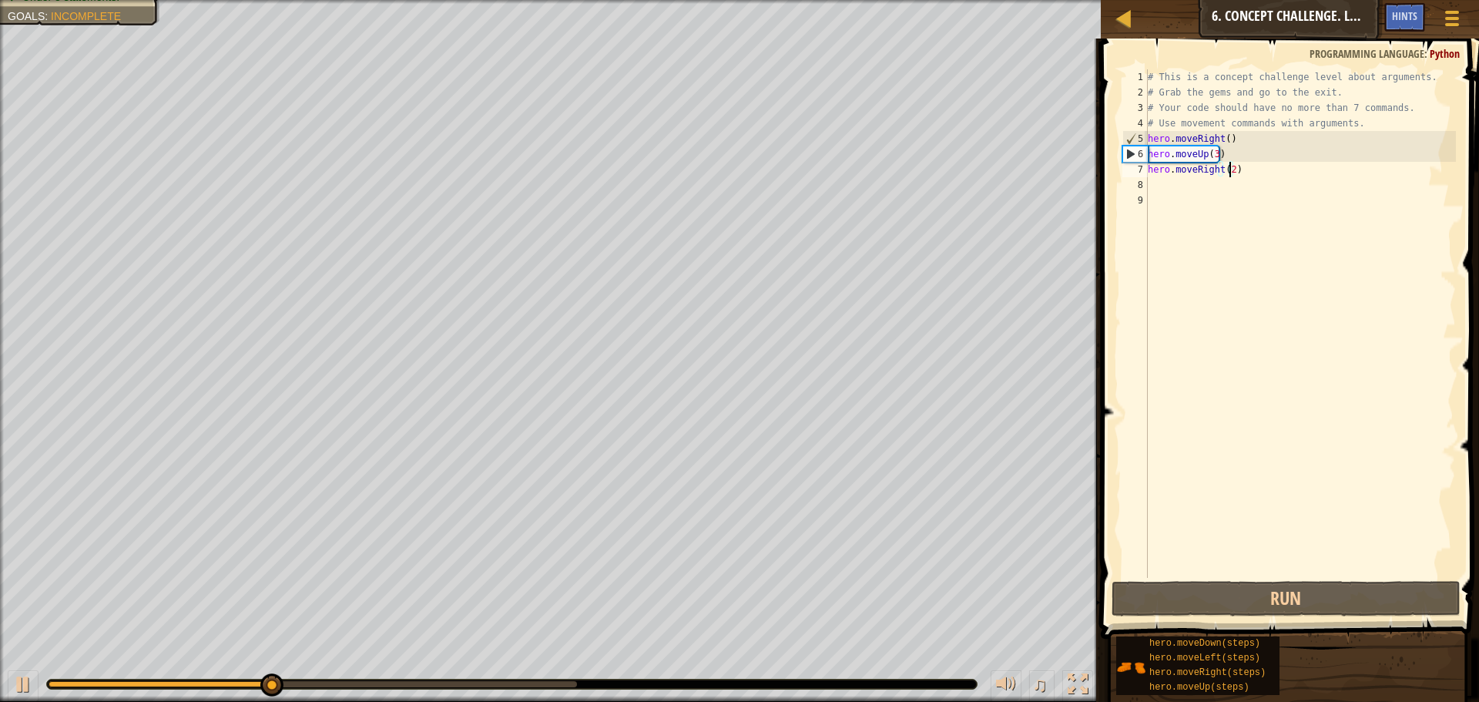
click at [1147, 186] on div "# This is a concept challenge level about arguments. # Grab the gems and go to …" at bounding box center [1299, 338] width 311 height 539
type textarea "m"
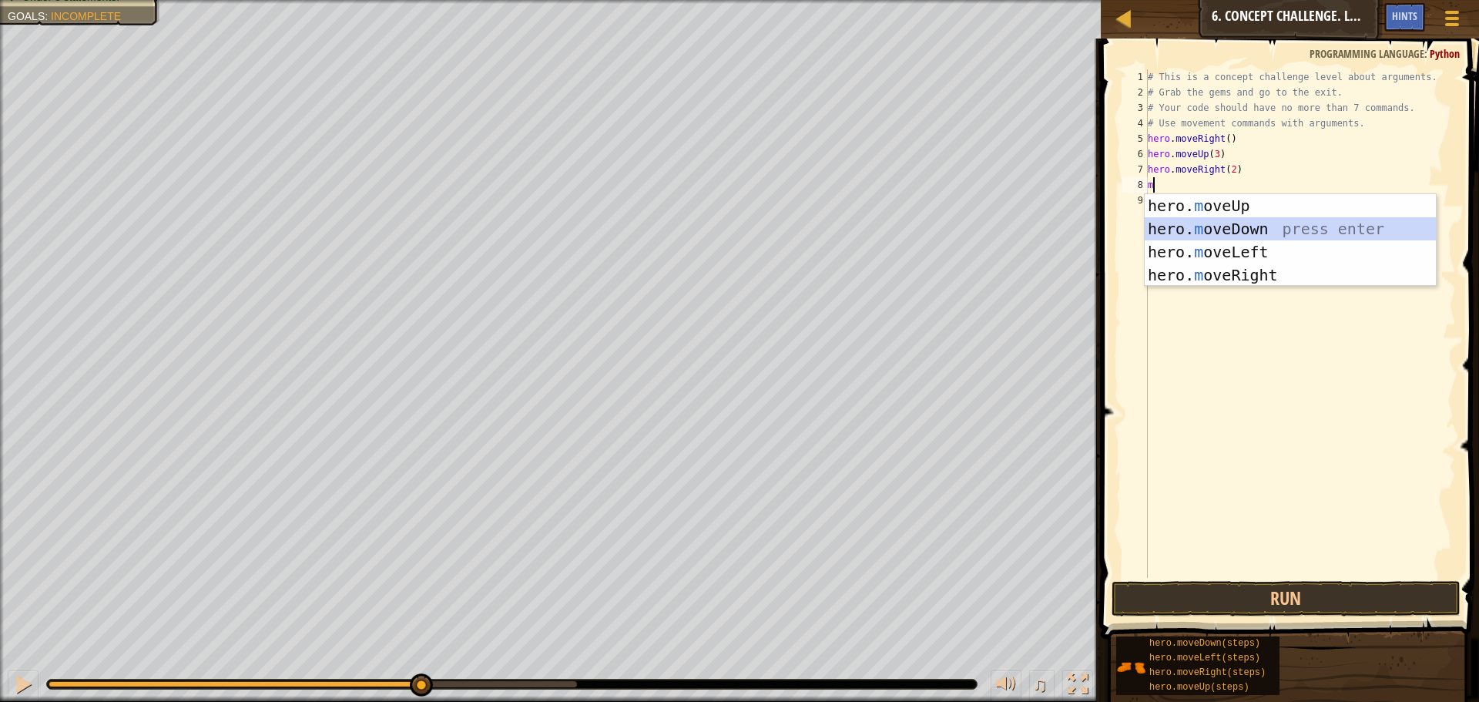
click at [1276, 226] on div "hero. m oveUp press enter hero. m oveDown press enter hero. m oveLeft press ent…" at bounding box center [1289, 263] width 291 height 139
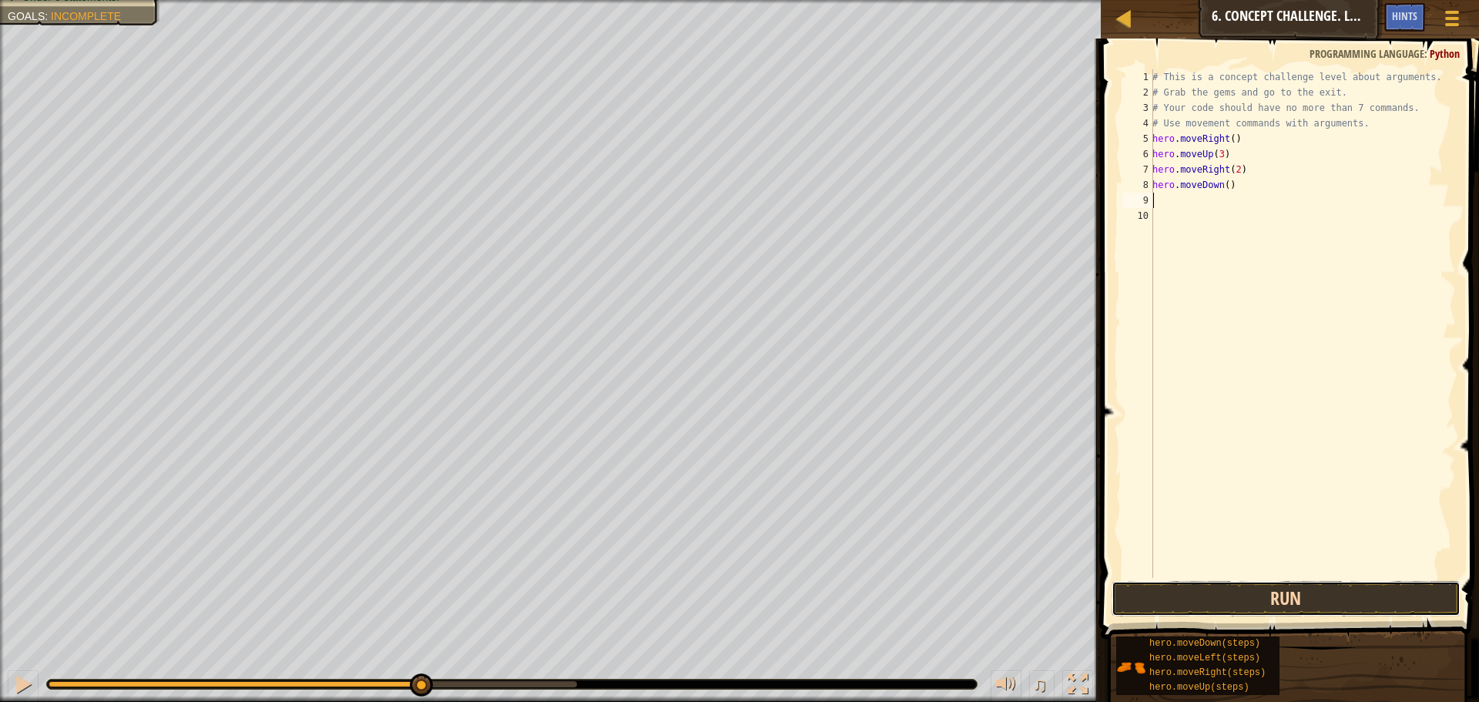
click at [1313, 605] on button "Run" at bounding box center [1285, 598] width 349 height 35
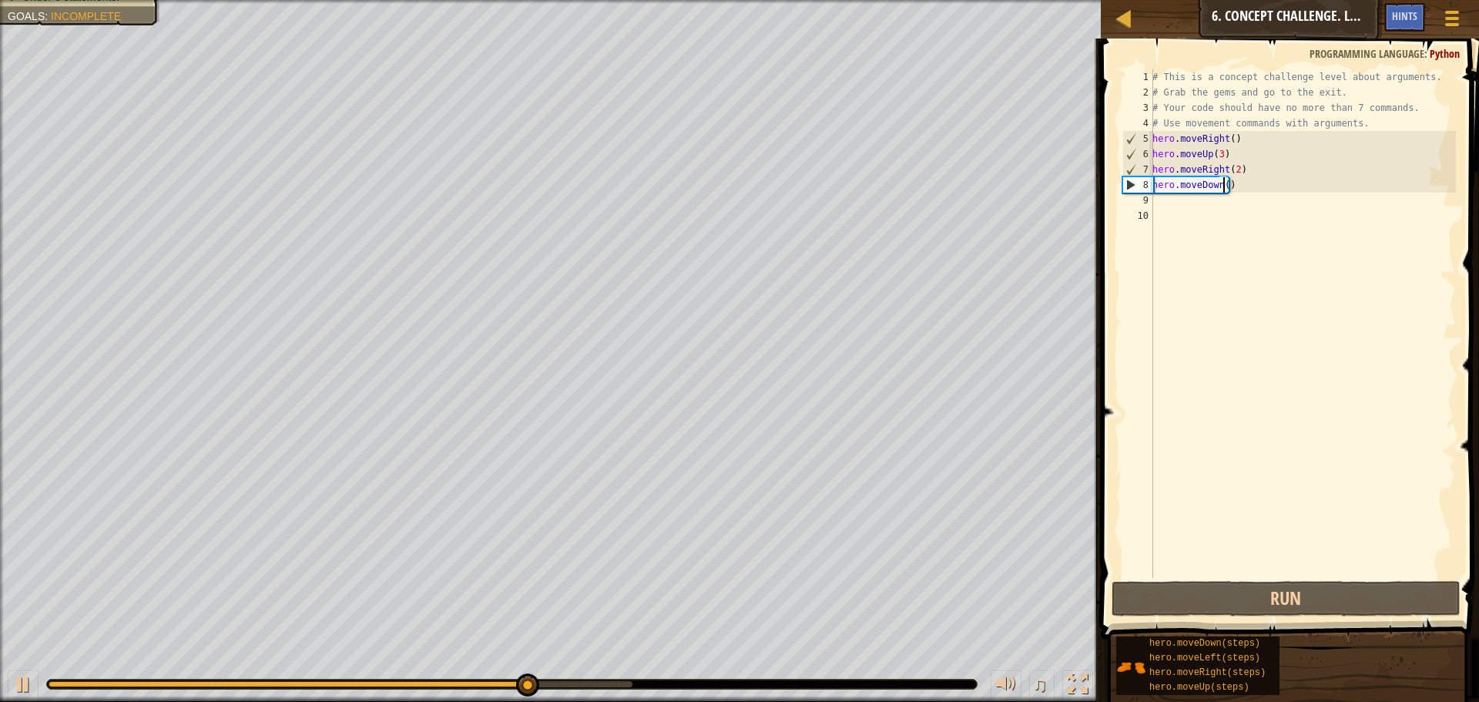
click at [1223, 186] on div "# This is a concept challenge level about arguments. # Grab the gems and go to …" at bounding box center [1302, 338] width 307 height 539
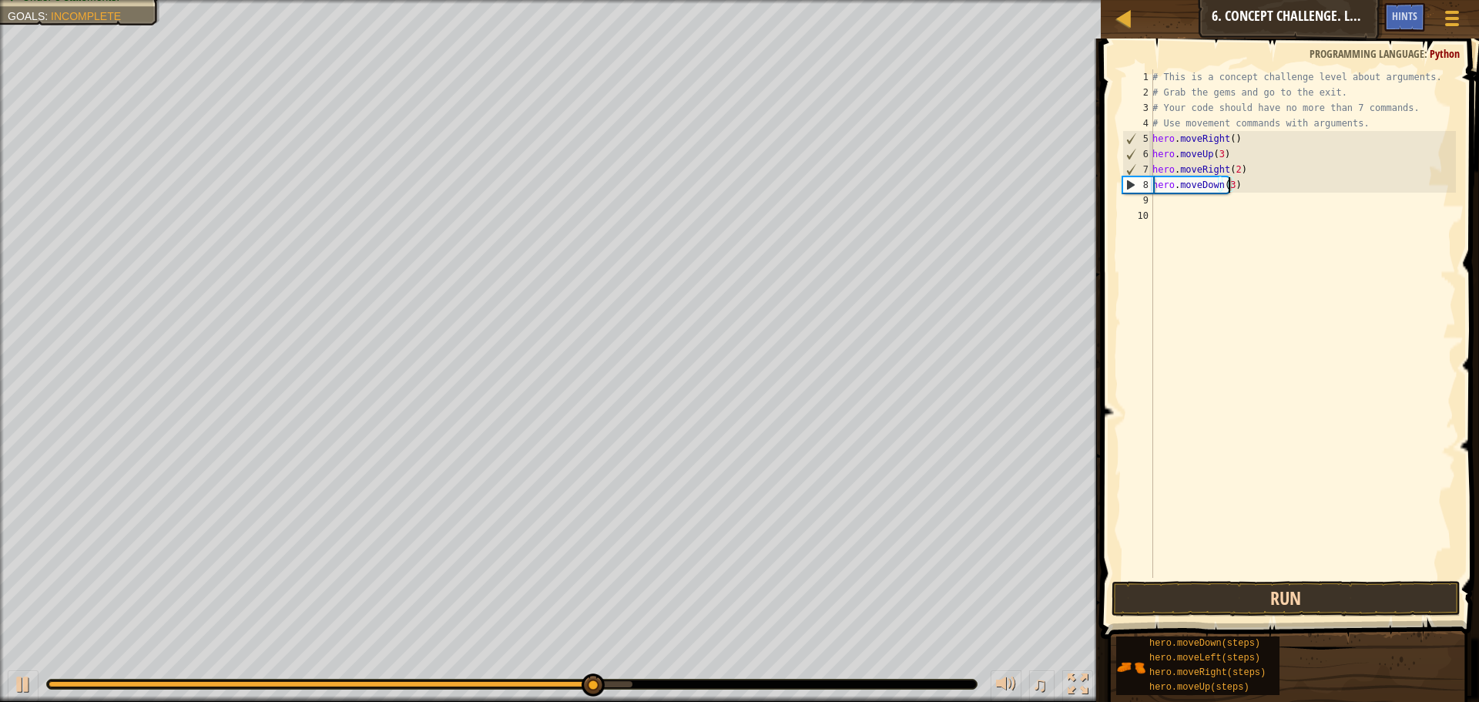
type textarea "hero.moveDown(3)"
click at [1254, 591] on button "Run" at bounding box center [1285, 598] width 349 height 35
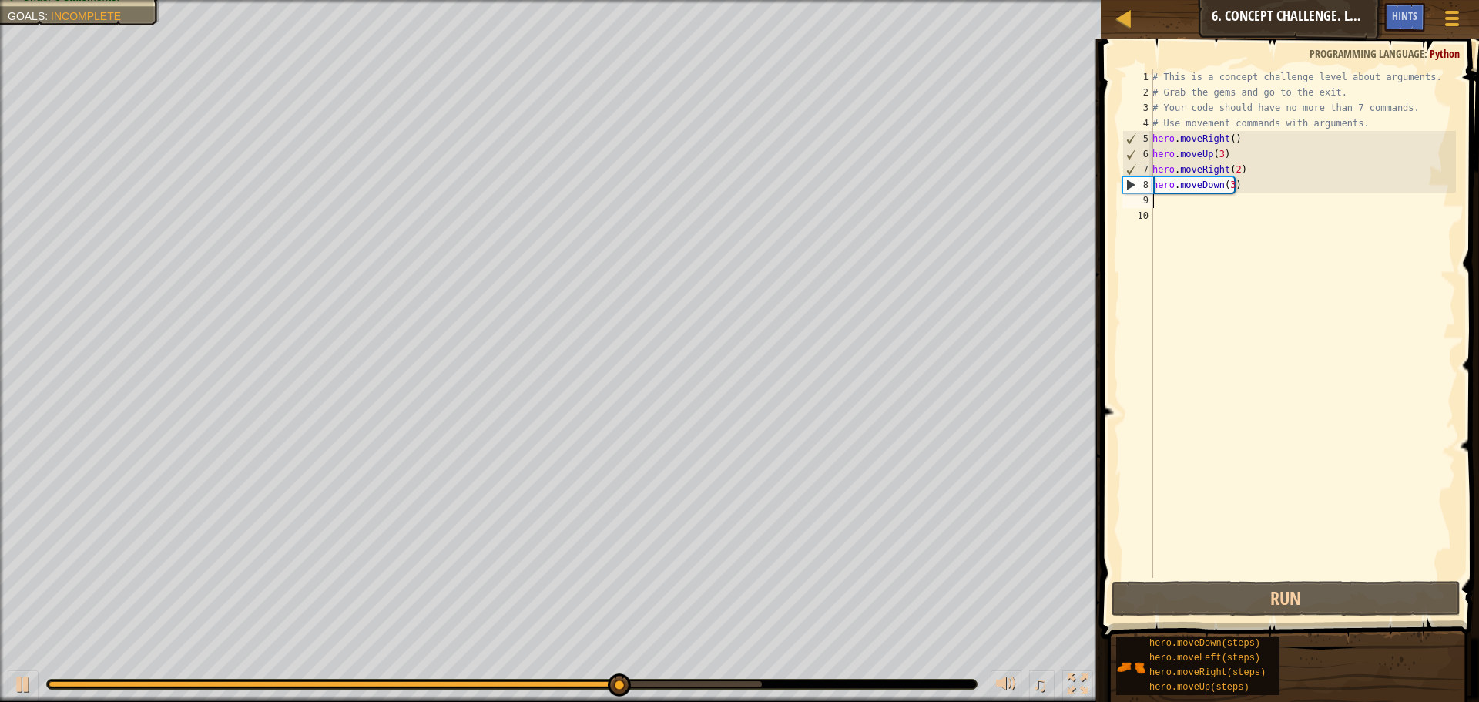
click at [1155, 203] on div "# This is a concept challenge level about arguments. # Grab the gems and go to …" at bounding box center [1302, 338] width 307 height 539
type textarea "m"
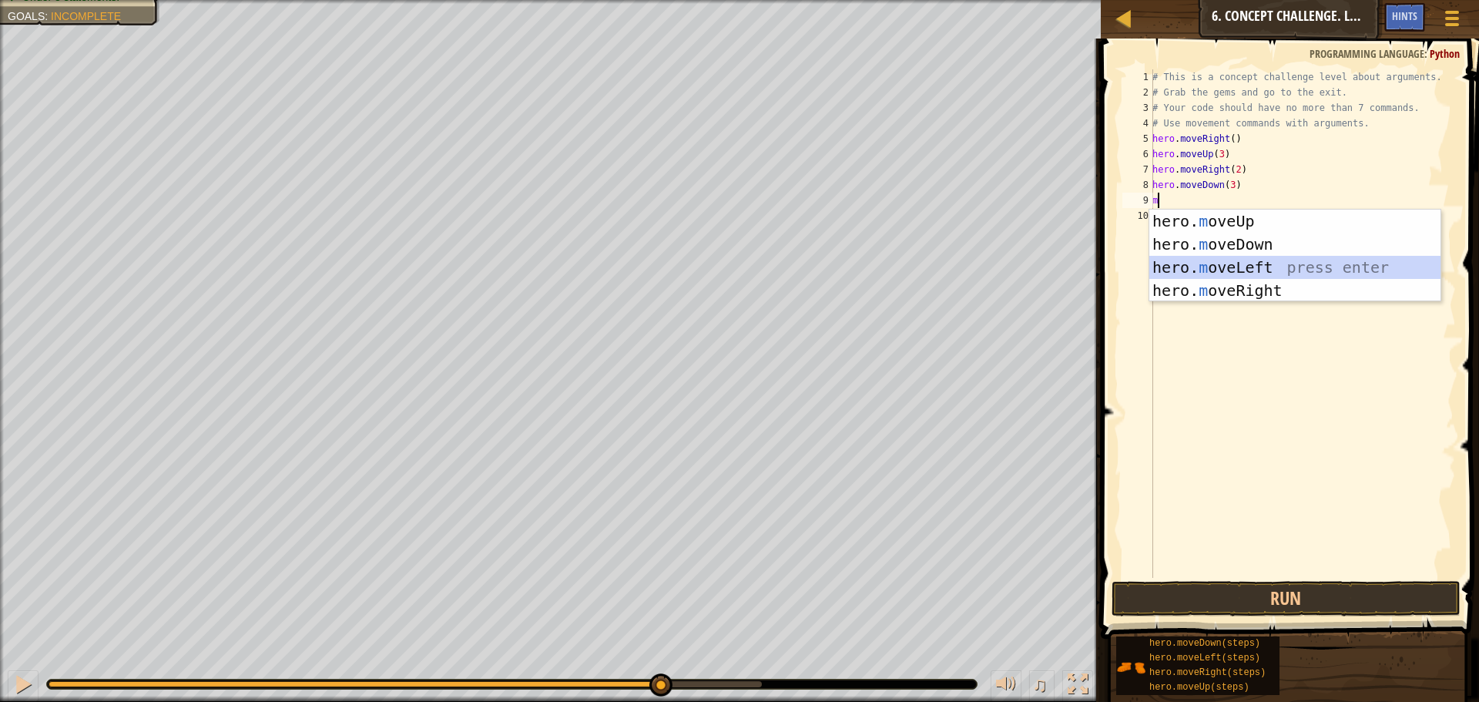
click at [1238, 269] on div "hero. m oveUp press enter hero. m oveDown press enter hero. m oveLeft press ent…" at bounding box center [1294, 278] width 291 height 139
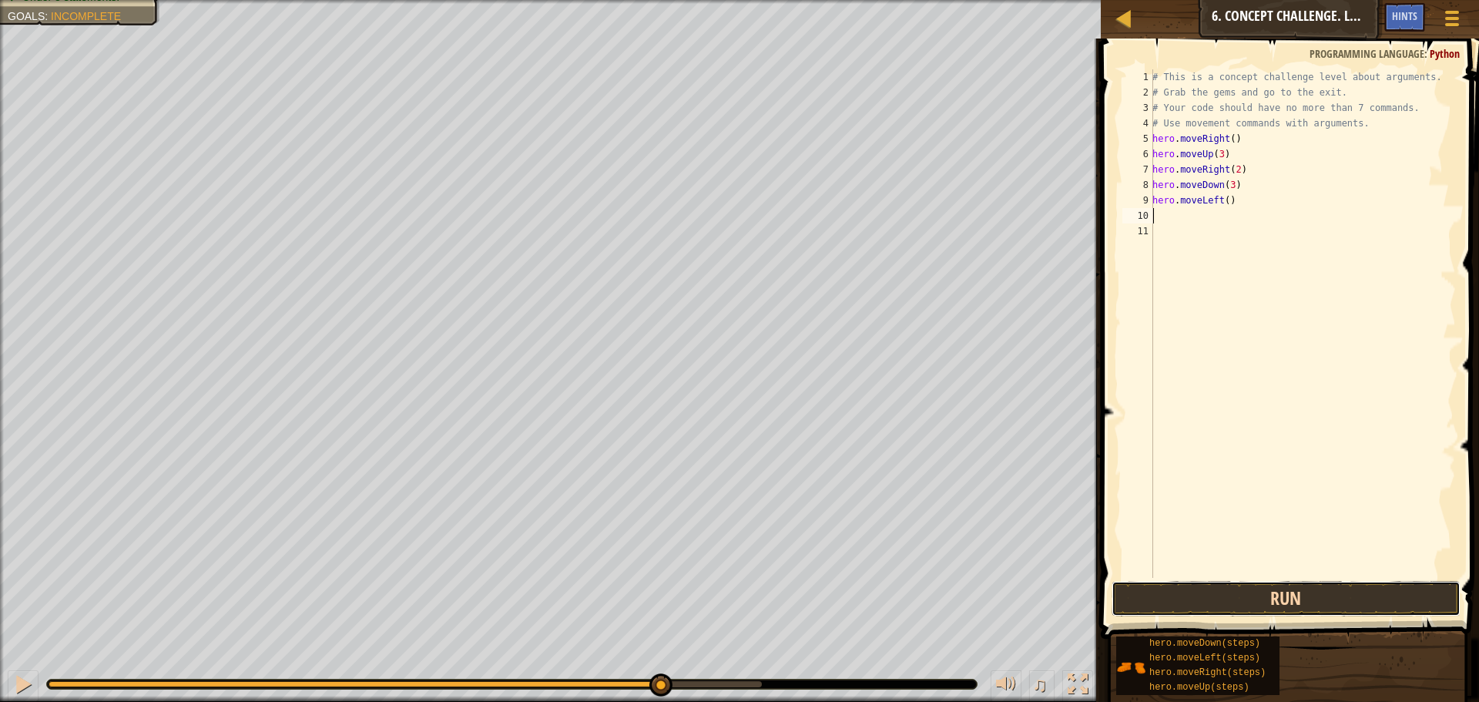
click at [1338, 590] on button "Run" at bounding box center [1285, 598] width 349 height 35
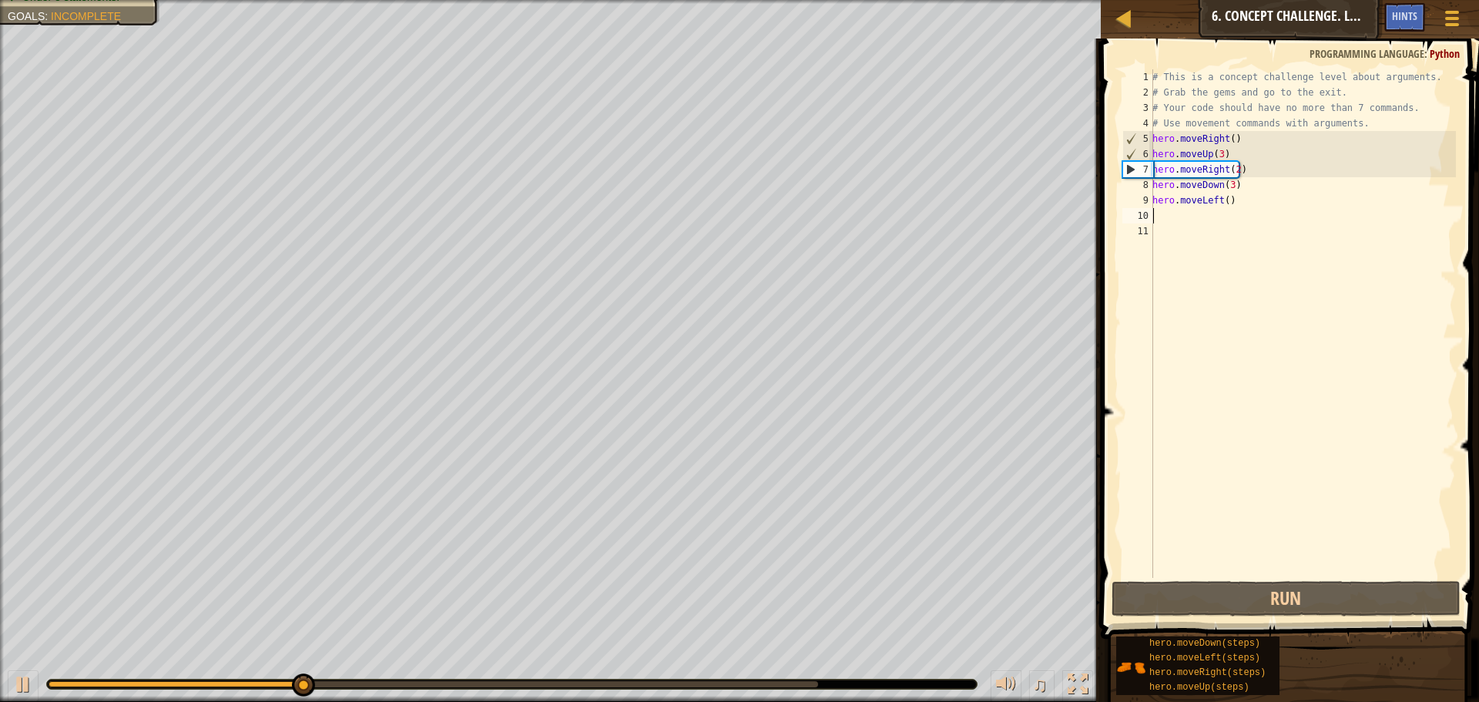
type textarea "m"
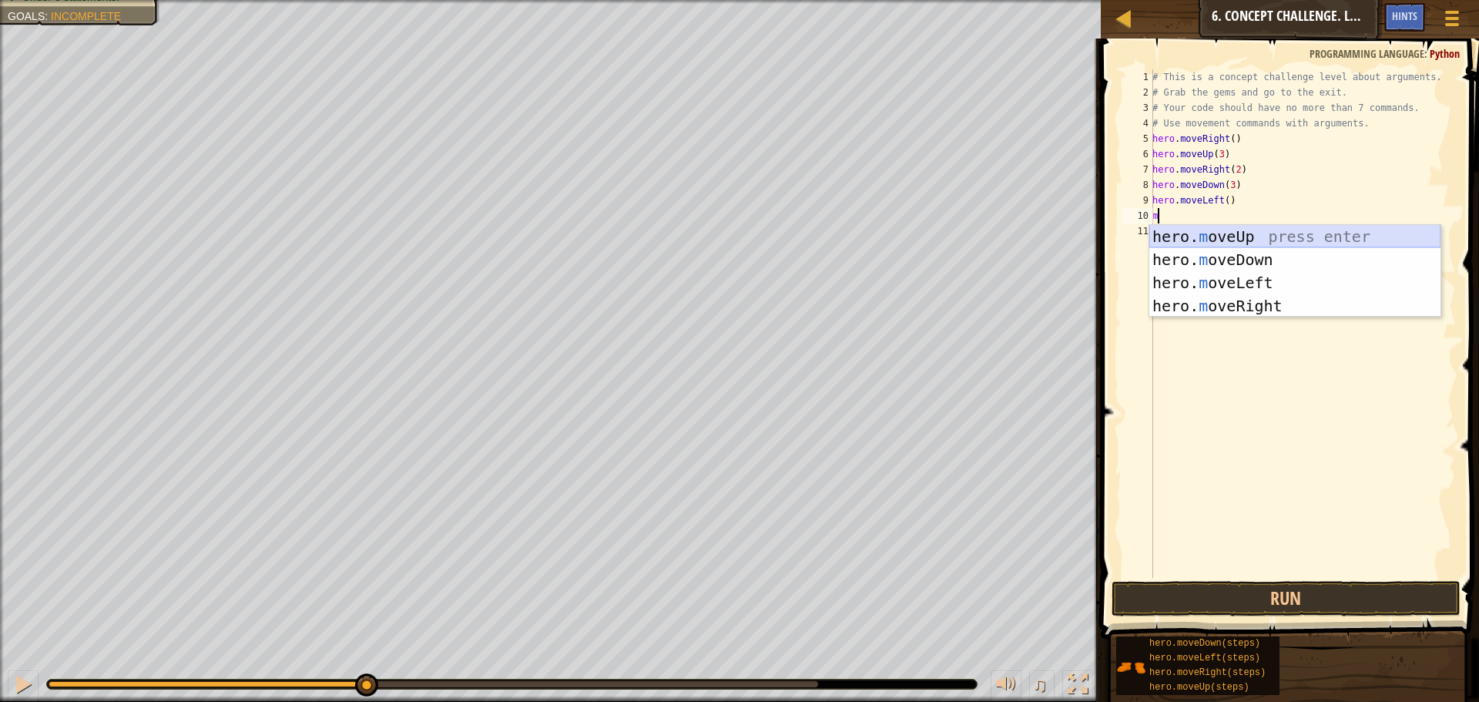
click at [1225, 237] on div "hero. m oveUp press enter hero. m oveDown press enter hero. m oveLeft press ent…" at bounding box center [1294, 294] width 291 height 139
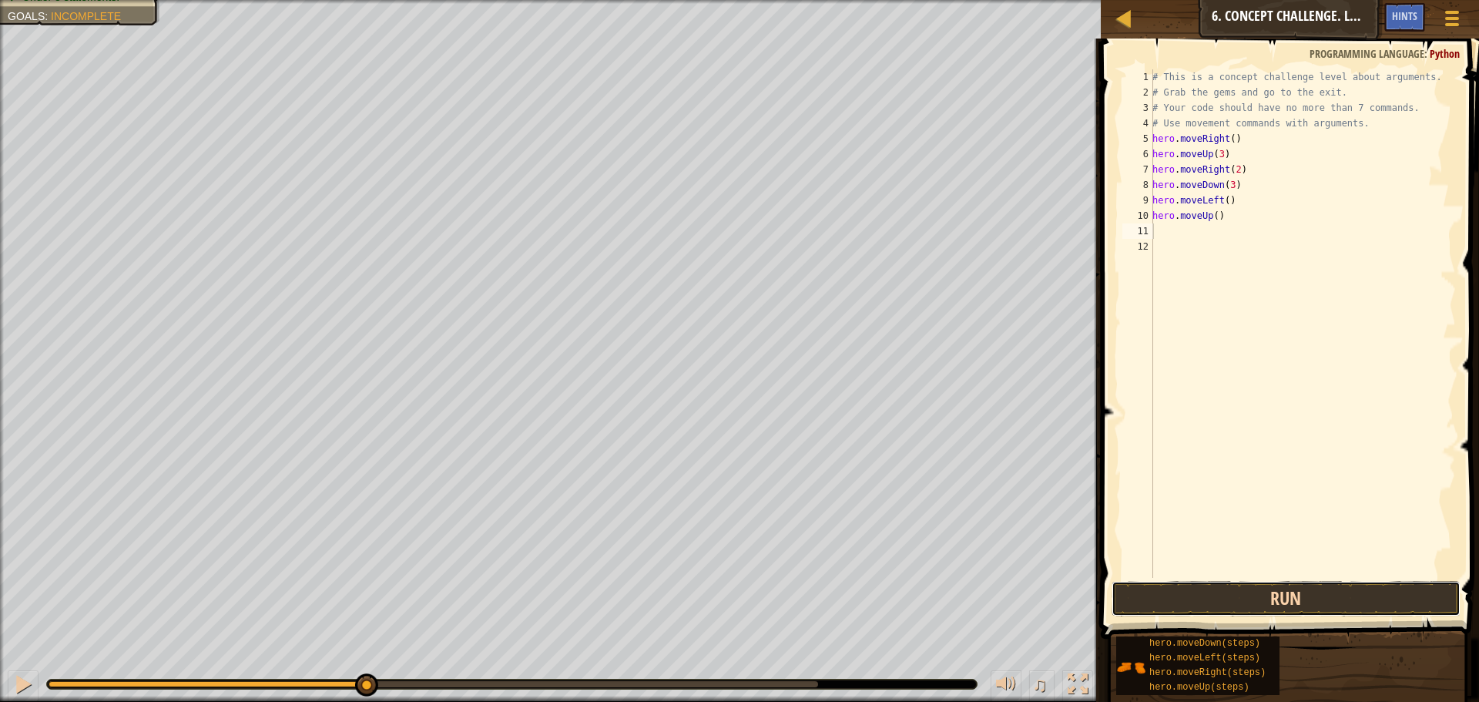
click at [1312, 588] on button "Run" at bounding box center [1285, 598] width 349 height 35
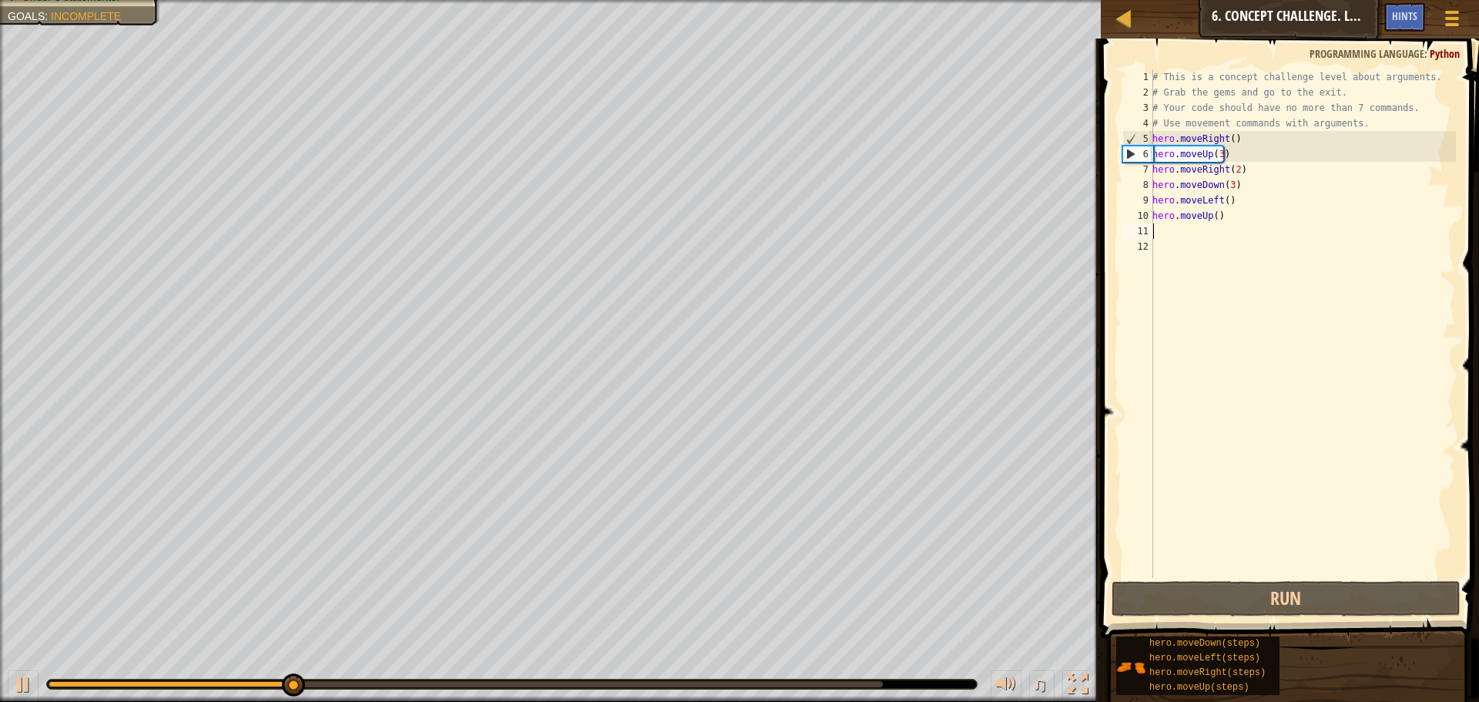
click at [1213, 213] on div "# This is a concept challenge level about arguments. # Grab the gems and go to …" at bounding box center [1302, 338] width 307 height 539
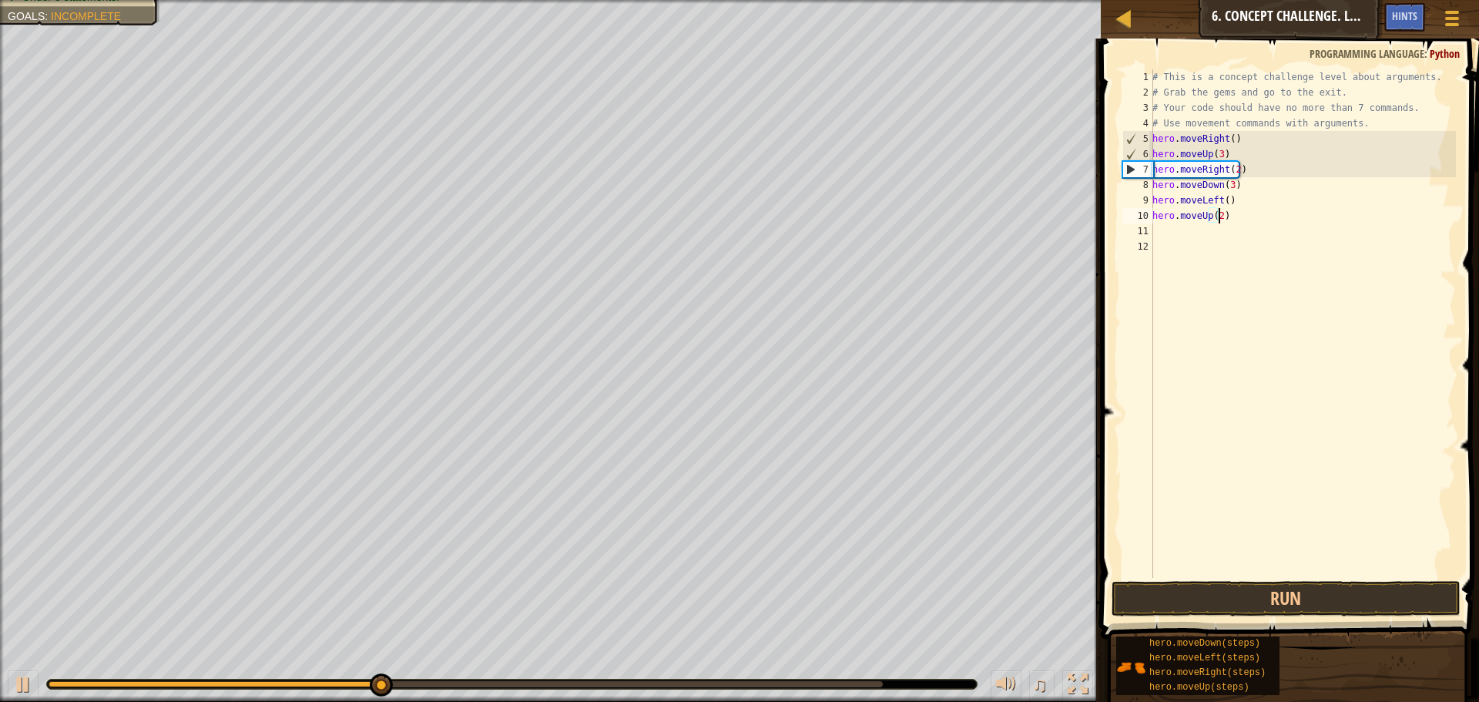
scroll to position [7, 5]
type textarea "hero.moveUp(2)"
click at [1316, 590] on button "Run" at bounding box center [1285, 598] width 349 height 35
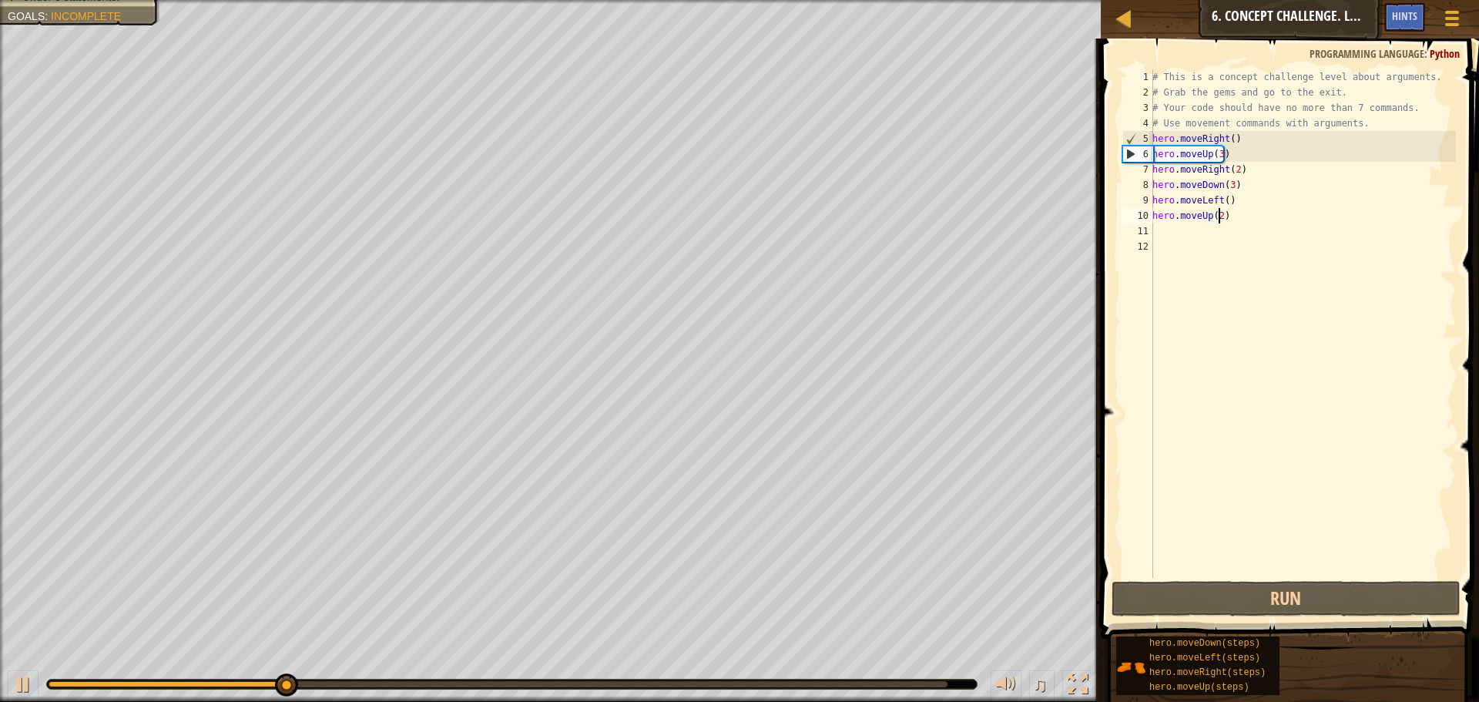
click at [1154, 236] on div "# This is a concept challenge level about arguments. # Grab the gems and go to …" at bounding box center [1302, 338] width 307 height 539
type textarea "m"
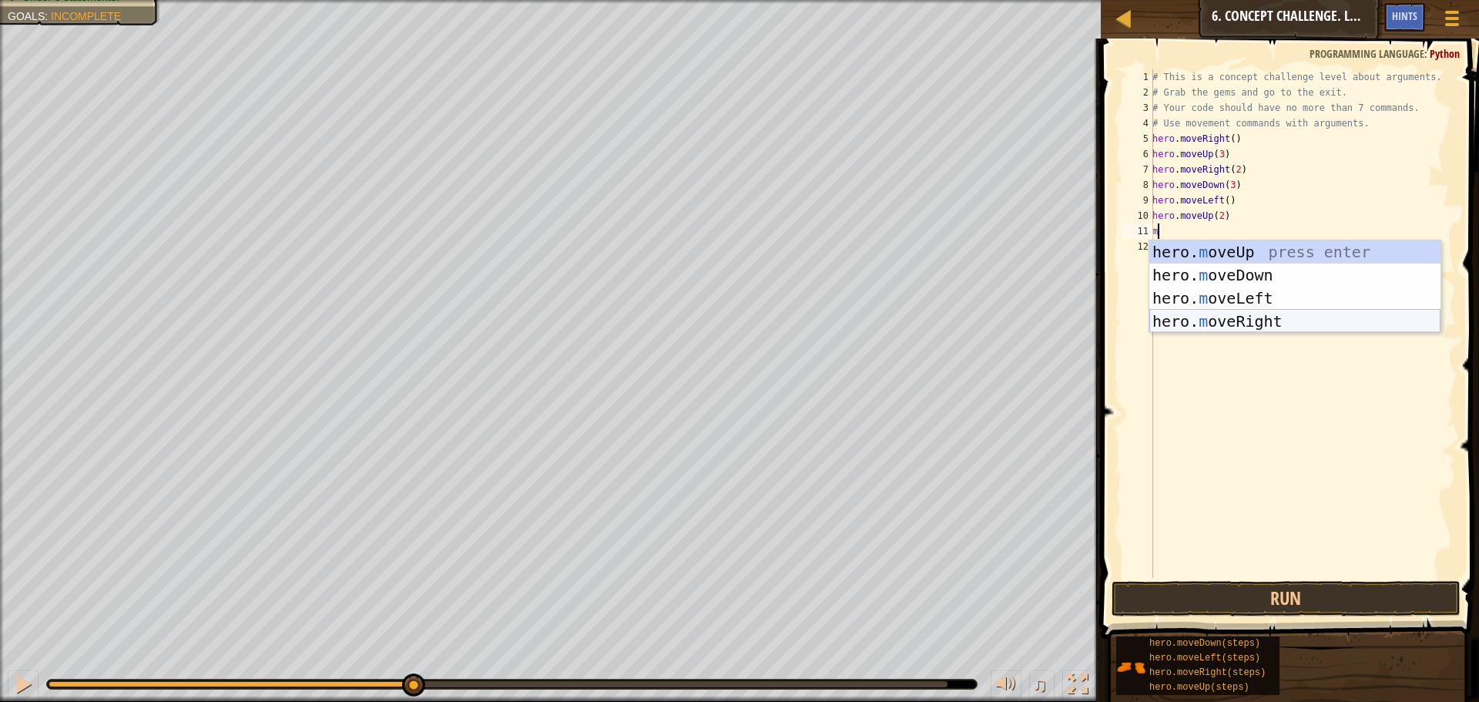
click at [1268, 316] on div "hero. m oveUp press enter hero. m oveDown press enter hero. m oveLeft press ent…" at bounding box center [1294, 309] width 291 height 139
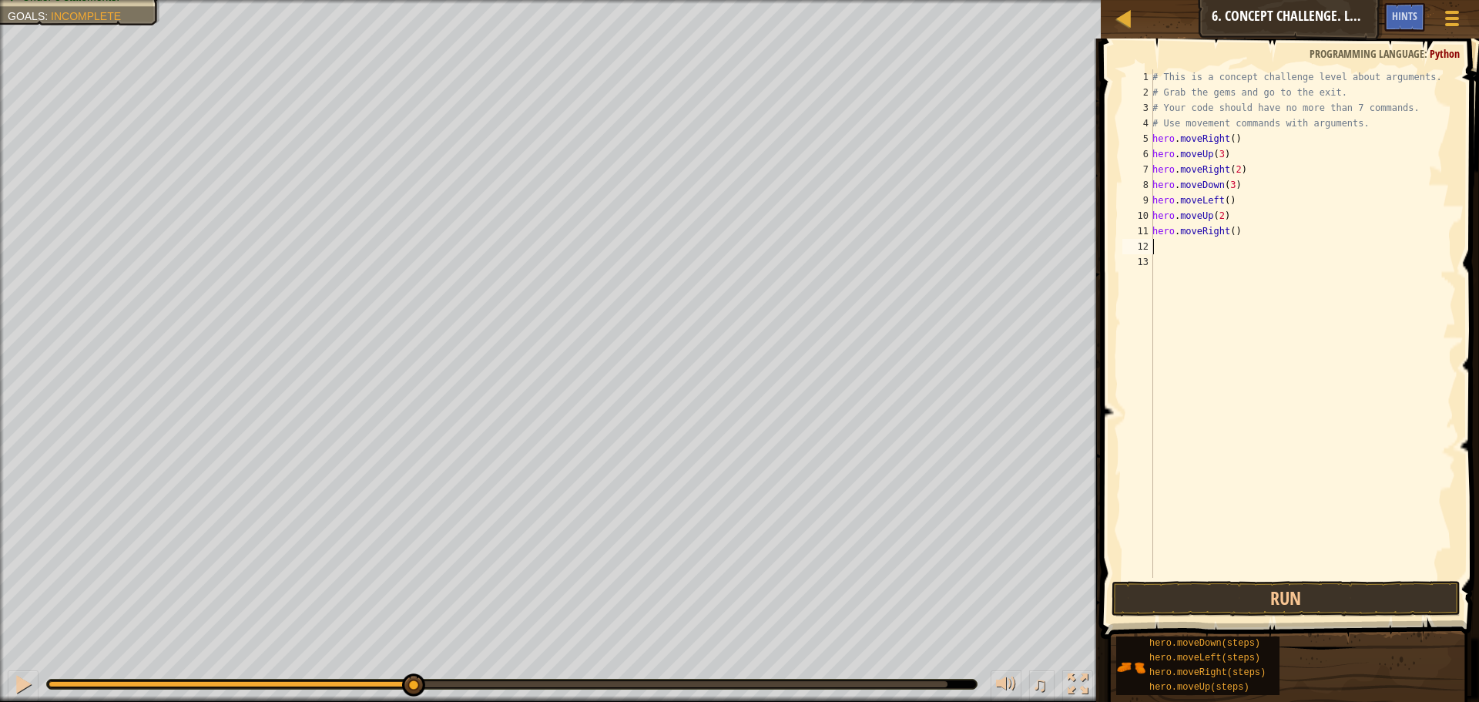
click at [1228, 235] on div "# This is a concept challenge level about arguments. # Grab the gems and go to …" at bounding box center [1302, 338] width 307 height 539
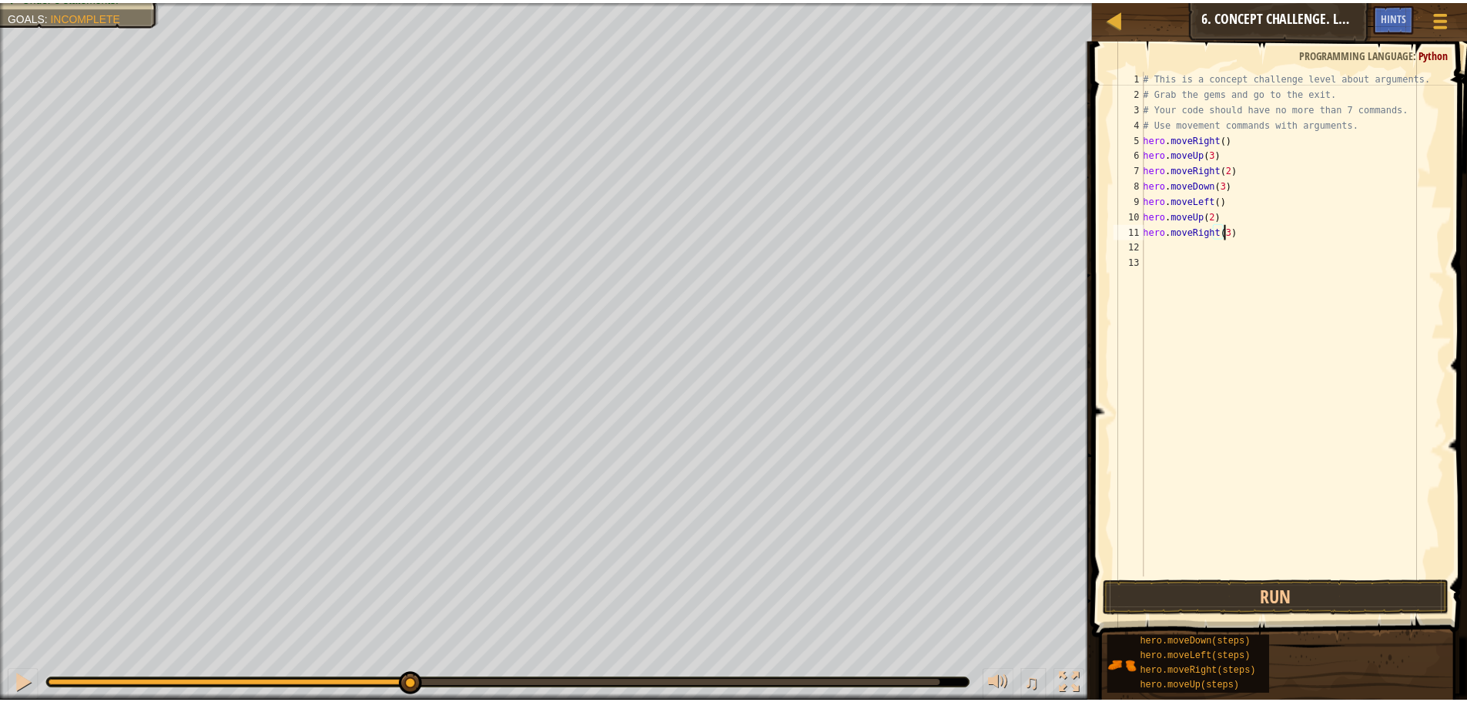
scroll to position [7, 6]
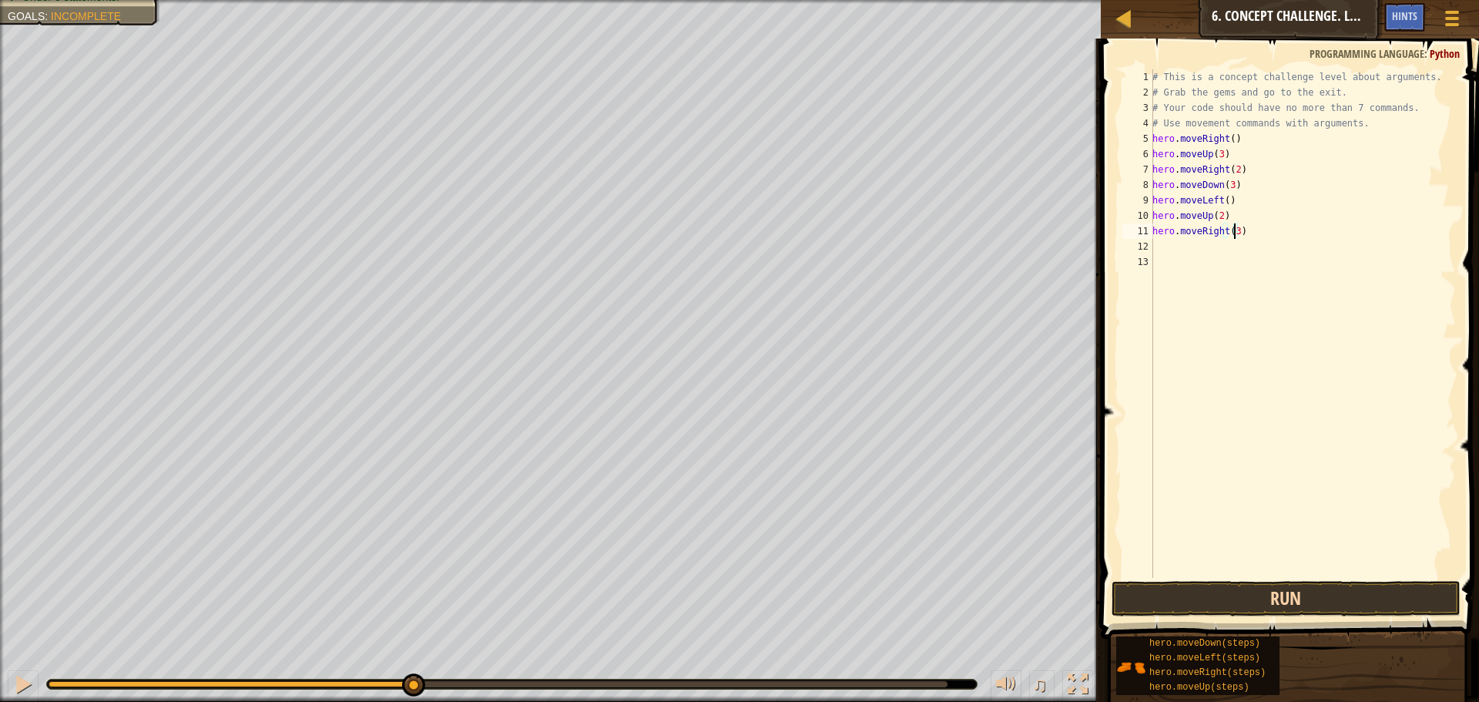
type textarea "hero.moveRight(3)"
click at [1330, 605] on button "Run" at bounding box center [1285, 598] width 349 height 35
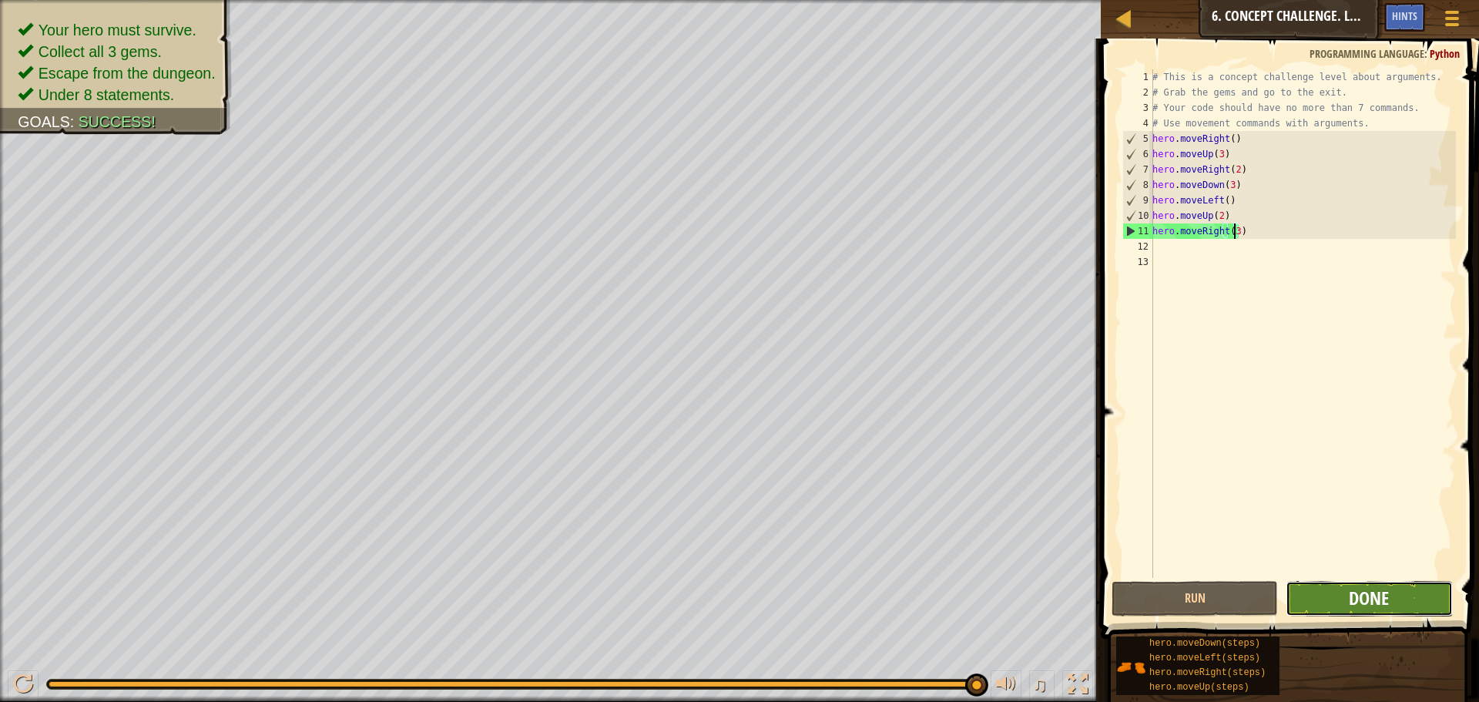
click at [1359, 591] on span "Done" at bounding box center [1368, 597] width 40 height 25
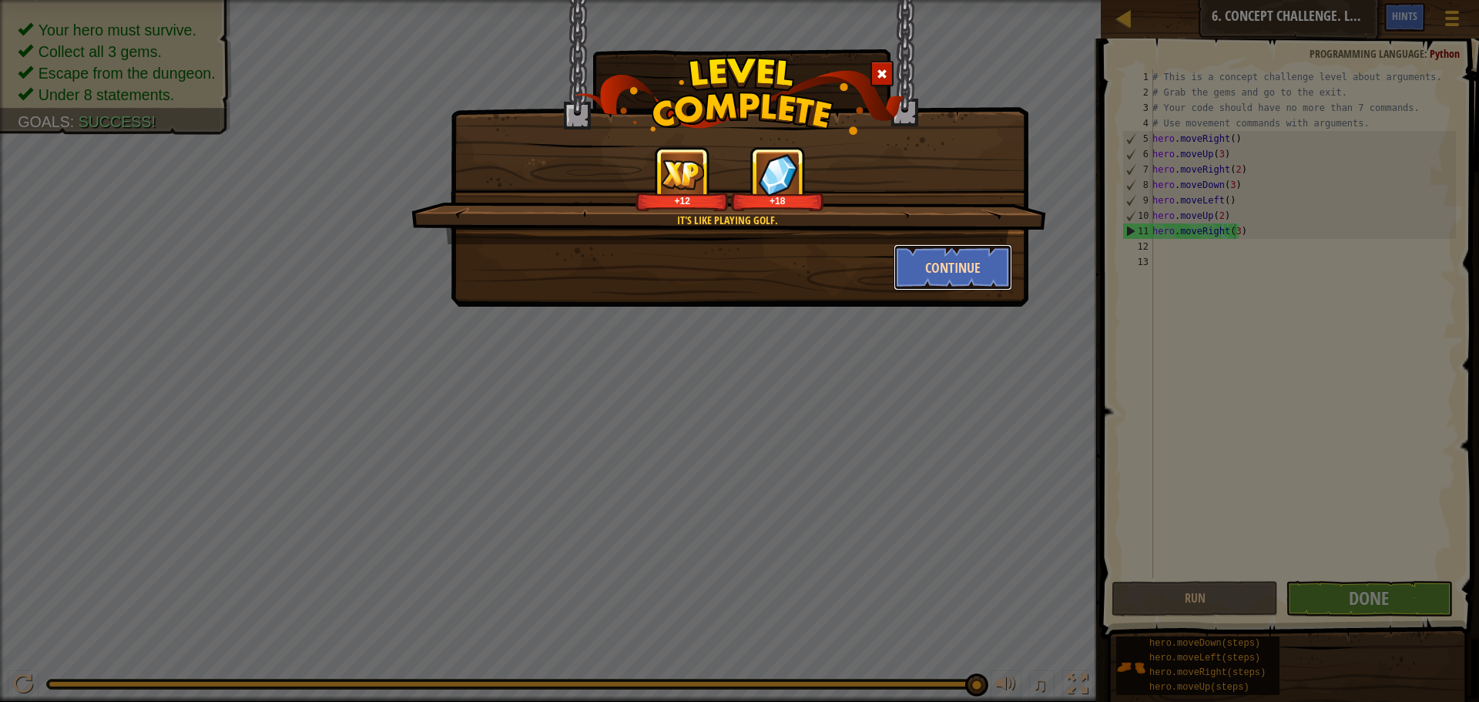
click at [967, 263] on button "Continue" at bounding box center [952, 267] width 119 height 46
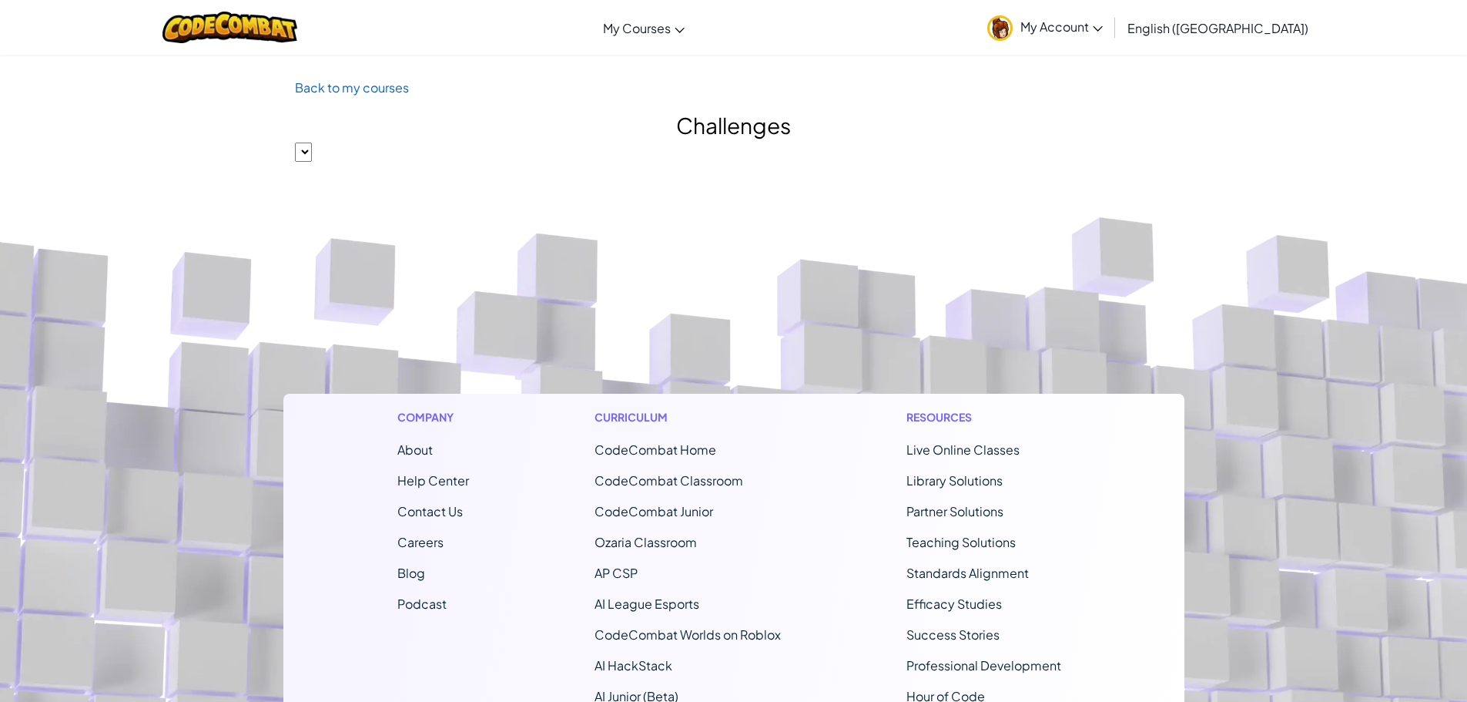
select select "560f1a9f22961295f9427742"
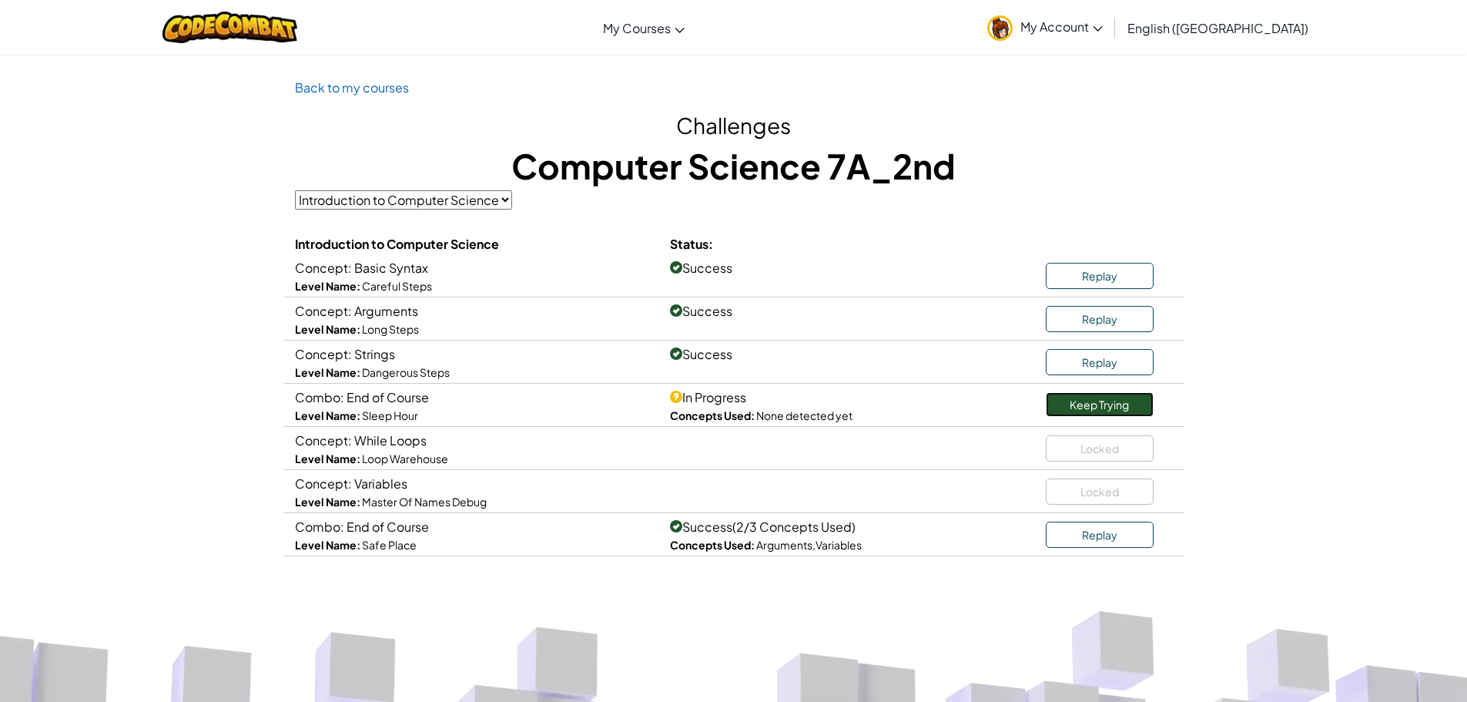
click at [1101, 400] on link "Keep Trying" at bounding box center [1100, 404] width 108 height 25
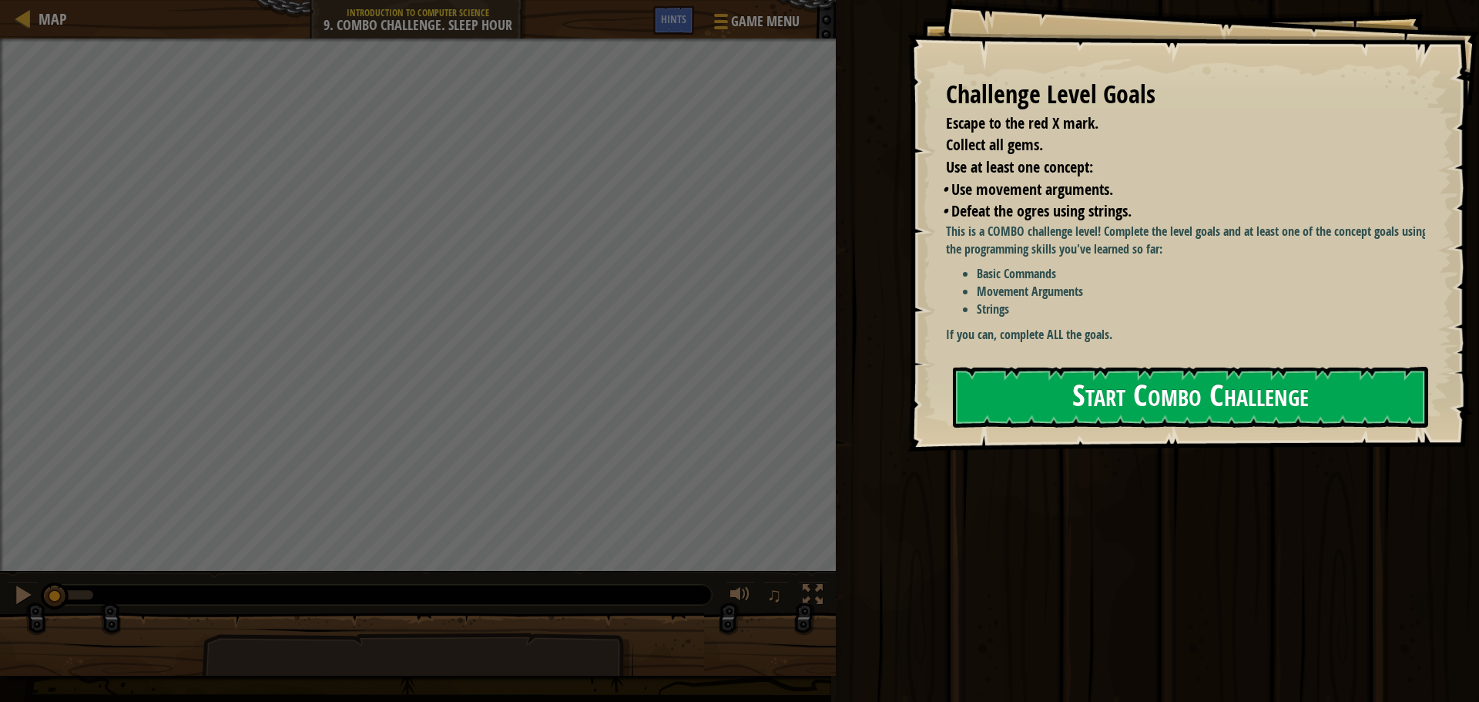
click at [1298, 367] on button "Start Combo Challenge" at bounding box center [1190, 397] width 475 height 61
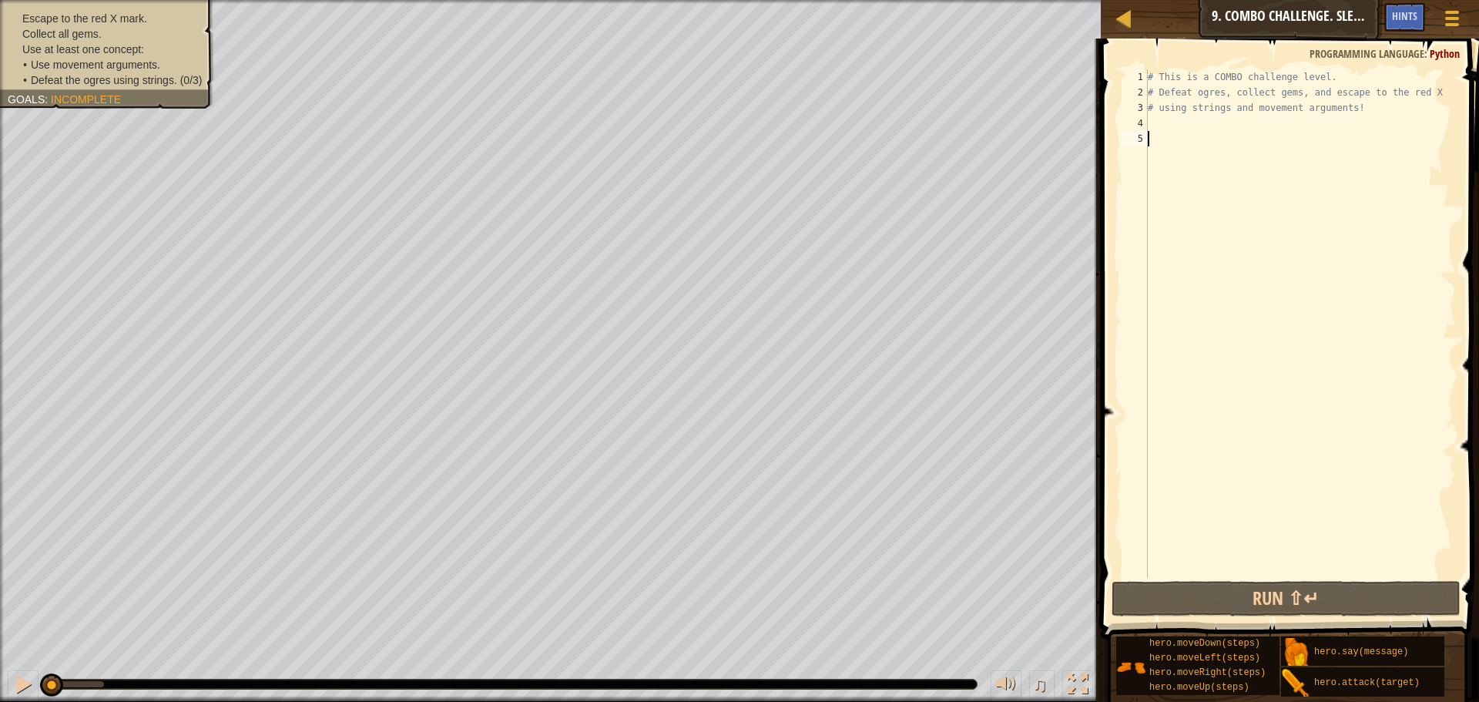
type textarea "m"
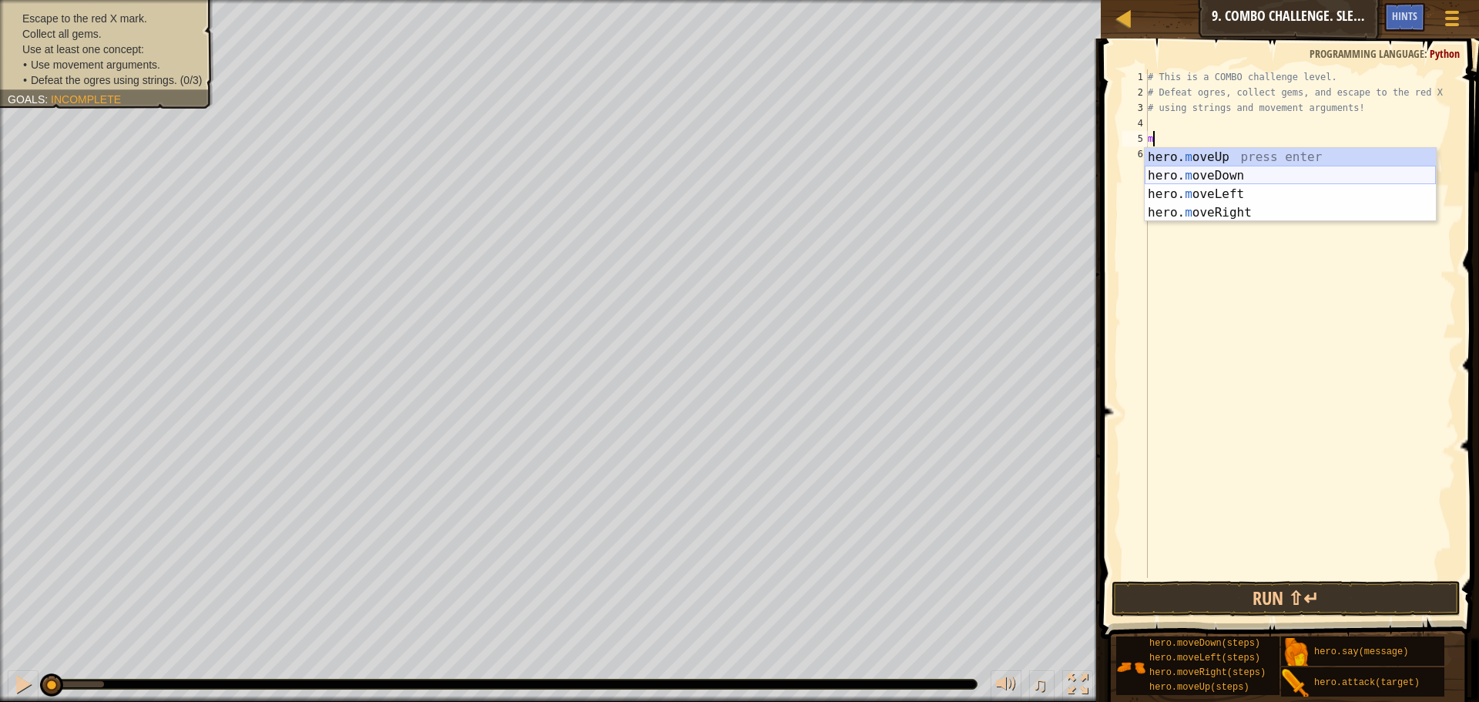
click at [1227, 176] on div "hero. m oveUp press enter hero. m oveDown press enter hero. m oveLeft press ent…" at bounding box center [1289, 203] width 291 height 111
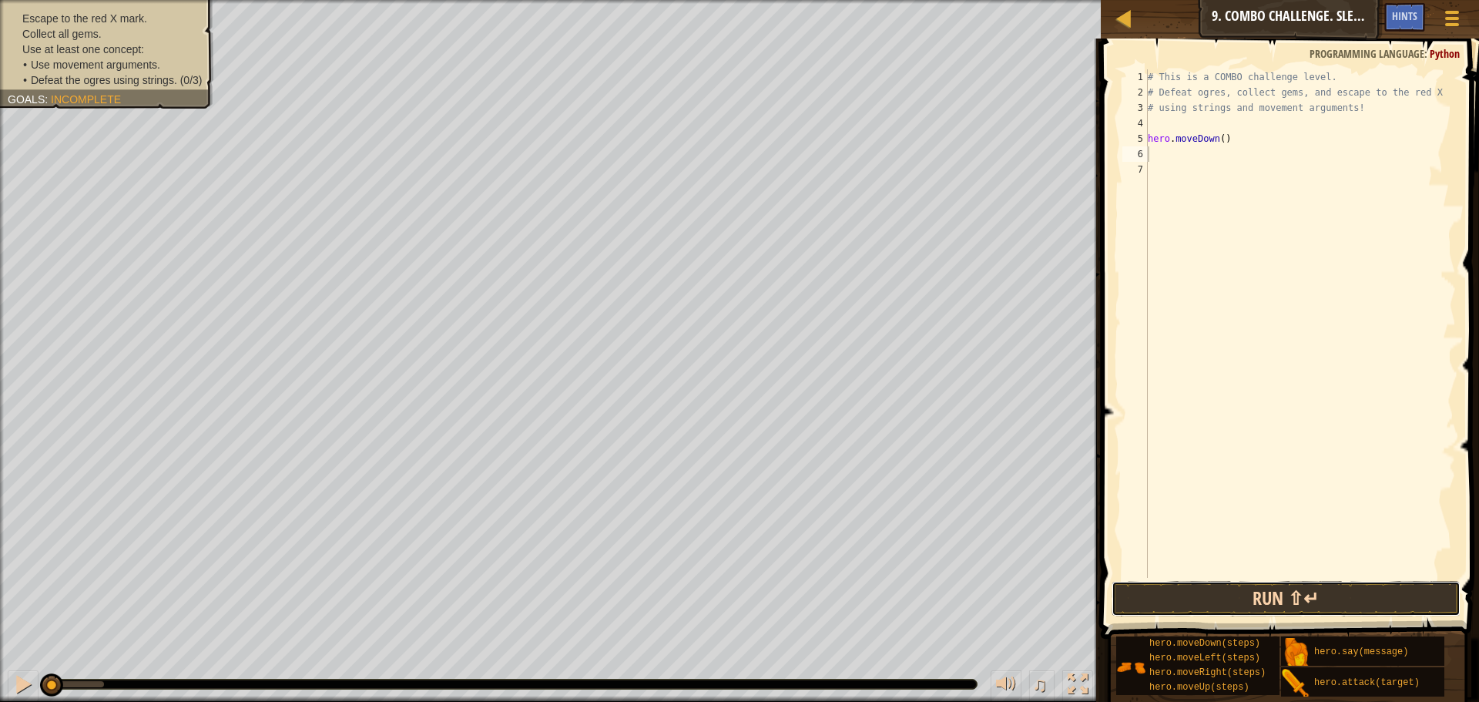
click at [1327, 599] on button "Run ⇧↵" at bounding box center [1285, 598] width 349 height 35
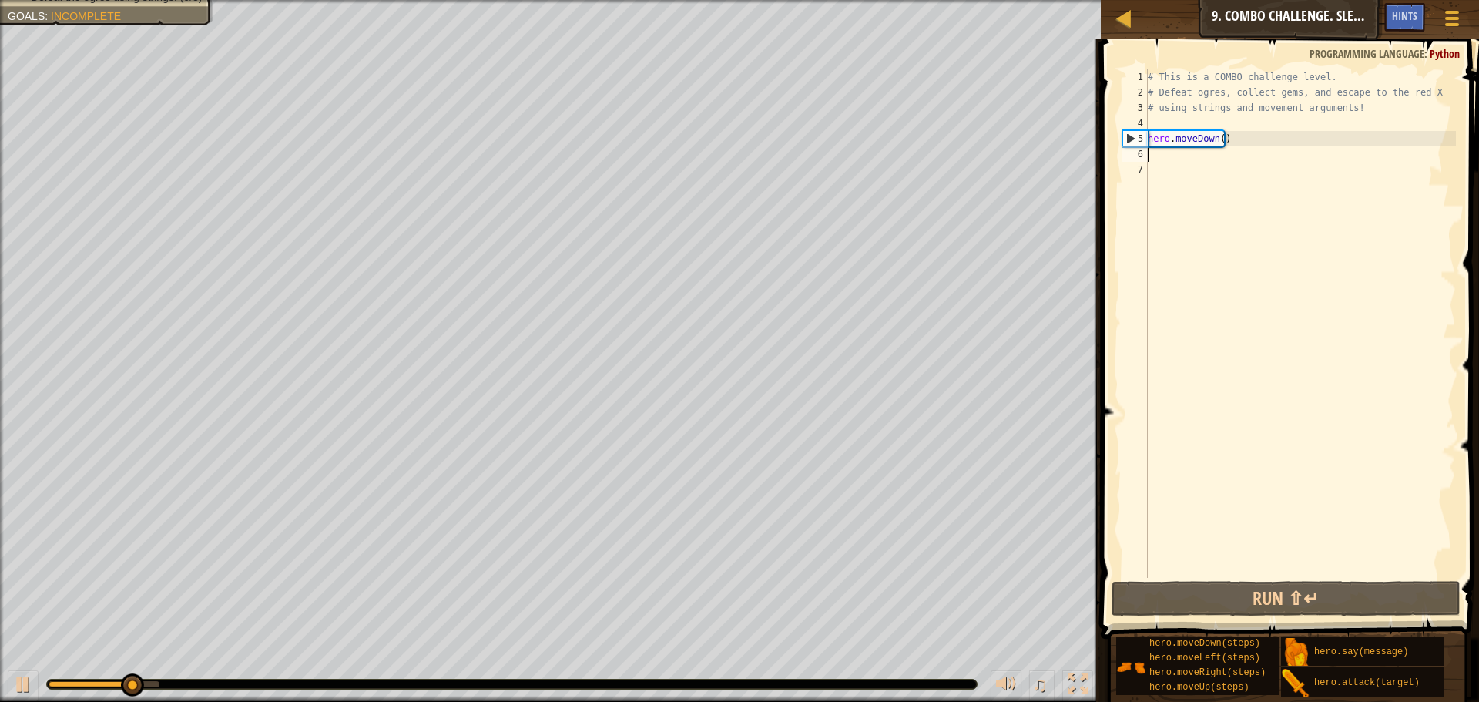
type textarea "m"
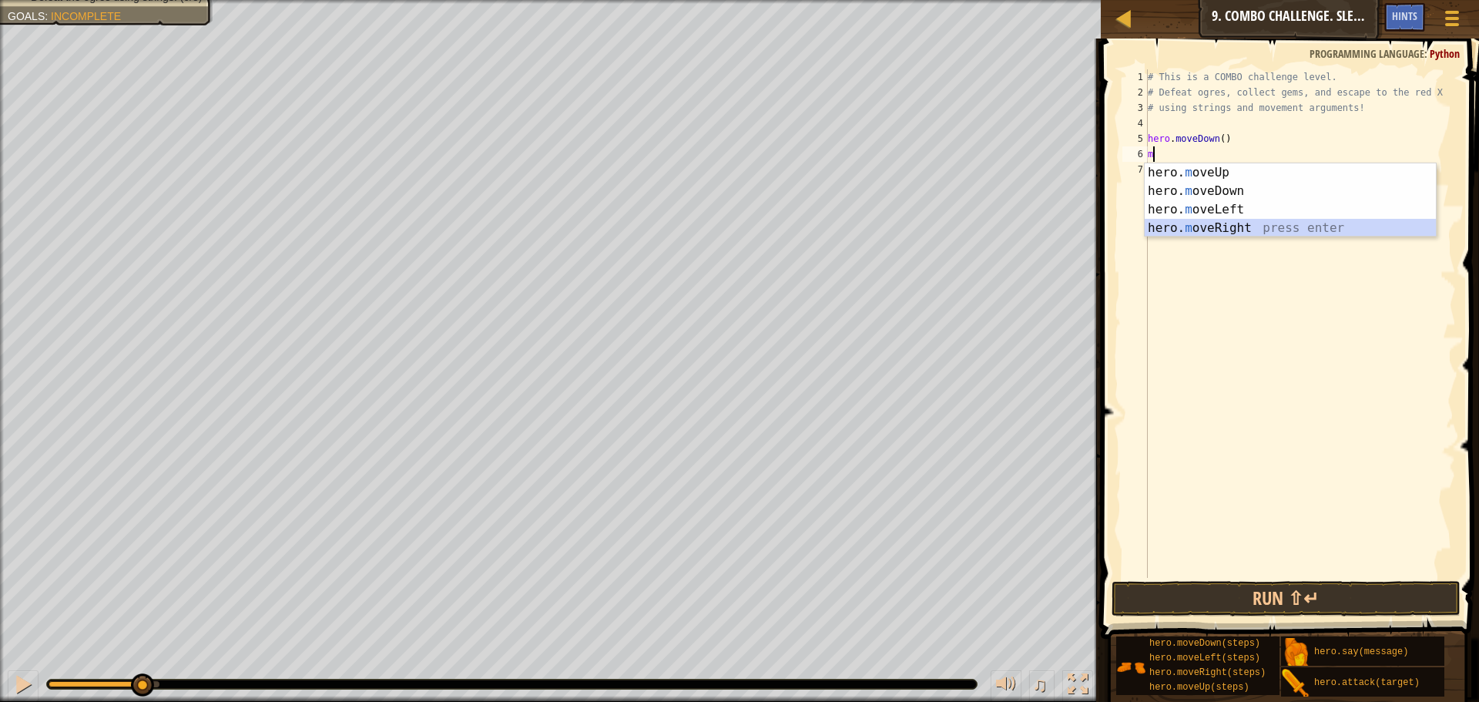
click at [1222, 224] on div "hero. m oveUp press enter hero. m oveDown press enter hero. m oveLeft press ent…" at bounding box center [1289, 218] width 291 height 111
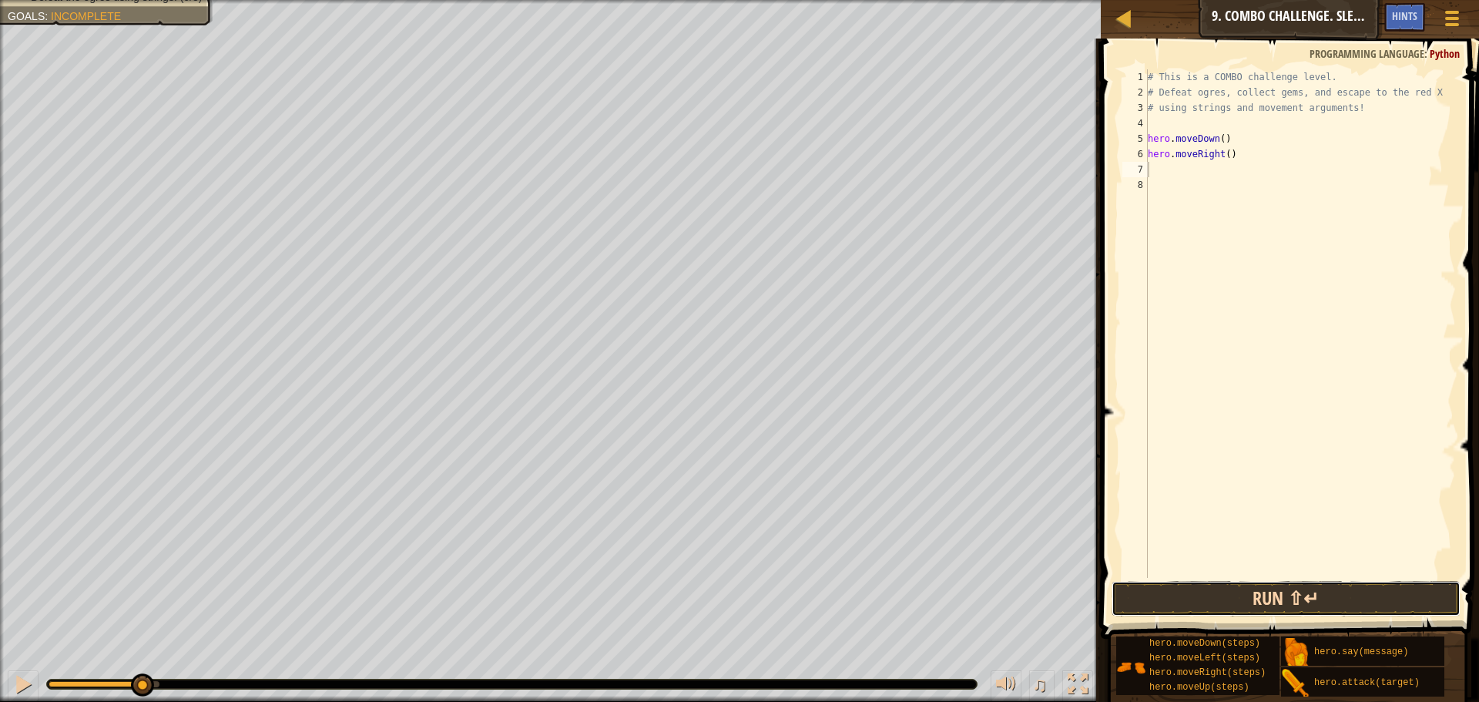
click at [1363, 588] on button "Run ⇧↵" at bounding box center [1285, 598] width 349 height 35
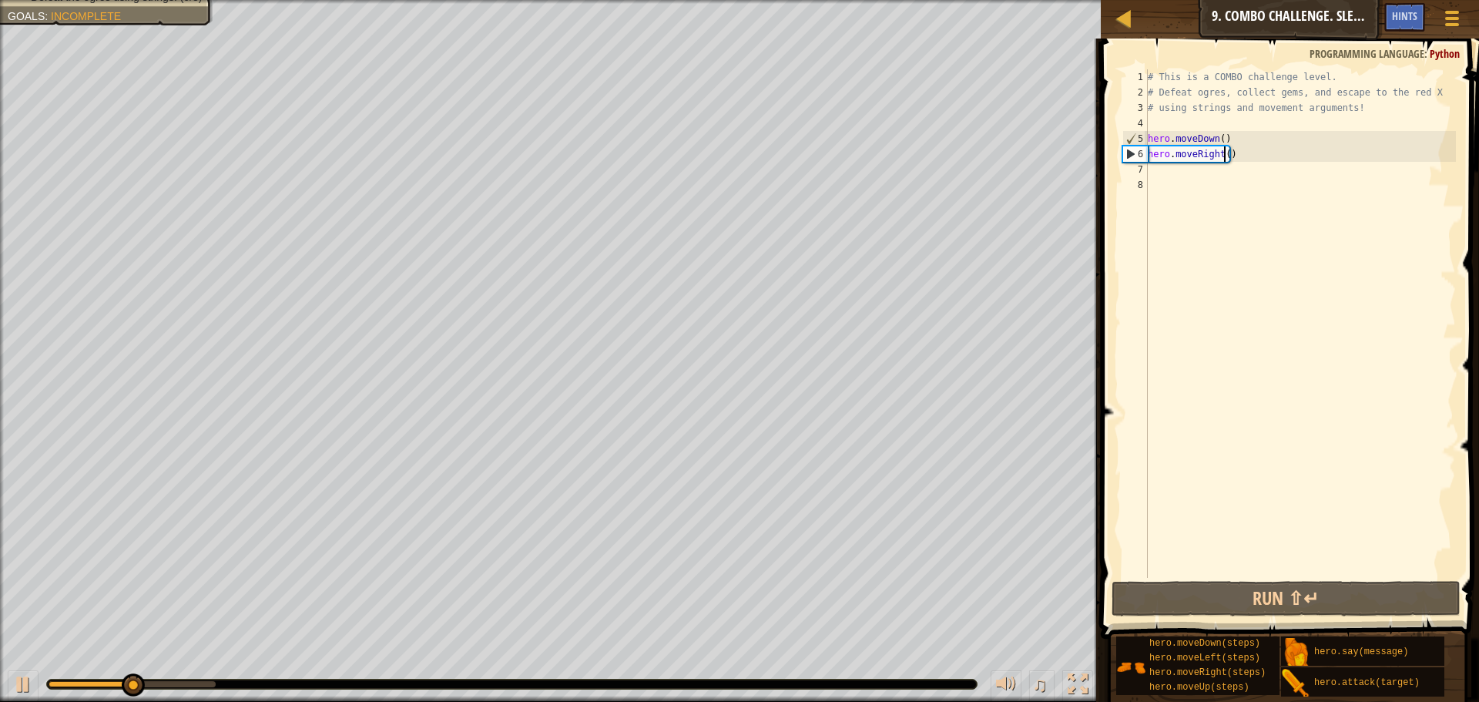
click at [1223, 153] on div "# This is a COMBO challenge level. # Defeat [PERSON_NAME], collect gems, and es…" at bounding box center [1299, 338] width 311 height 539
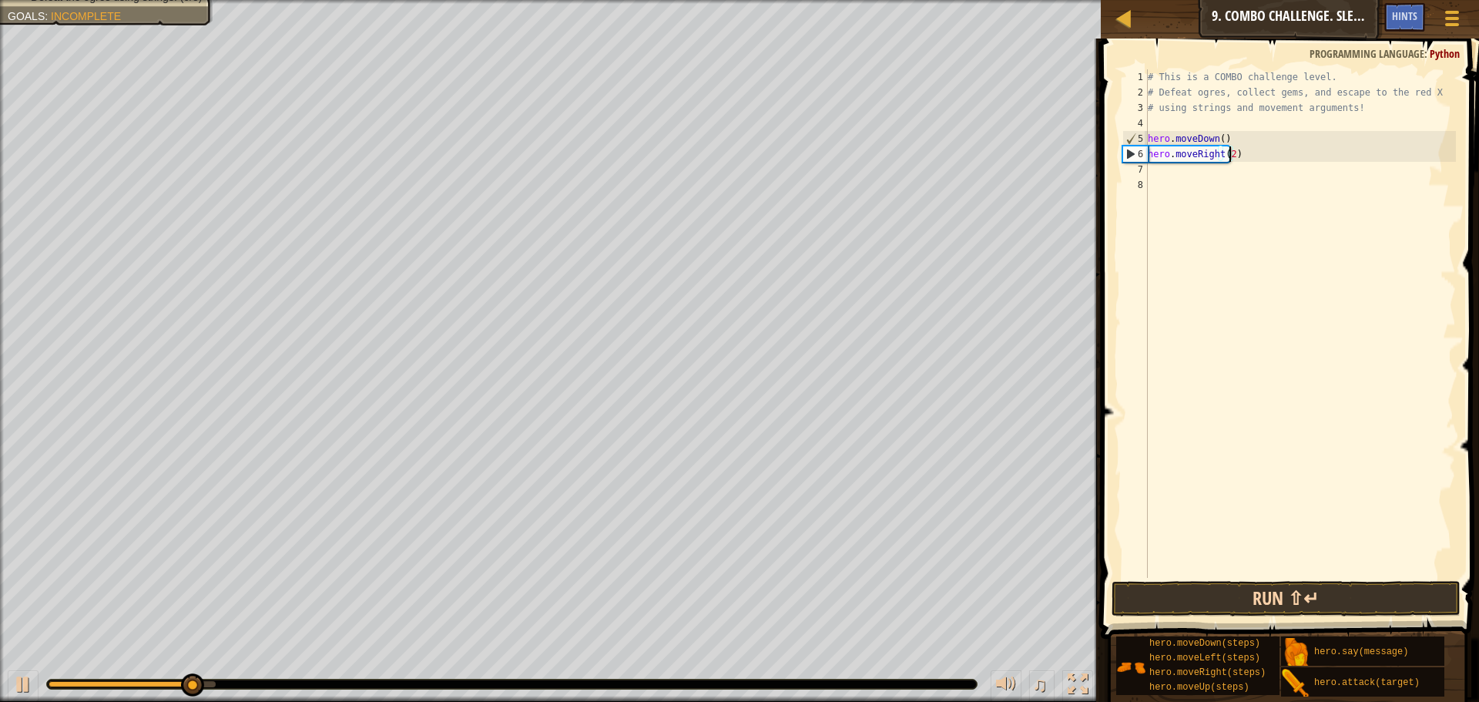
type textarea "hero.moveRight(2)"
click at [1391, 594] on button "Run ⇧↵" at bounding box center [1285, 598] width 349 height 35
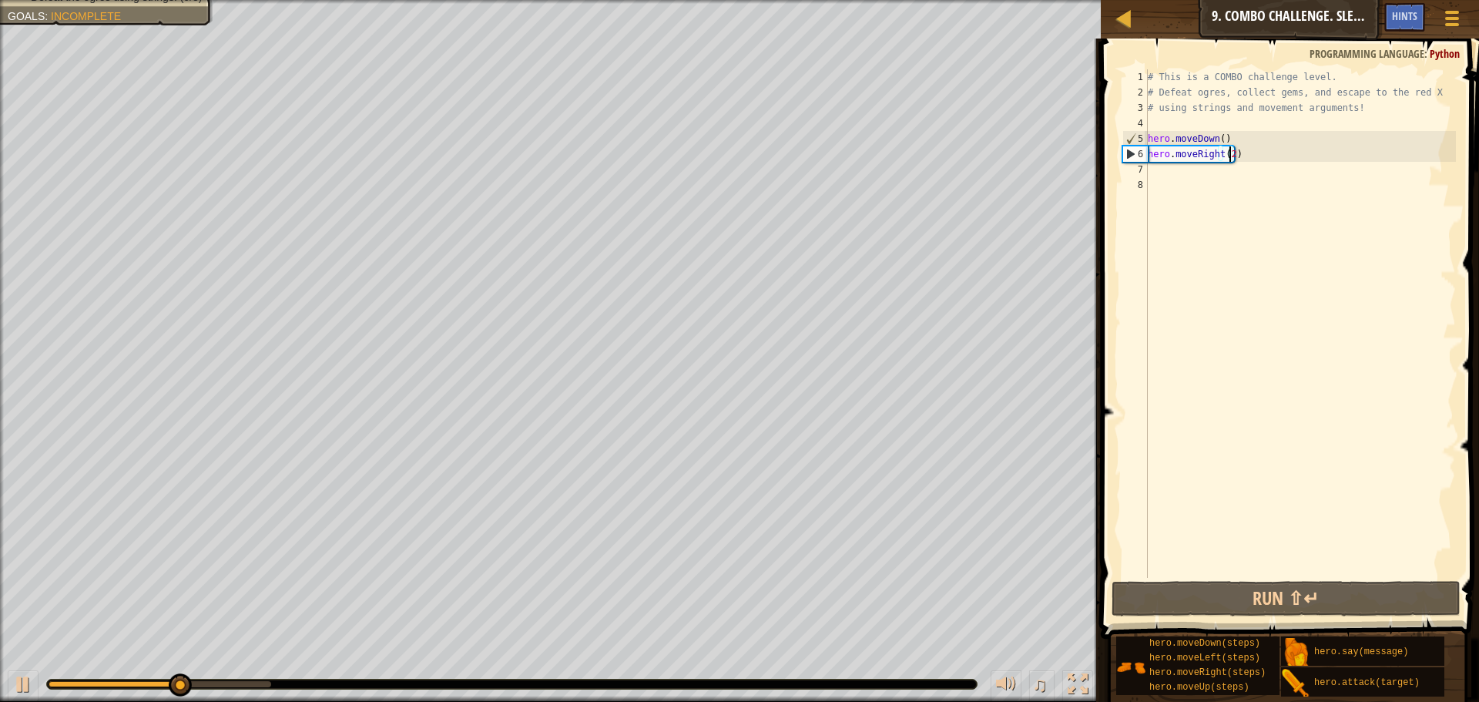
click at [1153, 176] on div "# This is a COMBO challenge level. # Defeat [PERSON_NAME], collect gems, and es…" at bounding box center [1299, 338] width 311 height 539
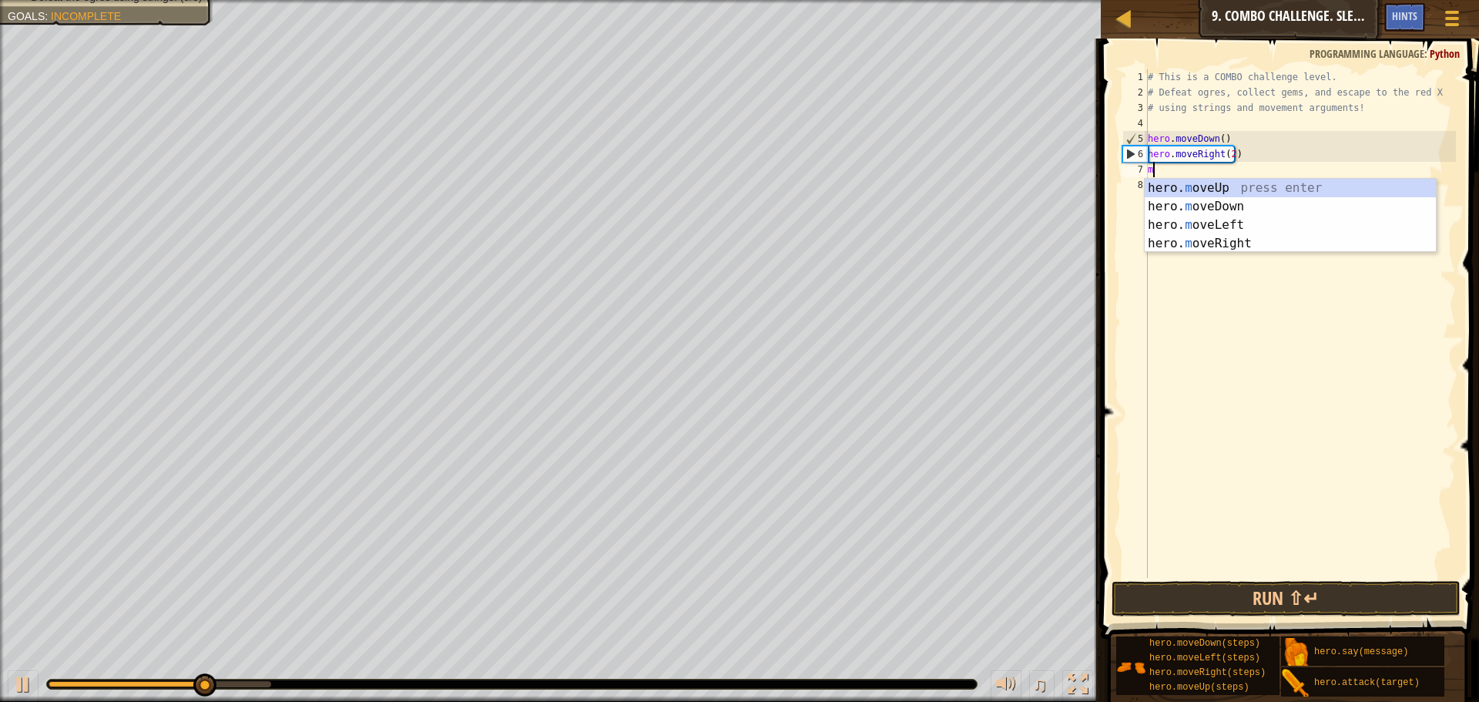
type textarea "mo"
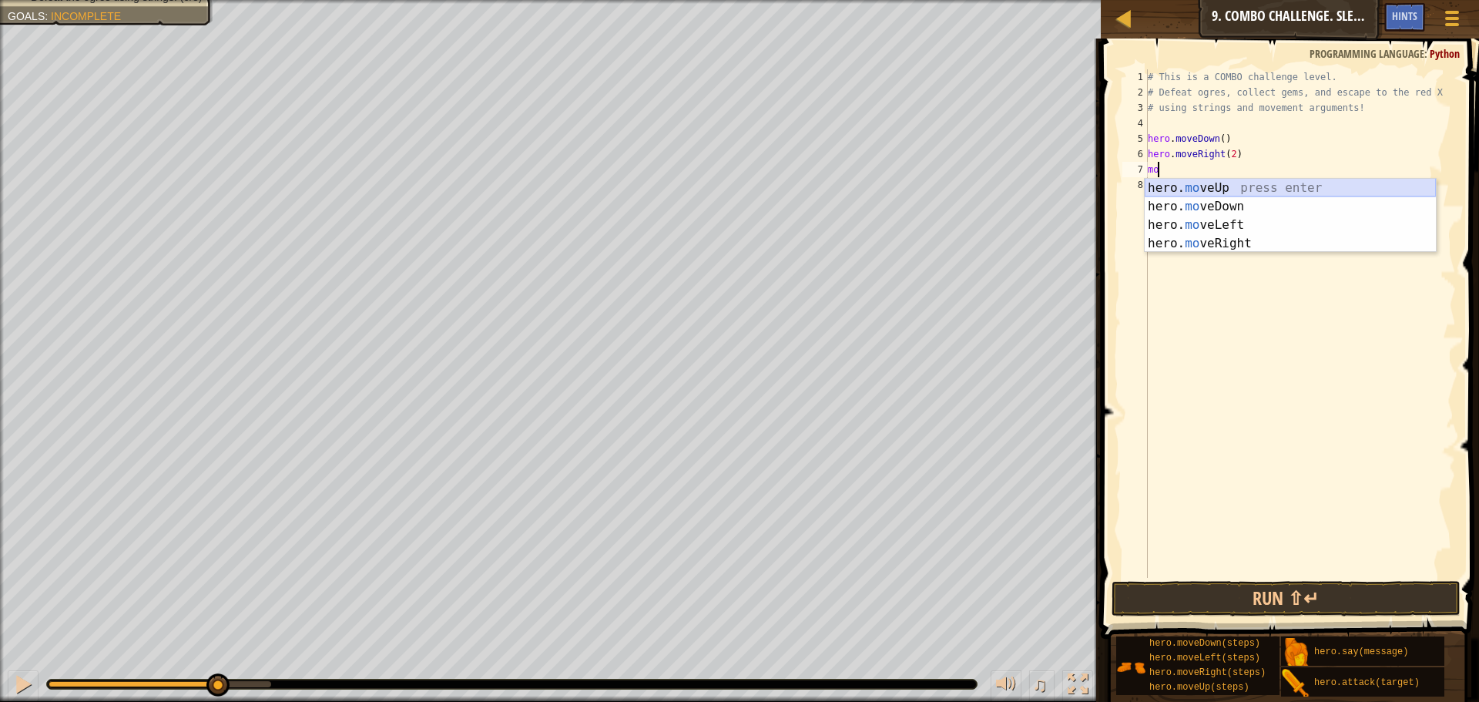
click at [1245, 192] on div "hero. mo veUp press enter hero. mo veDown press enter hero. mo veLeft press ent…" at bounding box center [1289, 234] width 291 height 111
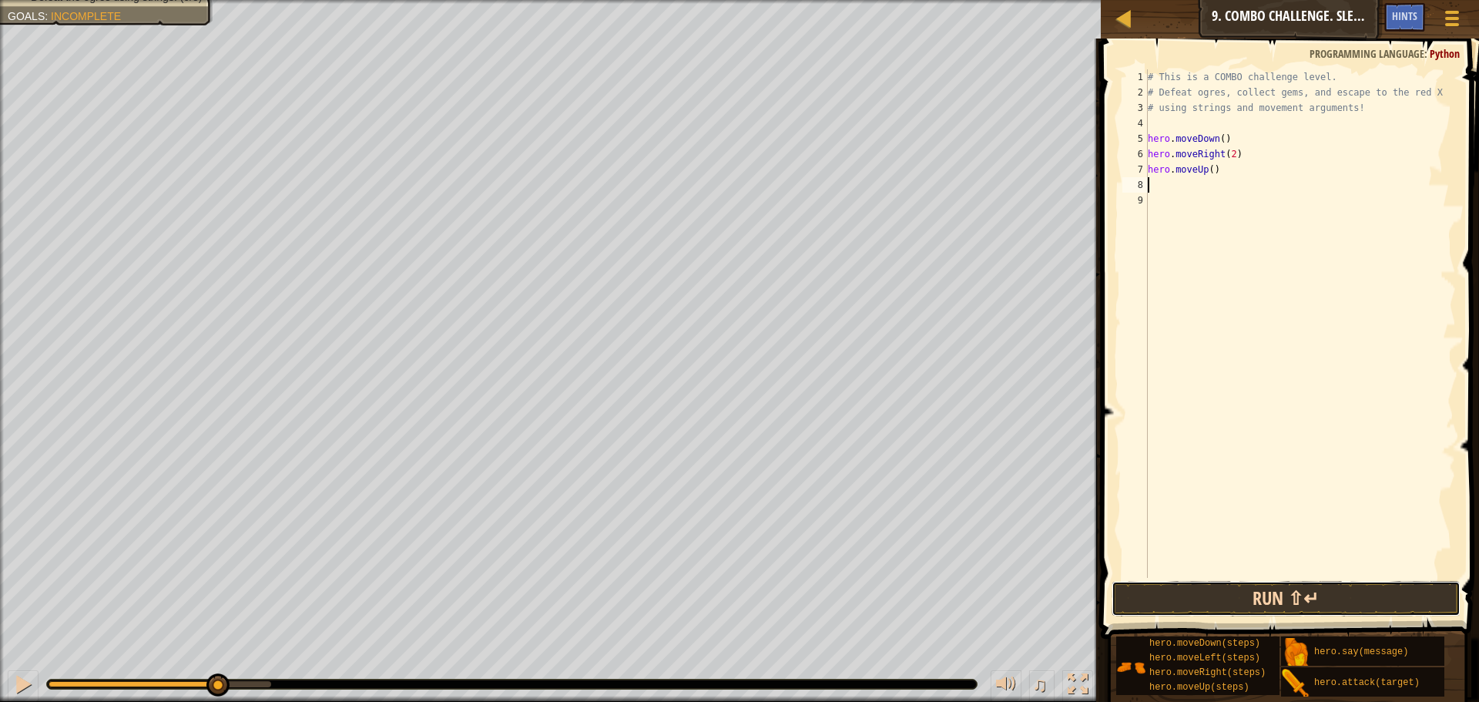
click at [1313, 601] on button "Run ⇧↵" at bounding box center [1285, 598] width 349 height 35
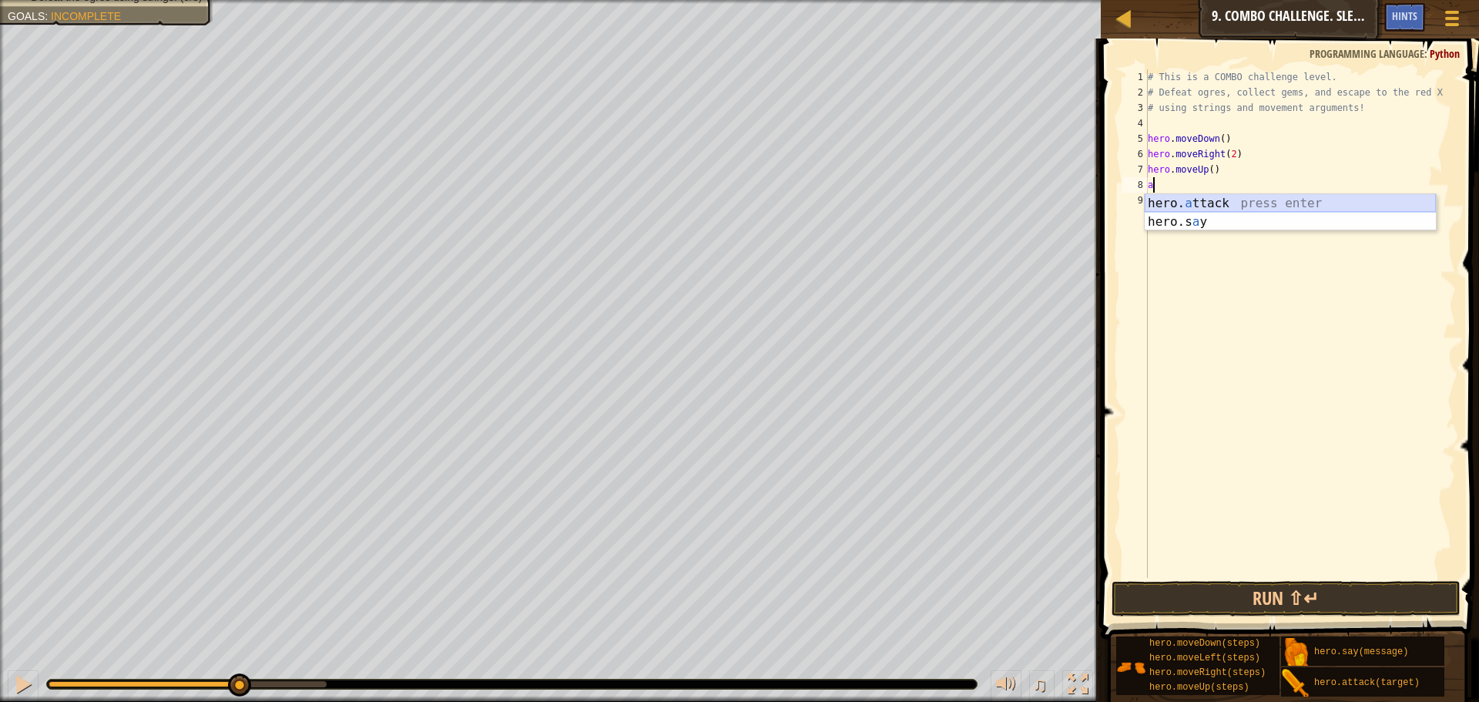
click at [1208, 201] on div "hero. a ttack press enter hero.s a y press enter" at bounding box center [1289, 231] width 291 height 74
type textarea "hero.attack("Ursa")"
click at [1372, 605] on button "Run ⇧↵" at bounding box center [1285, 598] width 349 height 35
